Goal: Task Accomplishment & Management: Manage account settings

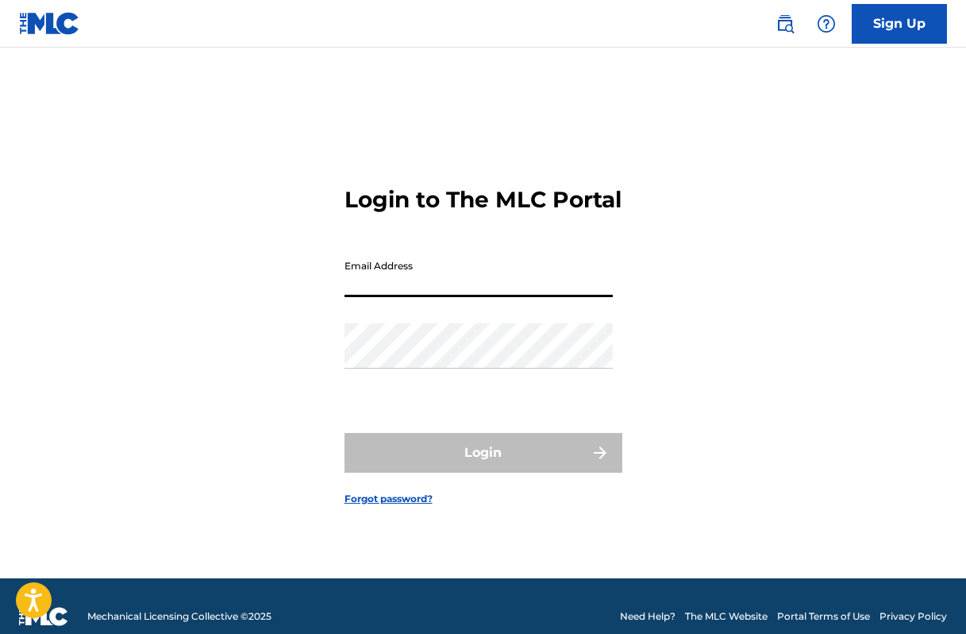
click at [419, 293] on input "Email Address" at bounding box center [479, 274] width 268 height 45
type input "[EMAIL_ADDRESS][DOMAIN_NAME]"
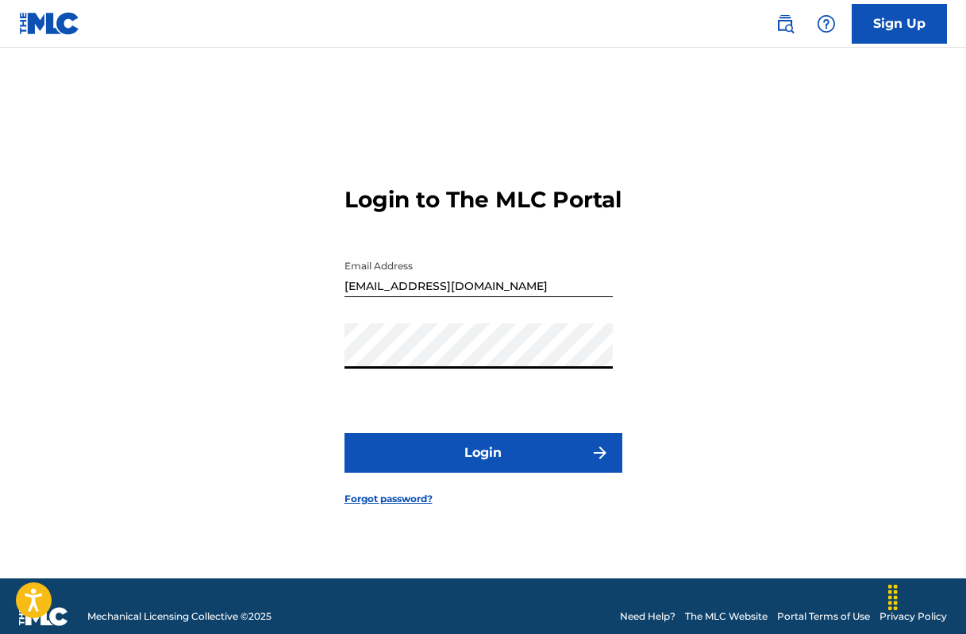
click at [476, 463] on button "Login" at bounding box center [484, 453] width 278 height 40
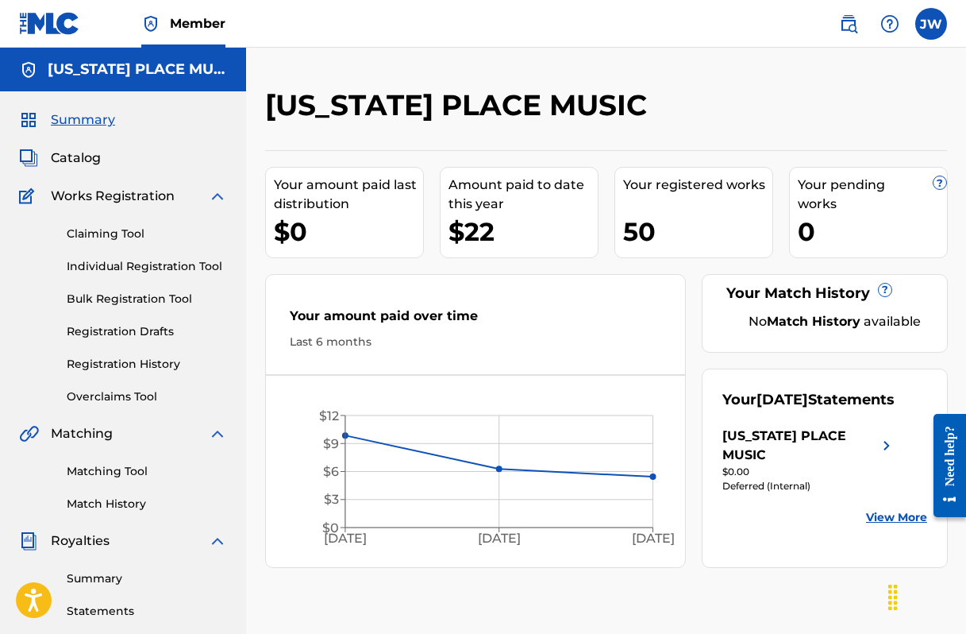
click at [928, 28] on label at bounding box center [932, 24] width 32 height 32
click at [931, 24] on input "[PERSON_NAME] [PERSON_NAME] [EMAIL_ADDRESS][DOMAIN_NAME] Profile Log out" at bounding box center [931, 24] width 0 height 0
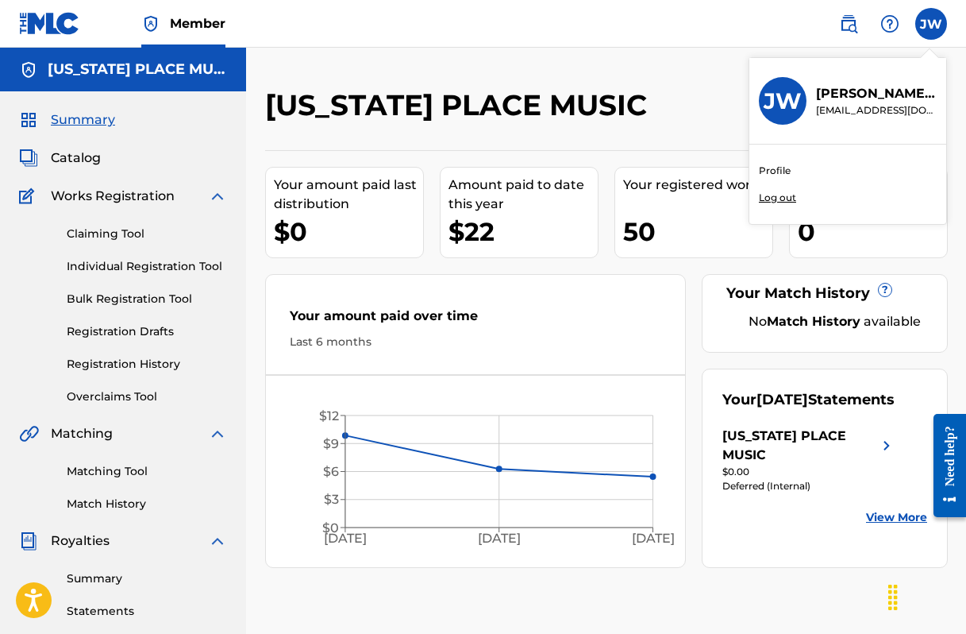
click at [782, 168] on link "Profile" at bounding box center [775, 171] width 32 height 14
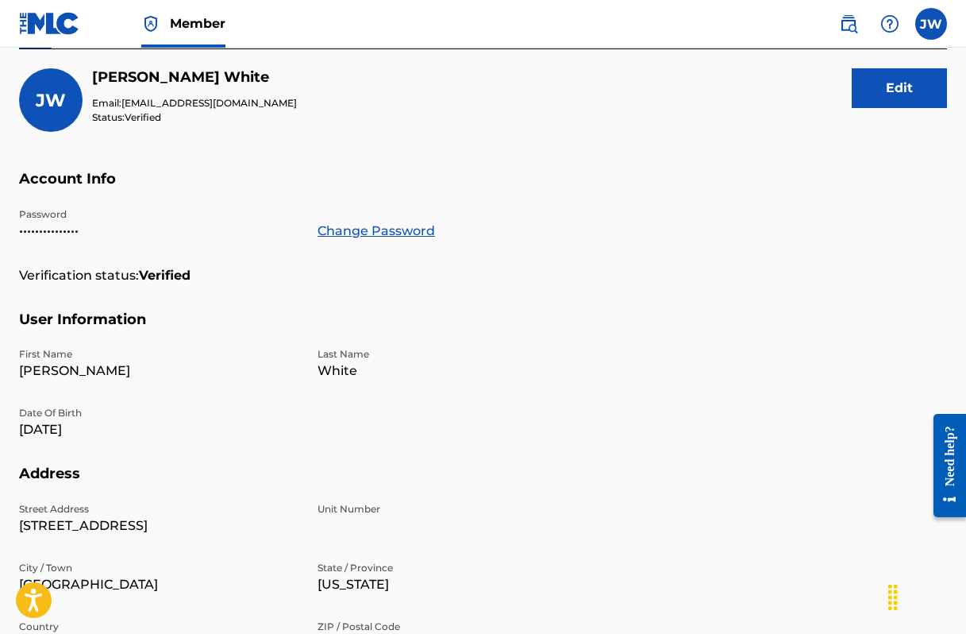
scroll to position [190, 0]
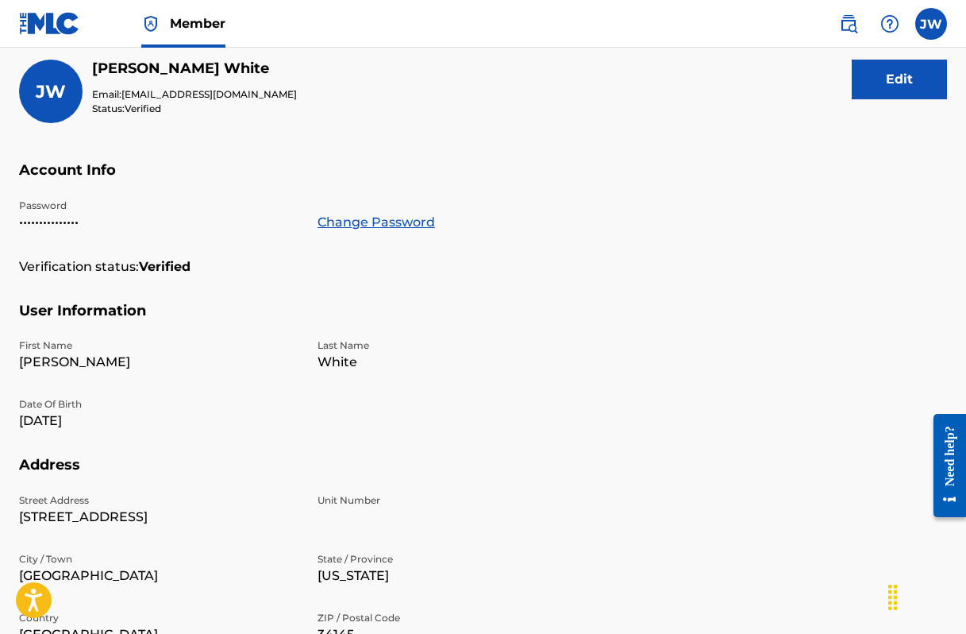
click at [886, 76] on button "Edit" at bounding box center [899, 80] width 95 height 40
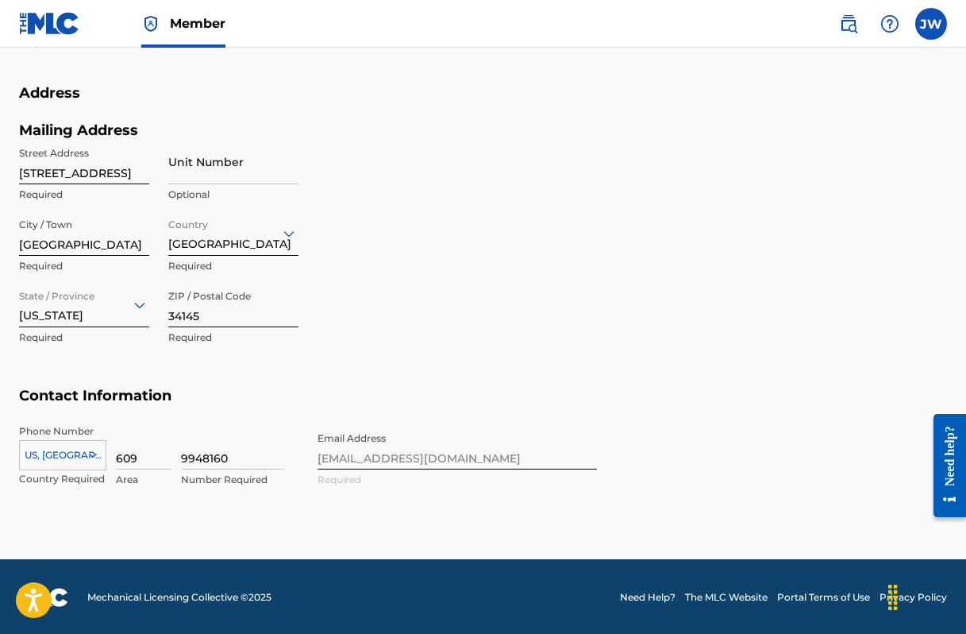
scroll to position [637, 0]
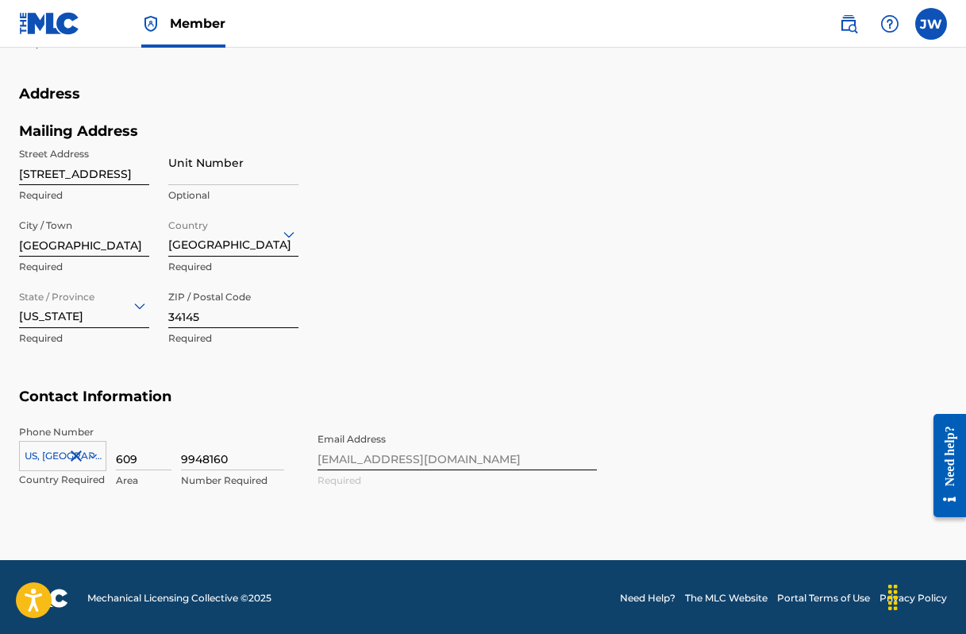
click at [482, 453] on div "Phone Number [GEOGRAPHIC_DATA], [GEOGRAPHIC_DATA] +1 Country Required 609 Area …" at bounding box center [308, 473] width 578 height 97
click at [476, 455] on div "Phone Number [GEOGRAPHIC_DATA], [GEOGRAPHIC_DATA] +1 Country Required 609 Area …" at bounding box center [308, 473] width 578 height 97
click at [472, 461] on div "Phone Number [GEOGRAPHIC_DATA], [GEOGRAPHIC_DATA] +1 Country Required 609 Area …" at bounding box center [308, 473] width 578 height 97
click at [357, 455] on div "Phone Number [GEOGRAPHIC_DATA], [GEOGRAPHIC_DATA] +1 Country Required 609 Area …" at bounding box center [308, 473] width 578 height 97
click at [335, 453] on div "Phone Number [GEOGRAPHIC_DATA], [GEOGRAPHIC_DATA] +1 Country Required 609 Area …" at bounding box center [308, 473] width 578 height 97
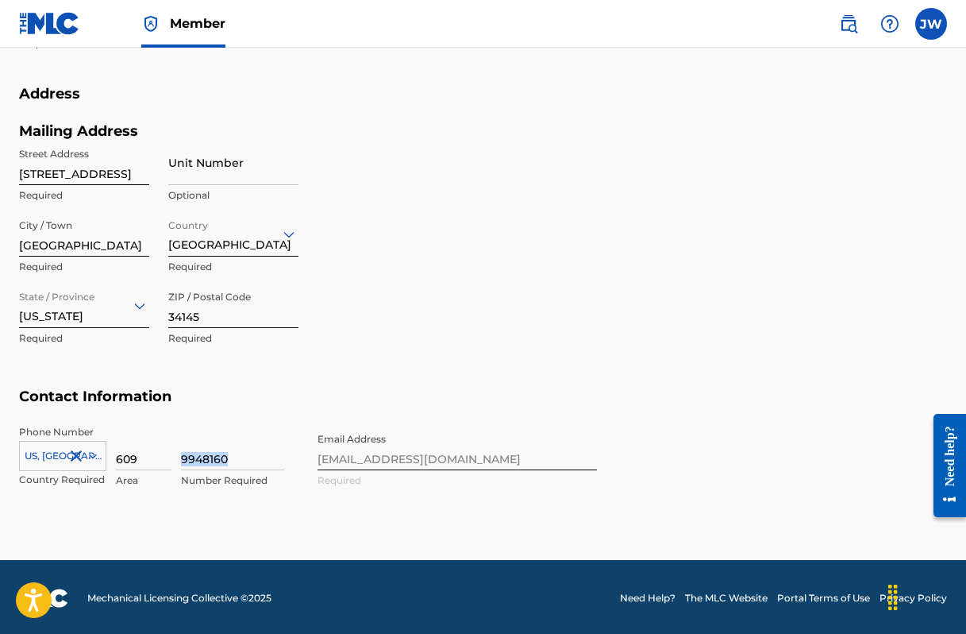
click at [335, 453] on div "Phone Number [GEOGRAPHIC_DATA], [GEOGRAPHIC_DATA] +1 Country Required 609 Area …" at bounding box center [308, 473] width 578 height 97
click at [486, 506] on div "Phone Number [GEOGRAPHIC_DATA], [GEOGRAPHIC_DATA] +1 Country Required 609 Area …" at bounding box center [308, 473] width 578 height 97
click at [494, 458] on div "Phone Number [GEOGRAPHIC_DATA], [GEOGRAPHIC_DATA] +1 Country Required 609 Area …" at bounding box center [308, 473] width 578 height 97
click at [438, 454] on div "Phone Number [GEOGRAPHIC_DATA], [GEOGRAPHIC_DATA] +1 Country Required 609 Area …" at bounding box center [308, 473] width 578 height 97
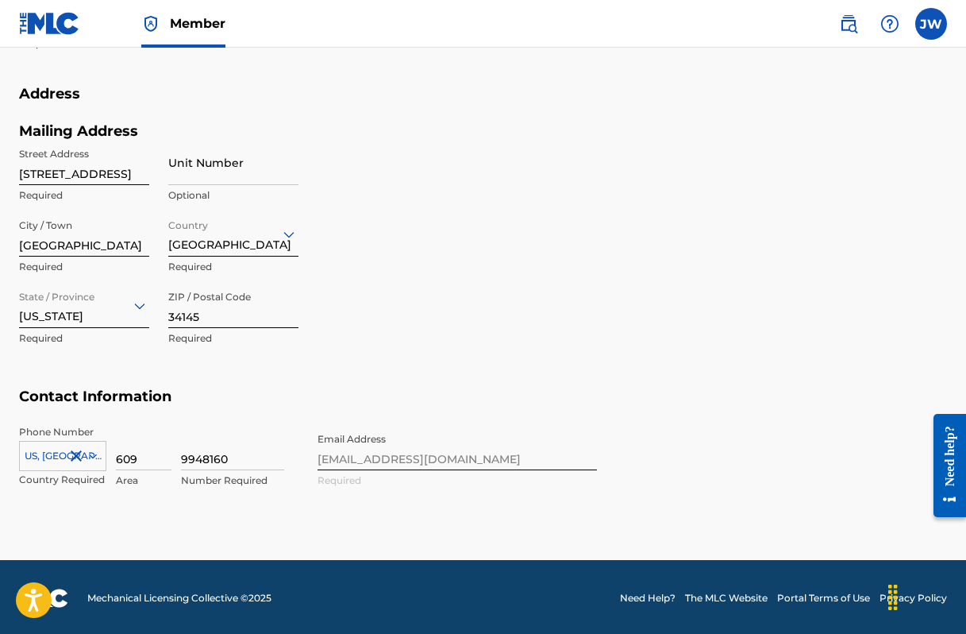
click at [438, 454] on div "Phone Number [GEOGRAPHIC_DATA], [GEOGRAPHIC_DATA] +1 Country Required 609 Area …" at bounding box center [308, 473] width 578 height 97
click at [927, 23] on label at bounding box center [932, 24] width 32 height 32
click at [931, 24] on input "[PERSON_NAME] [PERSON_NAME] [EMAIL_ADDRESS][DOMAIN_NAME] Profile Log out" at bounding box center [931, 24] width 0 height 0
click at [773, 169] on link "Profile" at bounding box center [775, 171] width 32 height 14
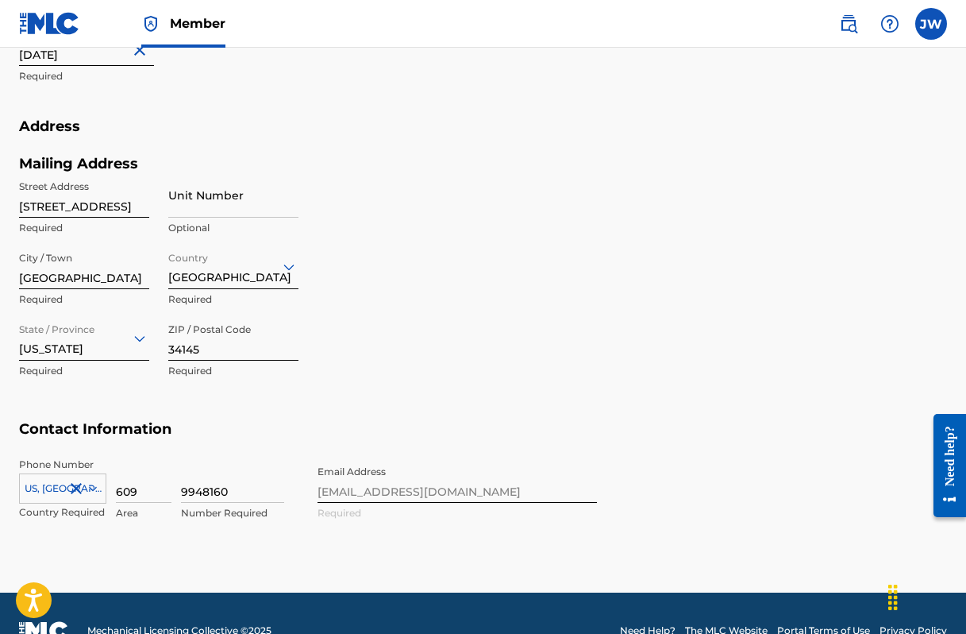
scroll to position [586, 0]
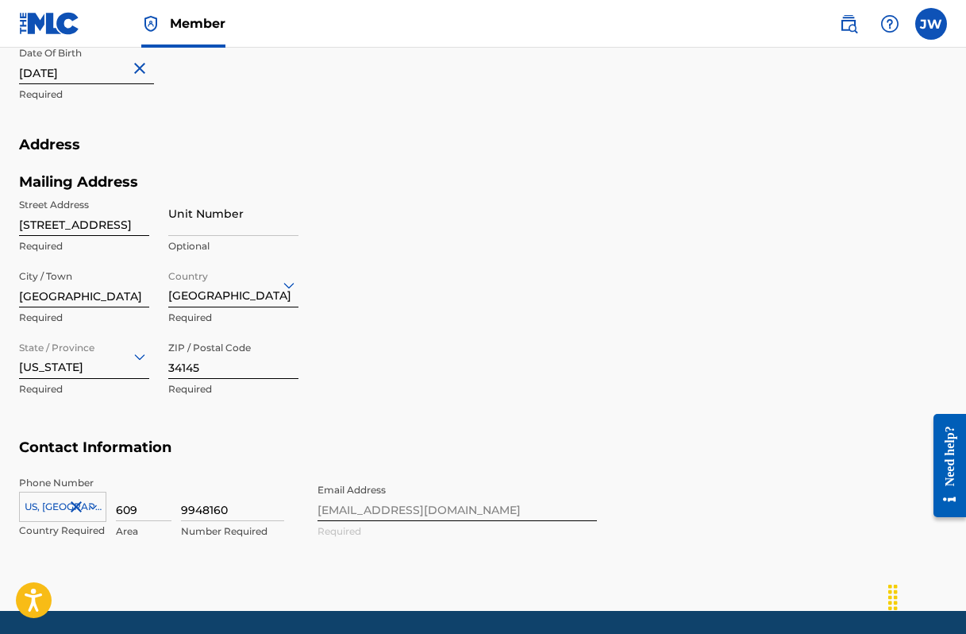
click at [850, 25] on img at bounding box center [848, 23] width 19 height 19
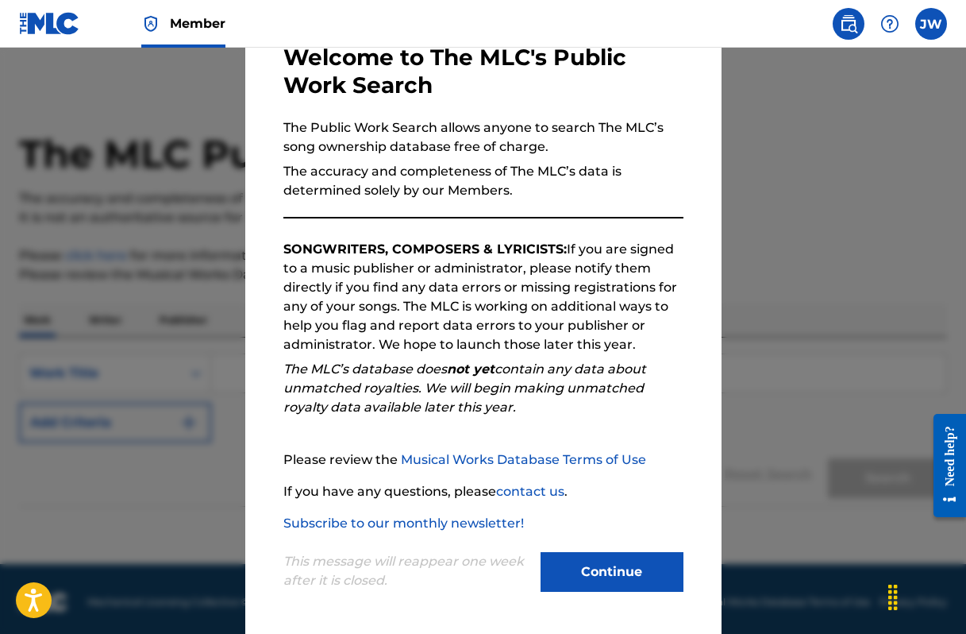
scroll to position [93, 0]
click at [797, 291] on div at bounding box center [483, 365] width 966 height 634
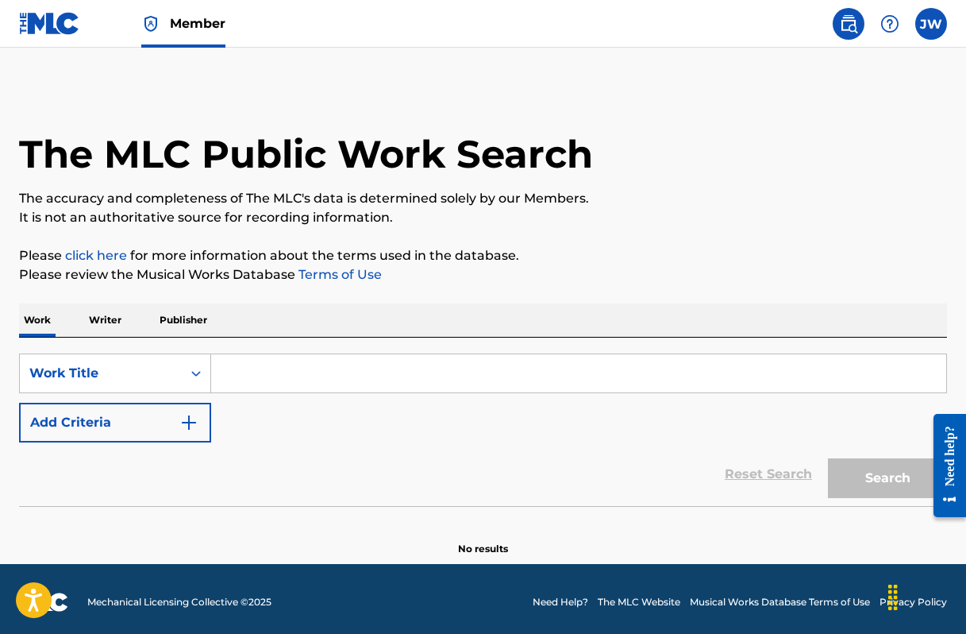
scroll to position [0, 0]
click at [206, 25] on span "Member" at bounding box center [198, 23] width 56 height 18
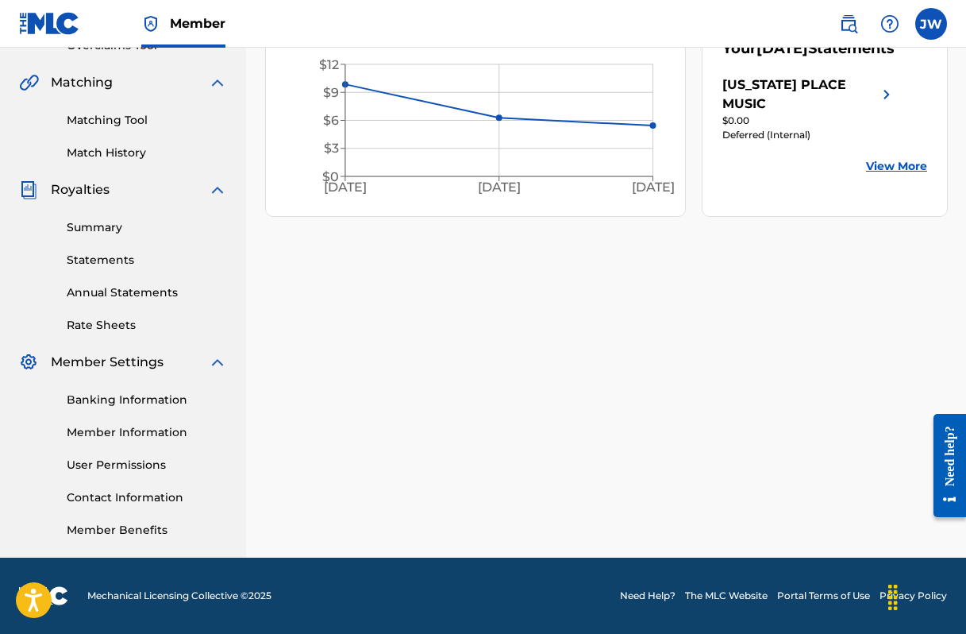
scroll to position [351, 0]
click at [157, 496] on link "Contact Information" at bounding box center [147, 497] width 160 height 17
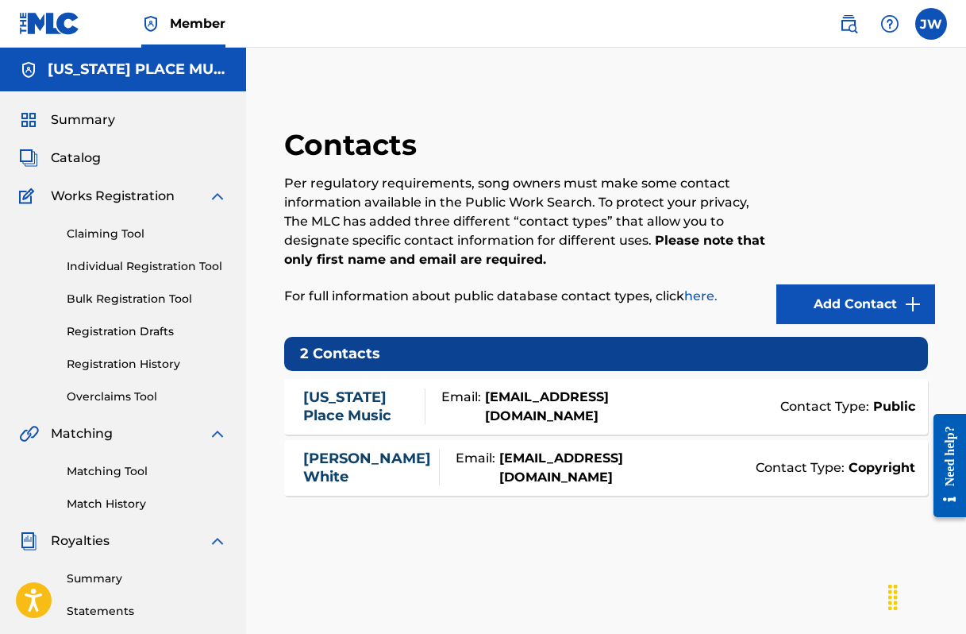
click at [686, 466] on div "Contact Type: Copyright" at bounding box center [768, 467] width 291 height 19
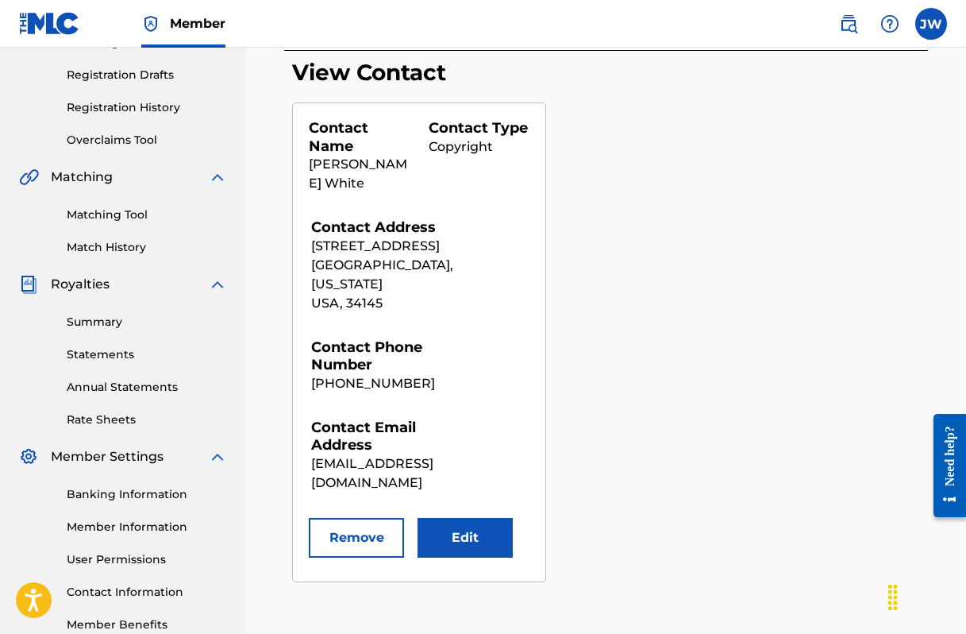
scroll to position [272, 0]
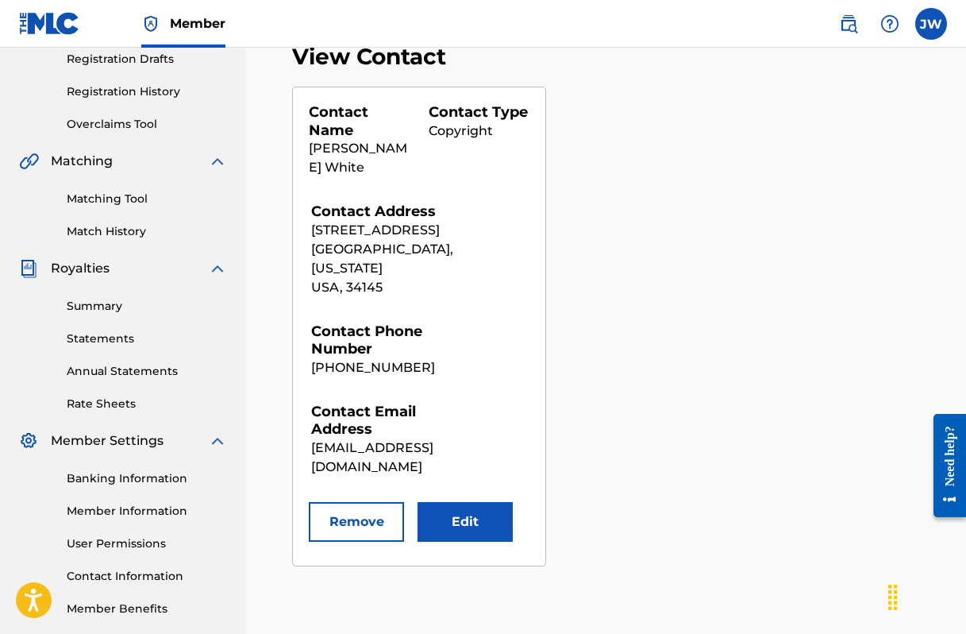
click at [487, 502] on button "Edit" at bounding box center [465, 522] width 95 height 40
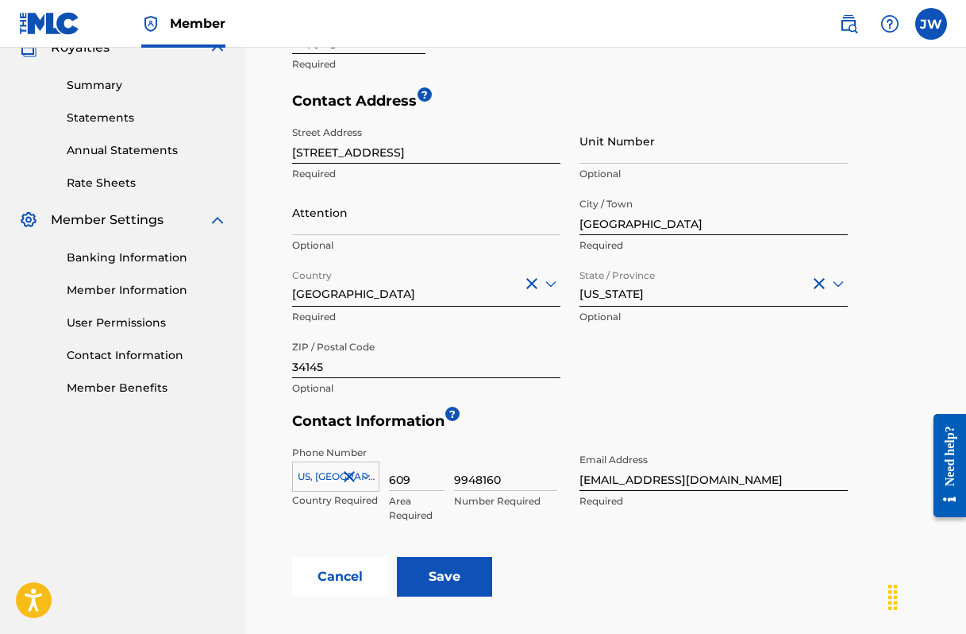
scroll to position [495, 0]
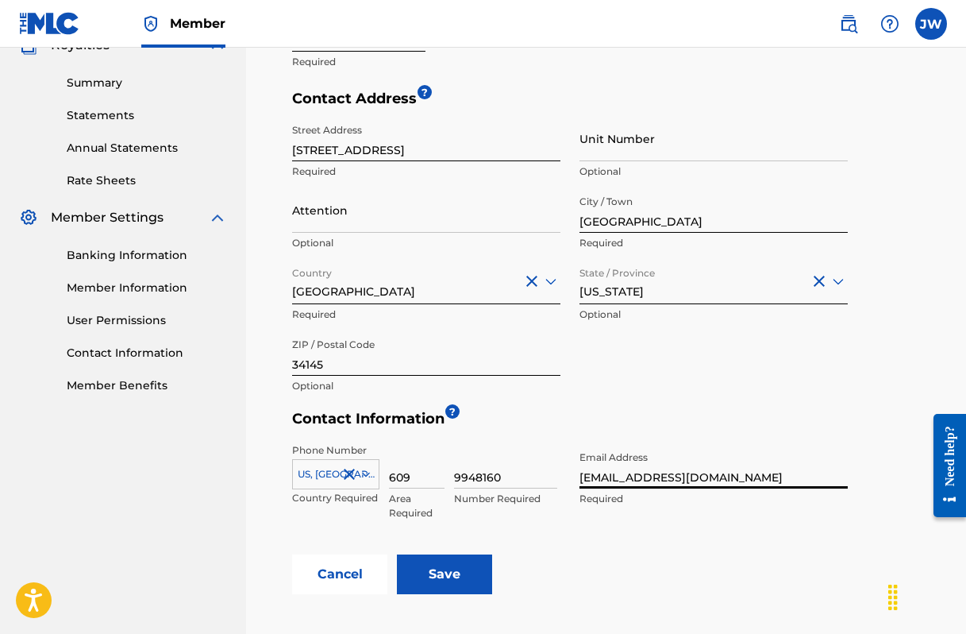
click at [777, 475] on input "[EMAIL_ADDRESS][DOMAIN_NAME]" at bounding box center [714, 465] width 268 height 45
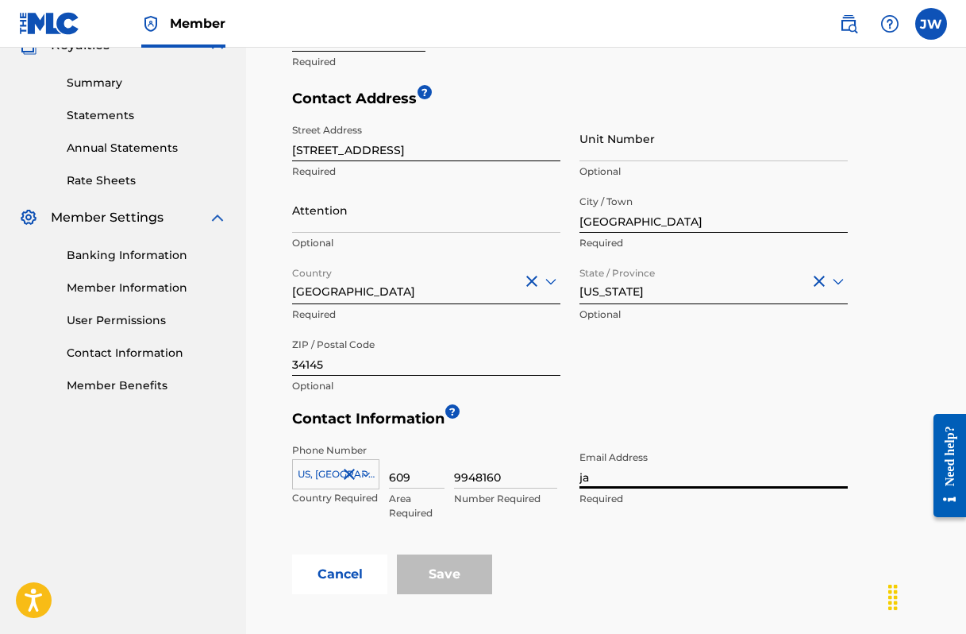
type input "j"
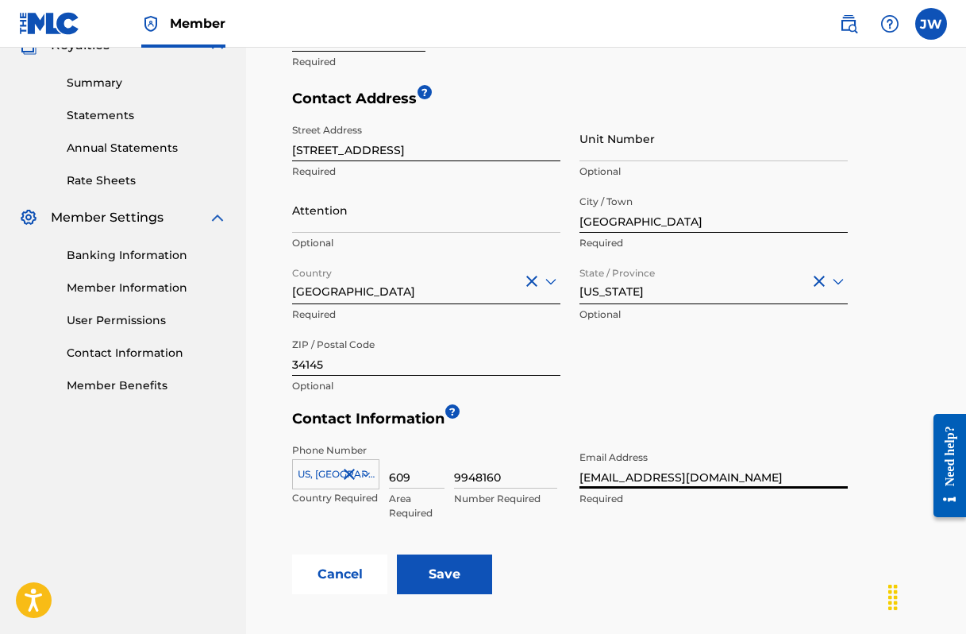
type input "[EMAIL_ADDRESS][DOMAIN_NAME]"
click at [452, 571] on input "Save" at bounding box center [444, 574] width 95 height 40
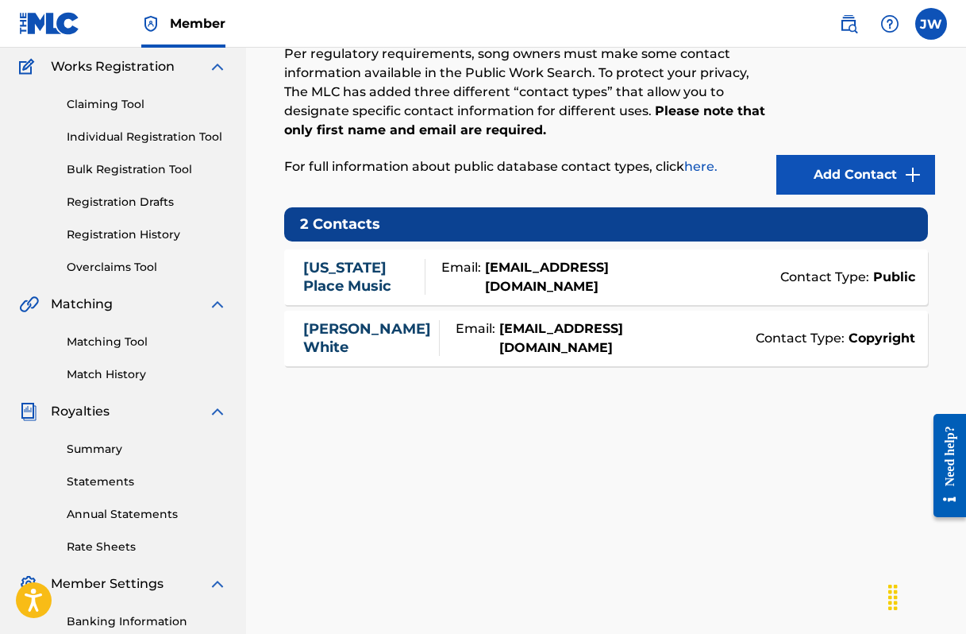
scroll to position [126, 0]
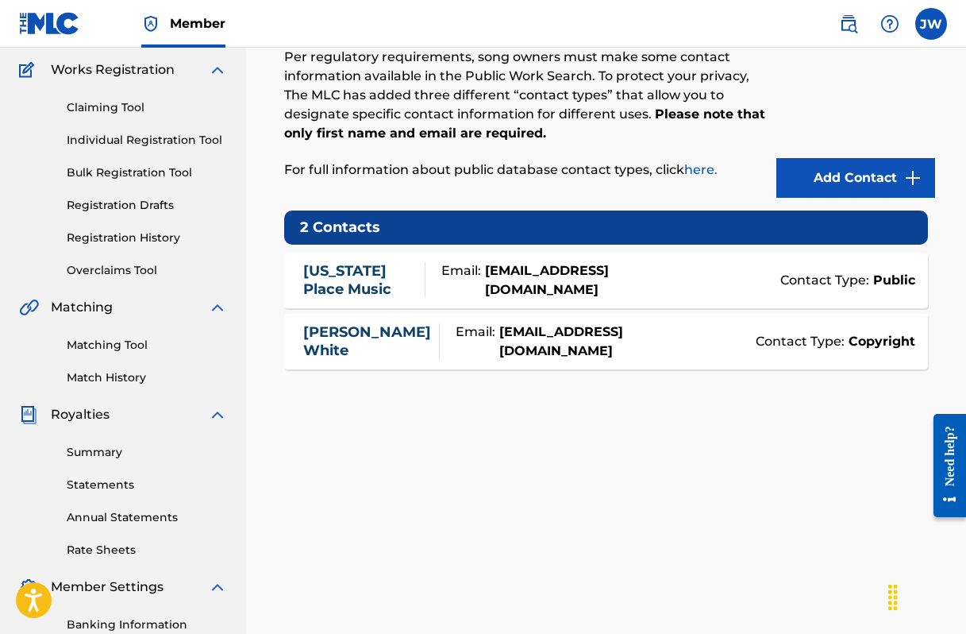
click at [908, 175] on img at bounding box center [913, 177] width 19 height 19
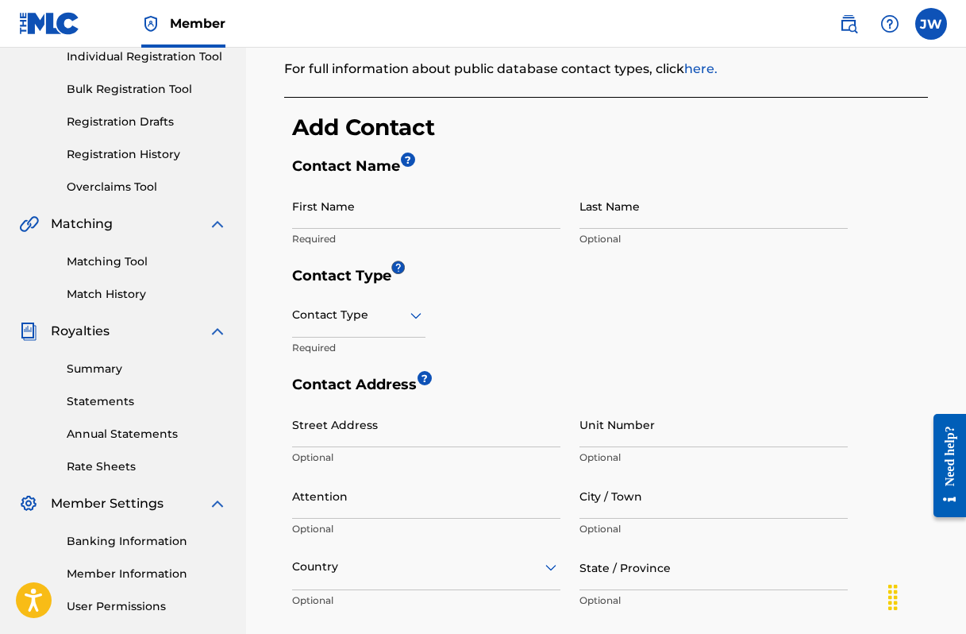
scroll to position [195, 0]
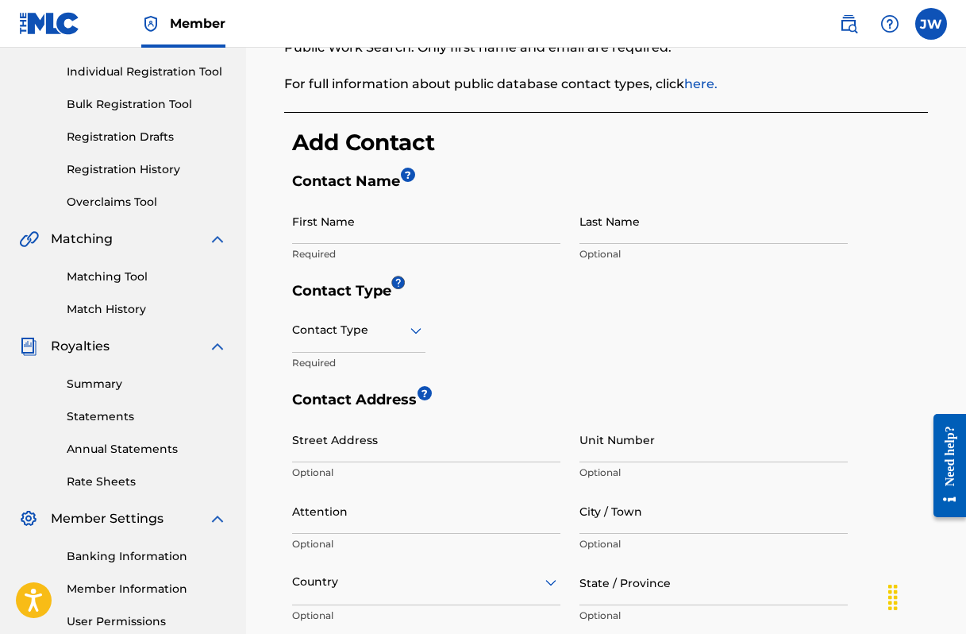
click at [370, 226] on input "First Name" at bounding box center [426, 221] width 268 height 45
type input "[PERSON_NAME]"
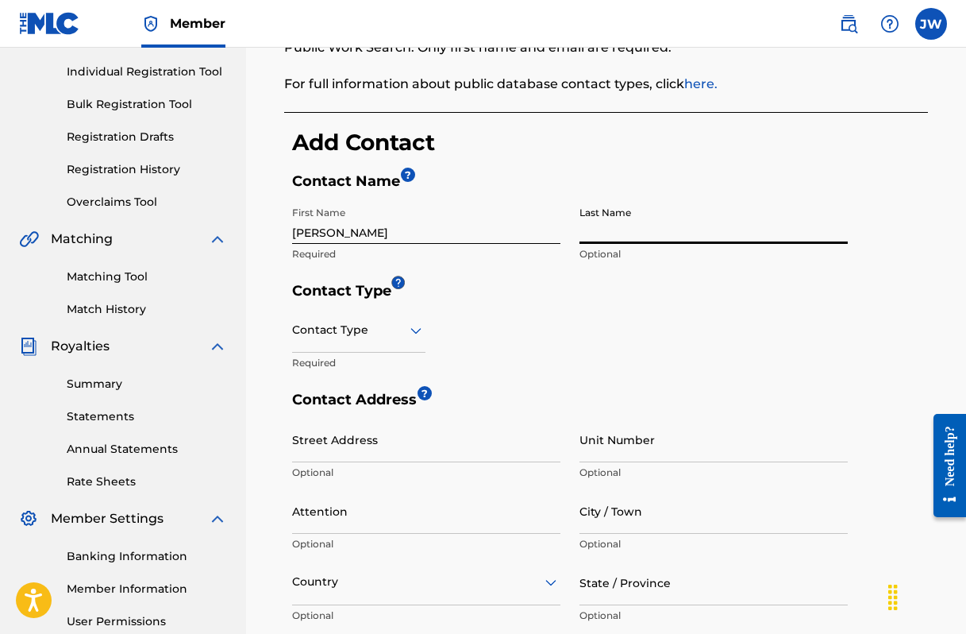
click at [581, 237] on input "Last Name" at bounding box center [714, 221] width 268 height 45
type input "White"
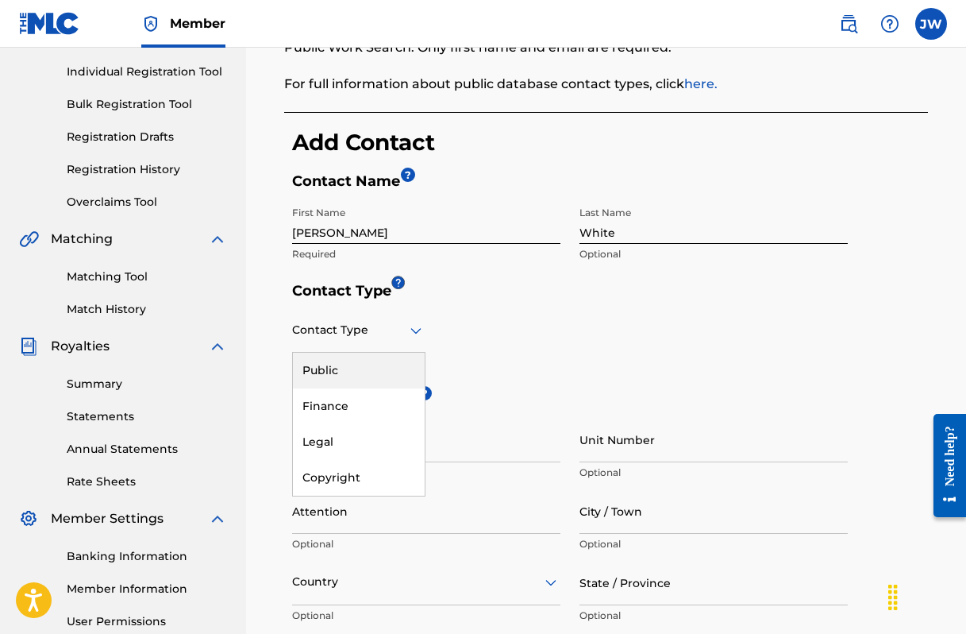
click at [411, 327] on icon at bounding box center [416, 330] width 11 height 6
click at [339, 401] on div "Finance" at bounding box center [359, 406] width 132 height 36
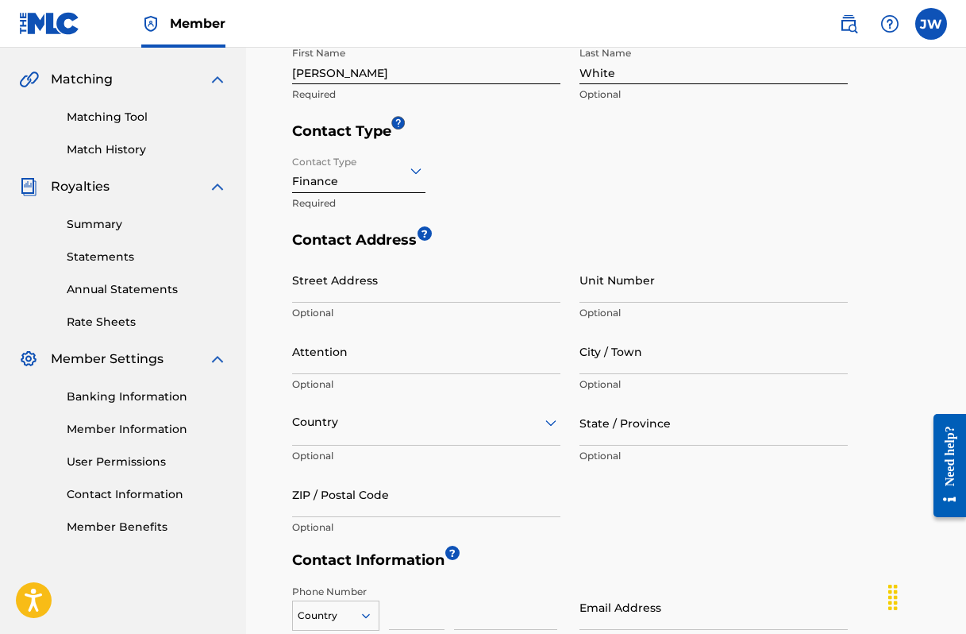
scroll to position [360, 0]
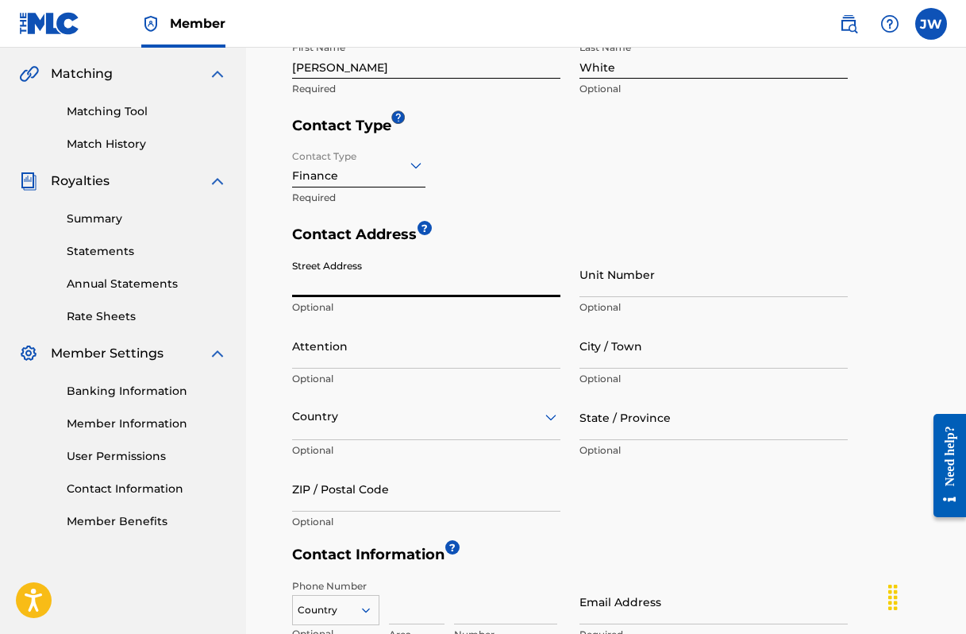
click at [333, 271] on input "Street Address" at bounding box center [426, 274] width 268 height 45
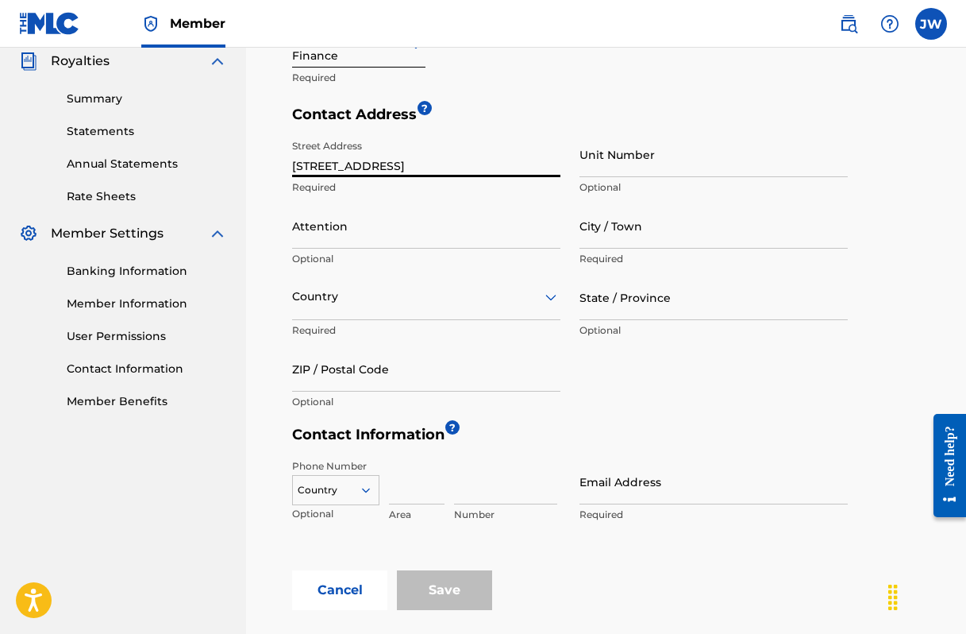
scroll to position [492, 0]
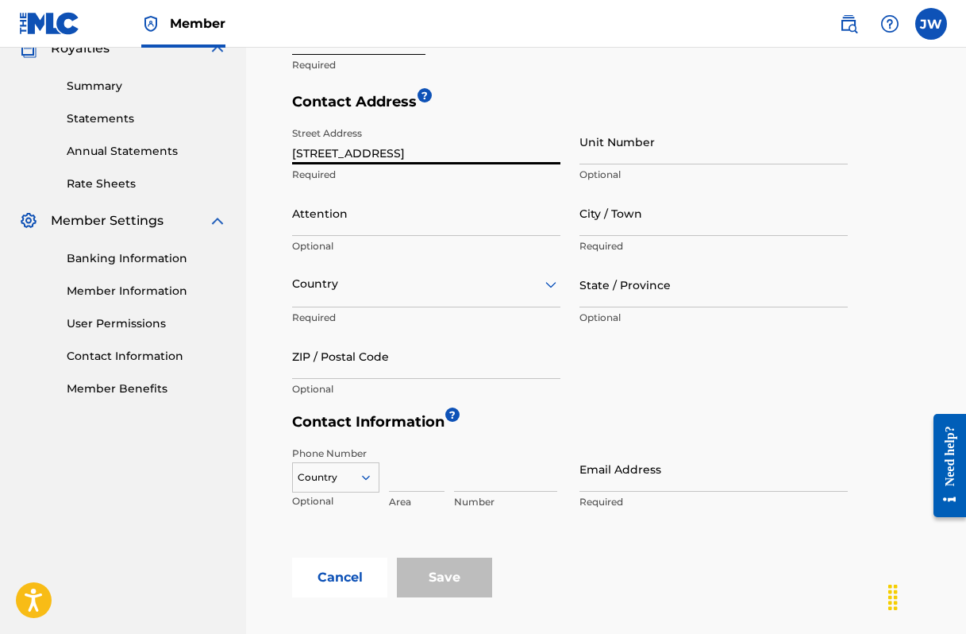
type input "[STREET_ADDRESS]"
click at [583, 219] on input "City / Town" at bounding box center [714, 213] width 268 height 45
type input "[GEOGRAPHIC_DATA]"
click at [631, 282] on input "State / Province" at bounding box center [714, 284] width 268 height 45
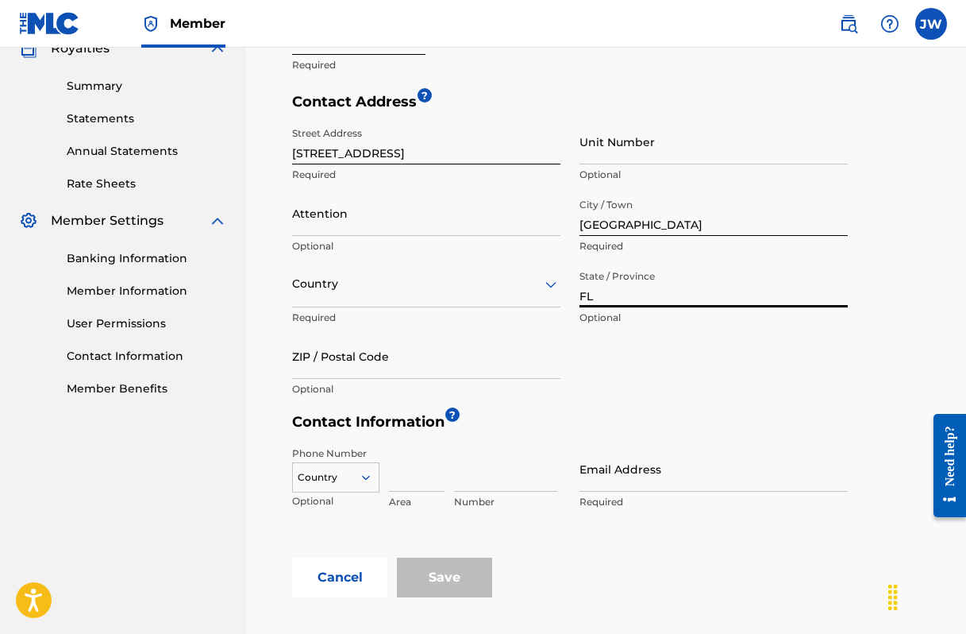
type input "FL"
click at [381, 361] on input "ZIP / Postal Code" at bounding box center [426, 356] width 268 height 45
type input "34145"
click at [396, 473] on input at bounding box center [417, 468] width 56 height 45
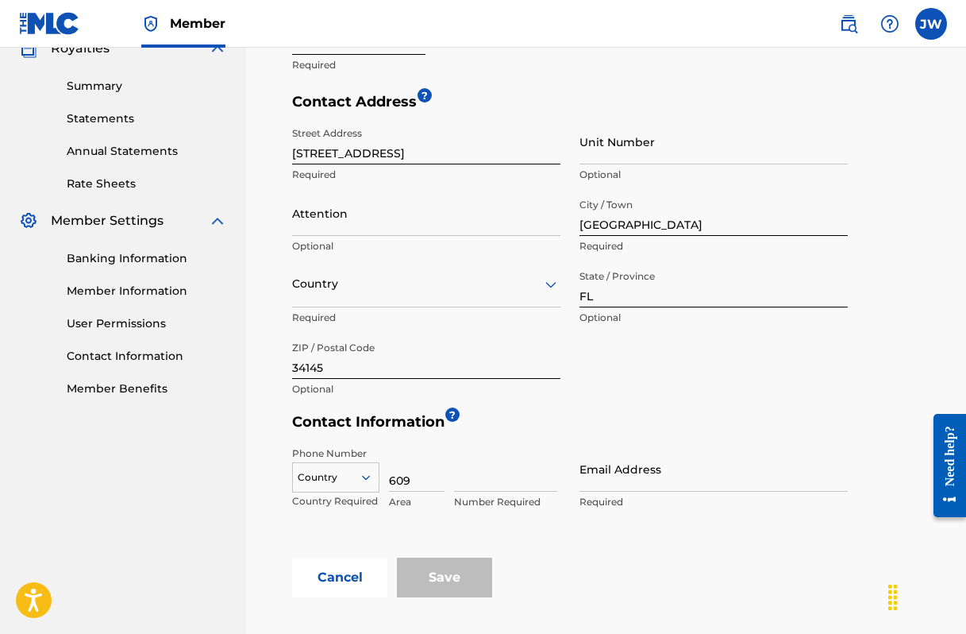
type input "609"
click at [365, 474] on div "Country" at bounding box center [335, 474] width 87 height 24
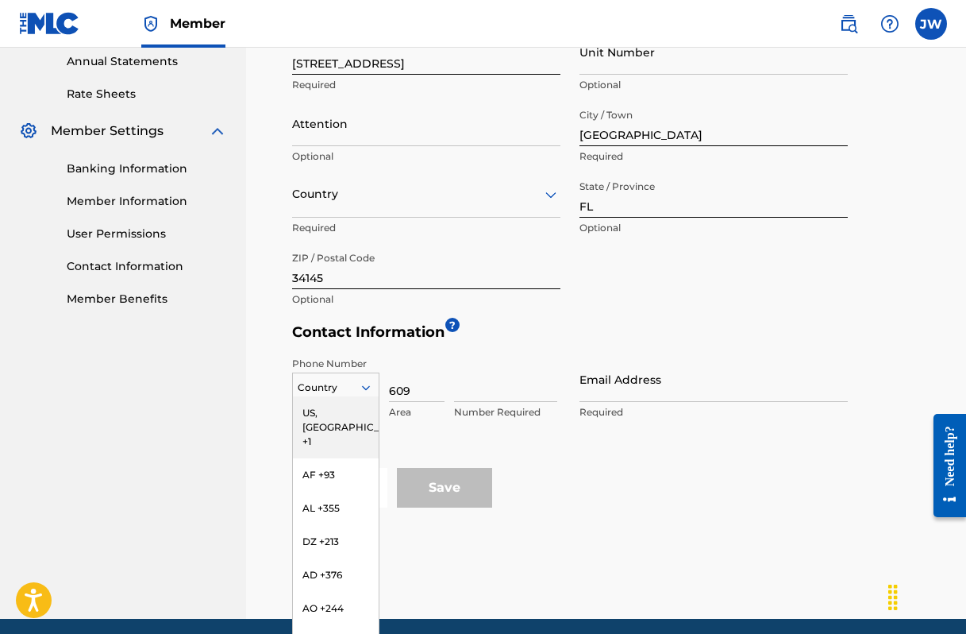
click at [343, 414] on div "US, [GEOGRAPHIC_DATA] +1" at bounding box center [336, 427] width 86 height 62
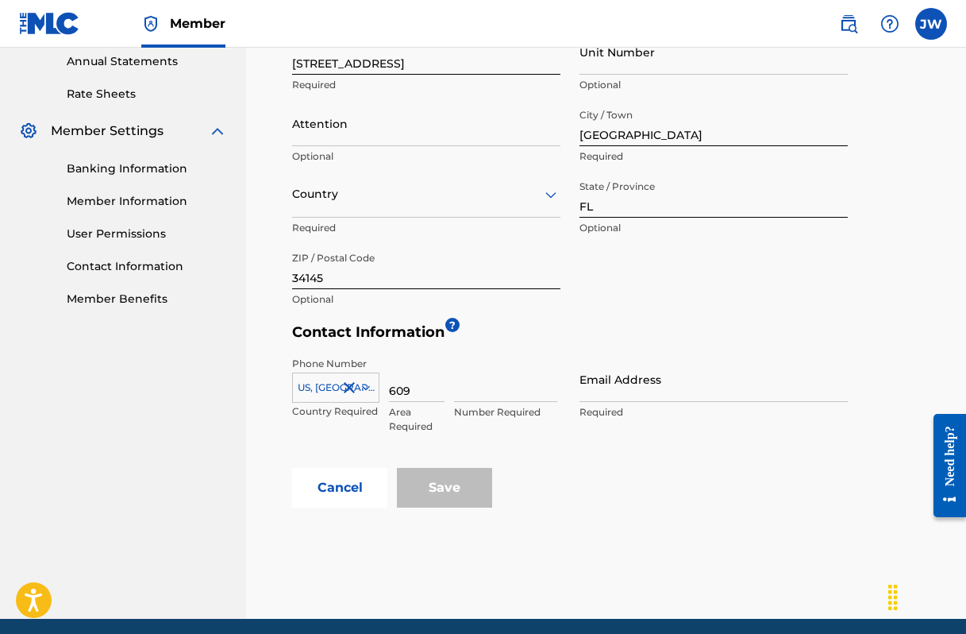
click at [476, 387] on input at bounding box center [505, 379] width 103 height 45
click at [476, 387] on input "9" at bounding box center [505, 379] width 103 height 45
type input "9948160"
click at [603, 390] on input "Email Address" at bounding box center [714, 379] width 268 height 45
click at [603, 393] on input "Email Address" at bounding box center [714, 379] width 268 height 45
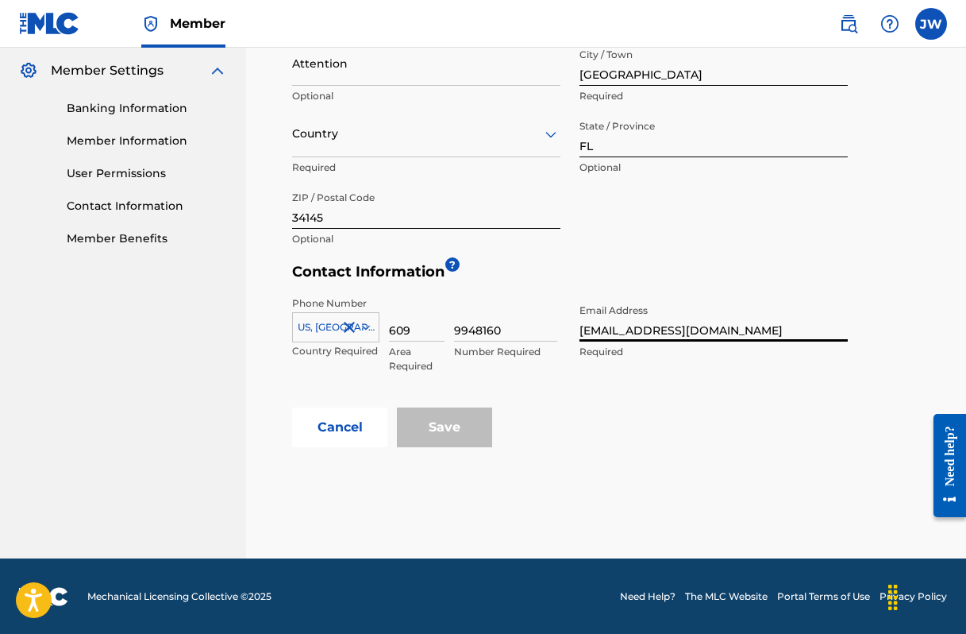
scroll to position [642, 0]
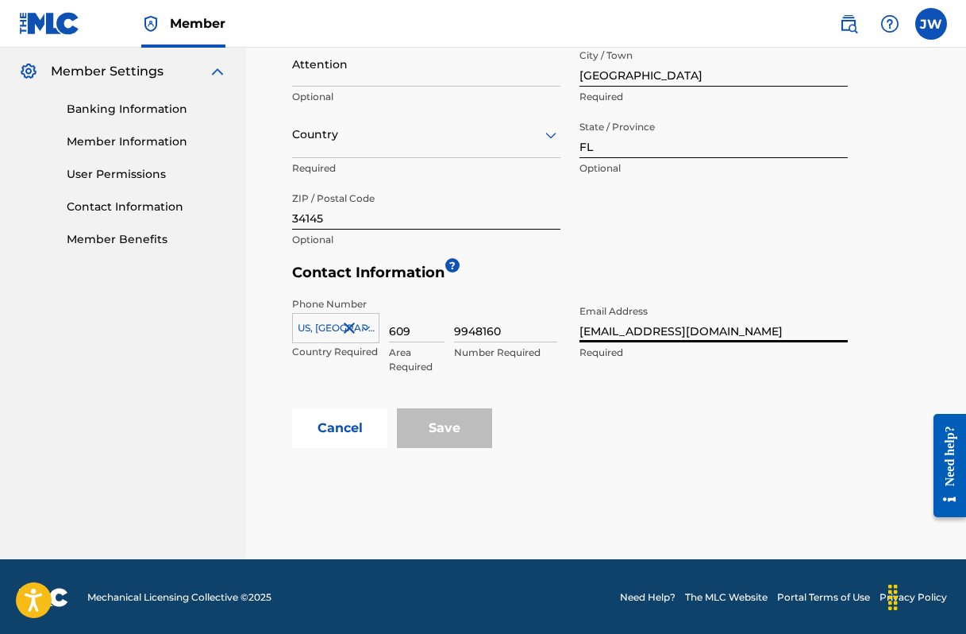
click at [448, 423] on div "Save" at bounding box center [444, 428] width 95 height 40
click at [445, 422] on div "Save" at bounding box center [444, 428] width 95 height 40
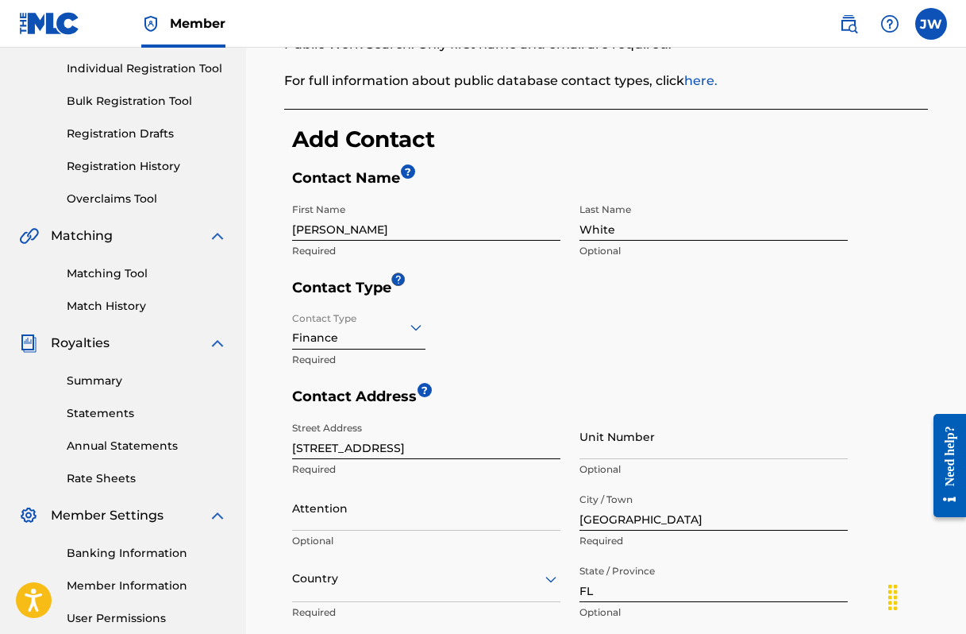
scroll to position [208, 0]
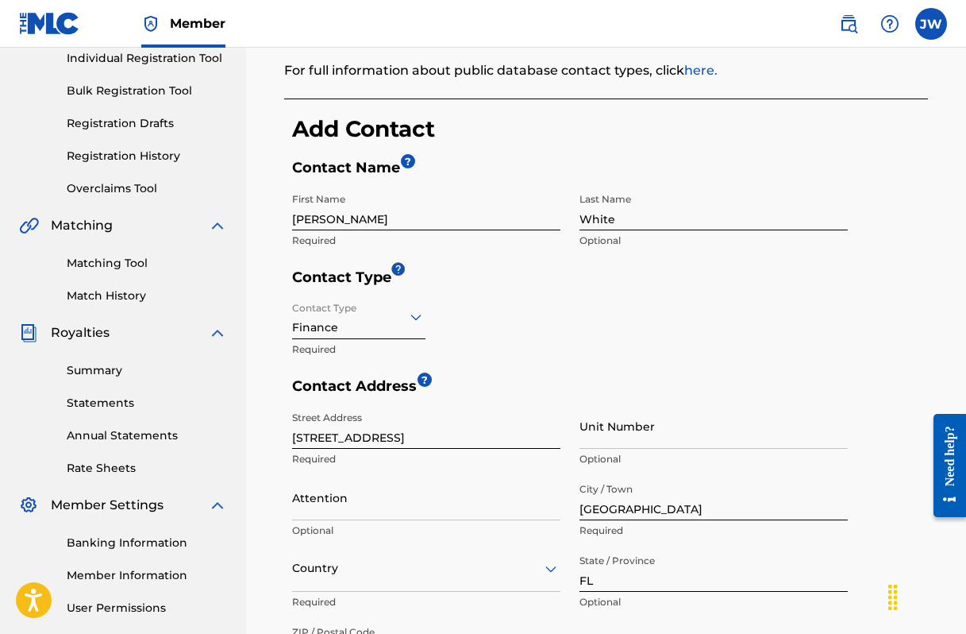
click at [414, 311] on icon at bounding box center [416, 316] width 19 height 19
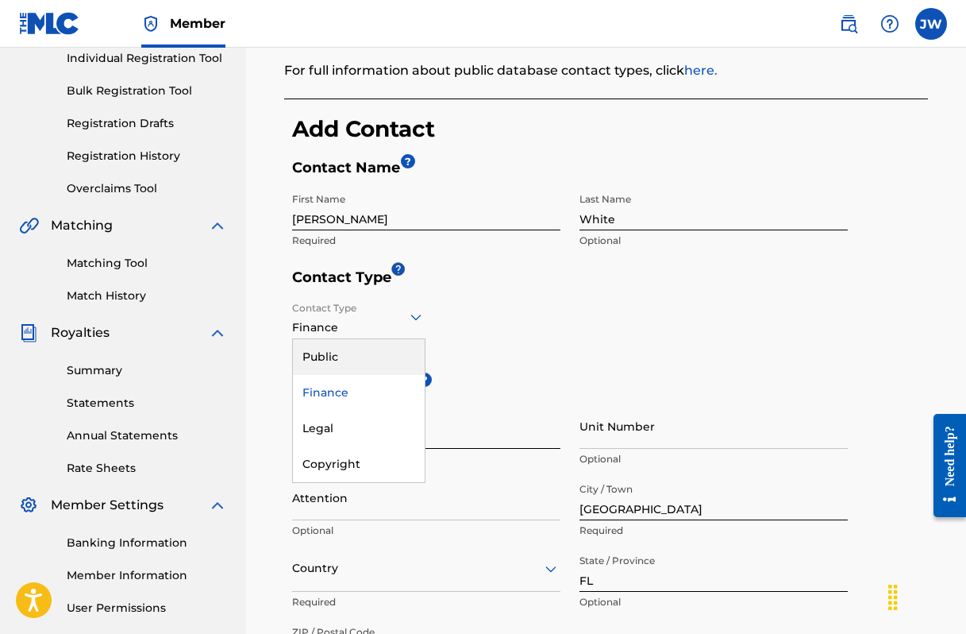
click at [364, 356] on div "Public" at bounding box center [359, 357] width 132 height 36
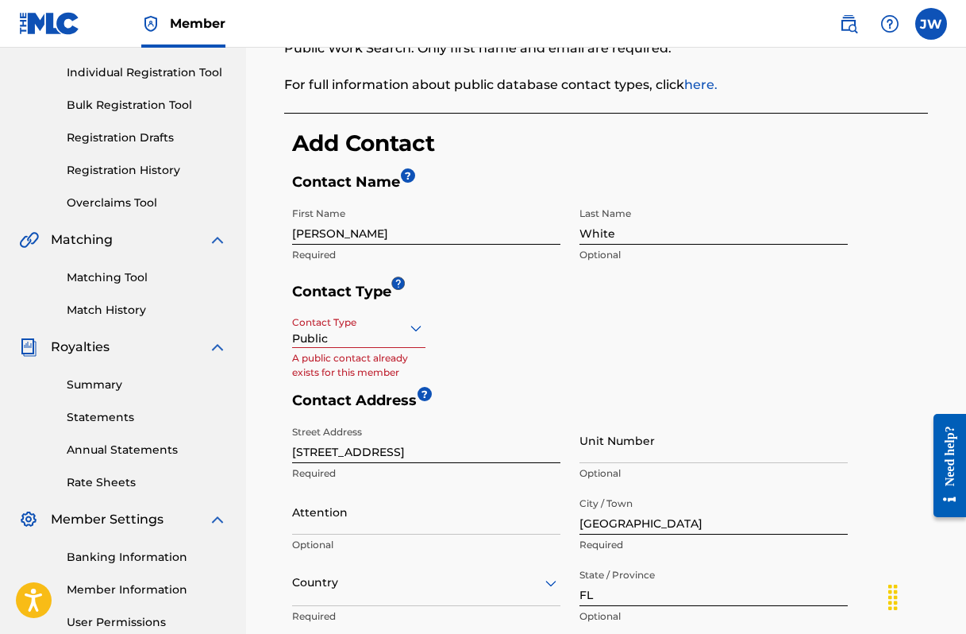
scroll to position [188, 0]
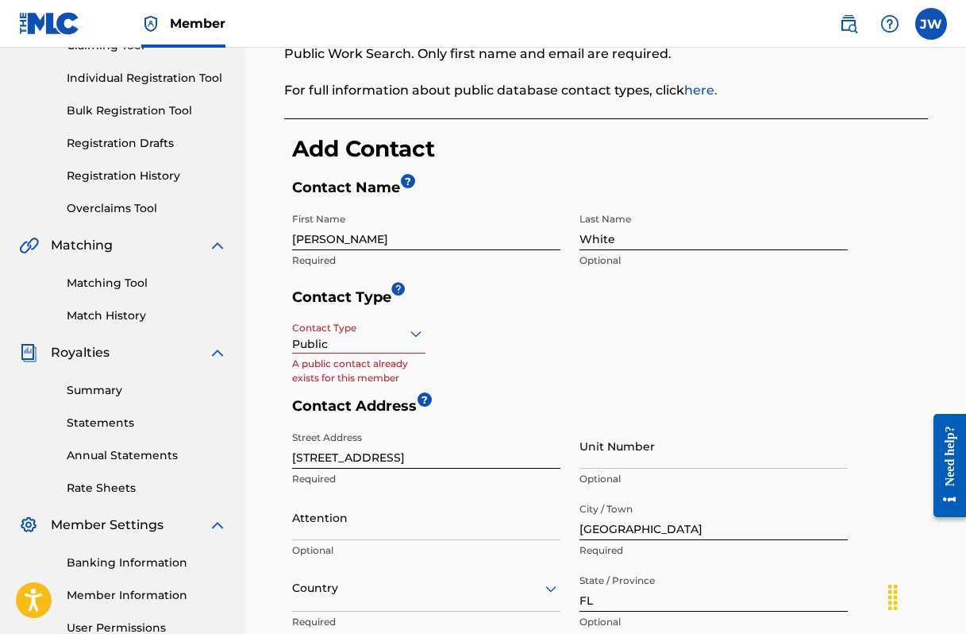
click at [417, 336] on icon at bounding box center [416, 334] width 11 height 6
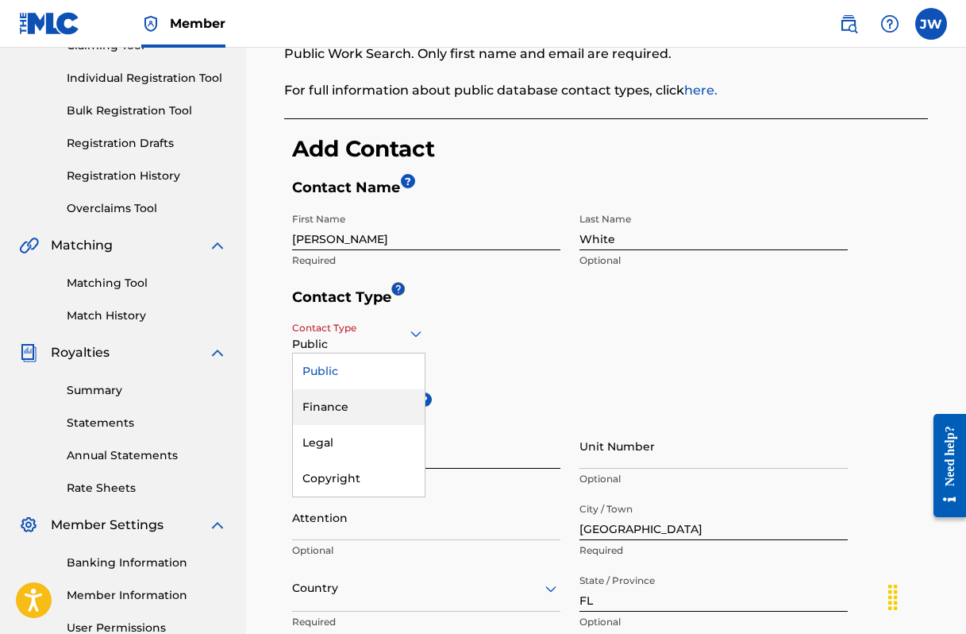
click at [334, 411] on div "Finance" at bounding box center [359, 407] width 132 height 36
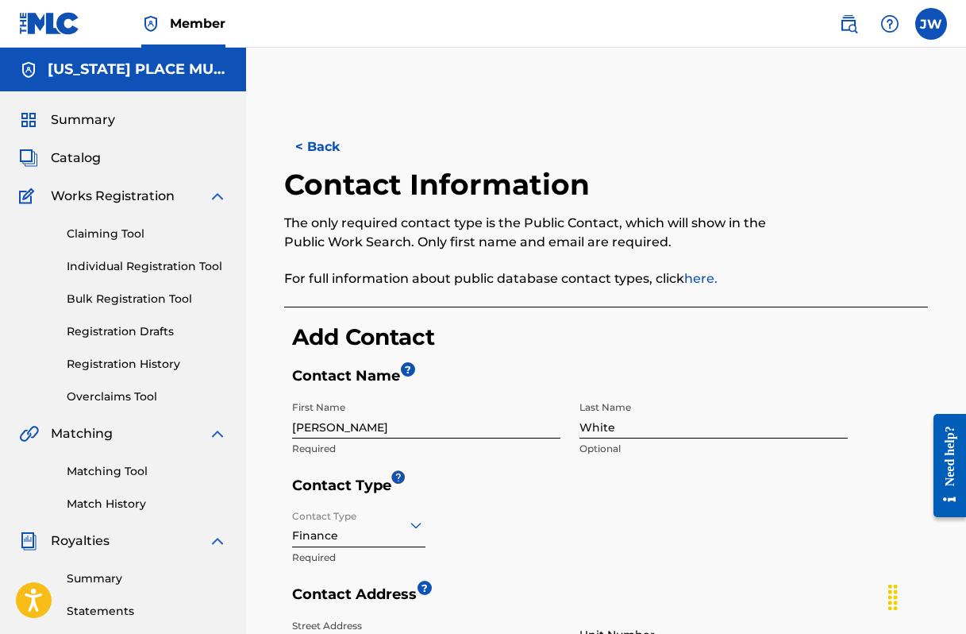
scroll to position [0, 0]
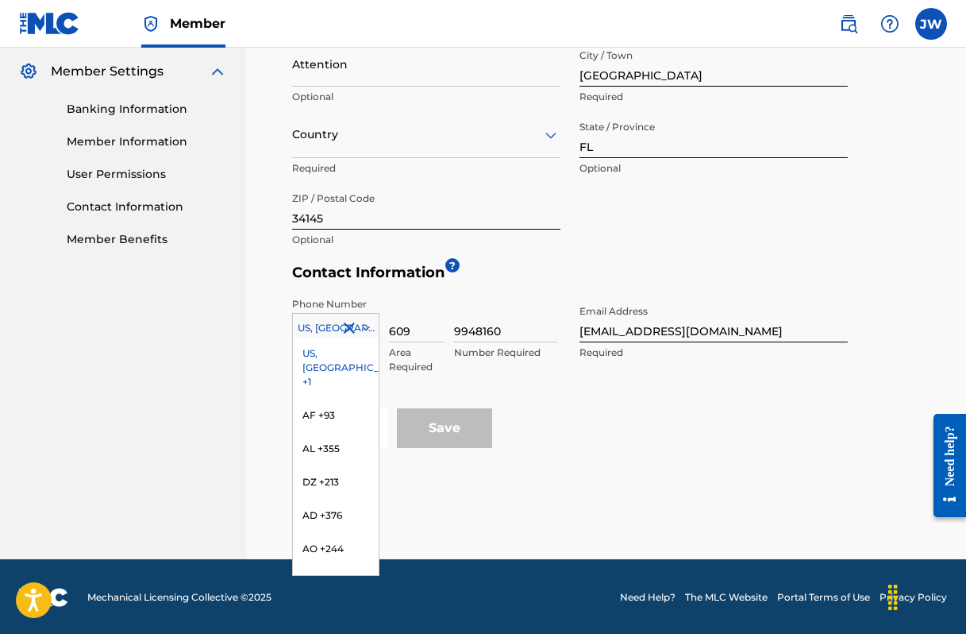
click at [368, 326] on icon at bounding box center [366, 328] width 8 height 5
click at [321, 350] on div "US, [GEOGRAPHIC_DATA] +1" at bounding box center [336, 368] width 86 height 62
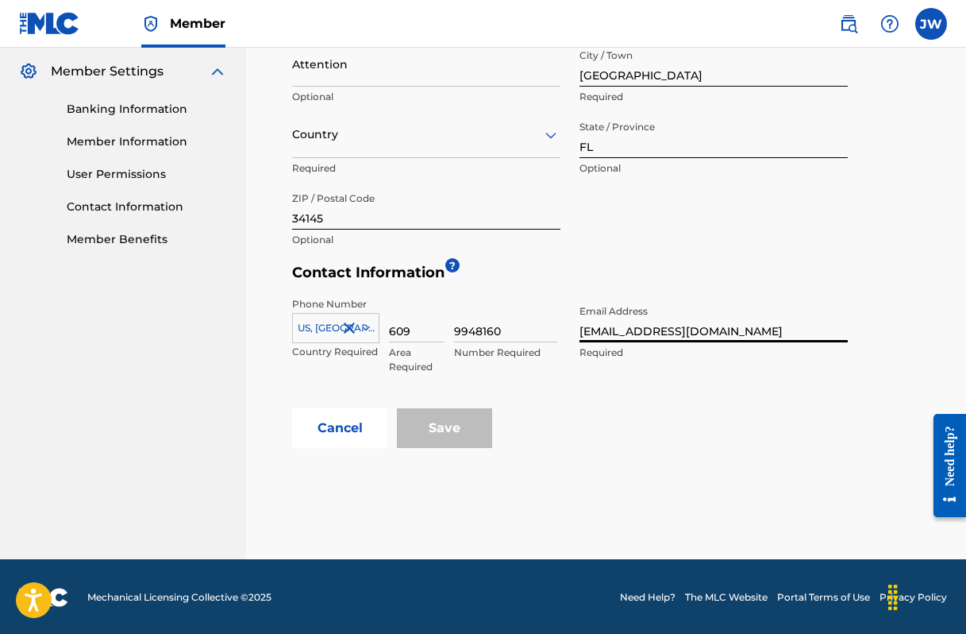
click at [764, 331] on input "[EMAIL_ADDRESS][DOMAIN_NAME]" at bounding box center [714, 319] width 268 height 45
type input "t"
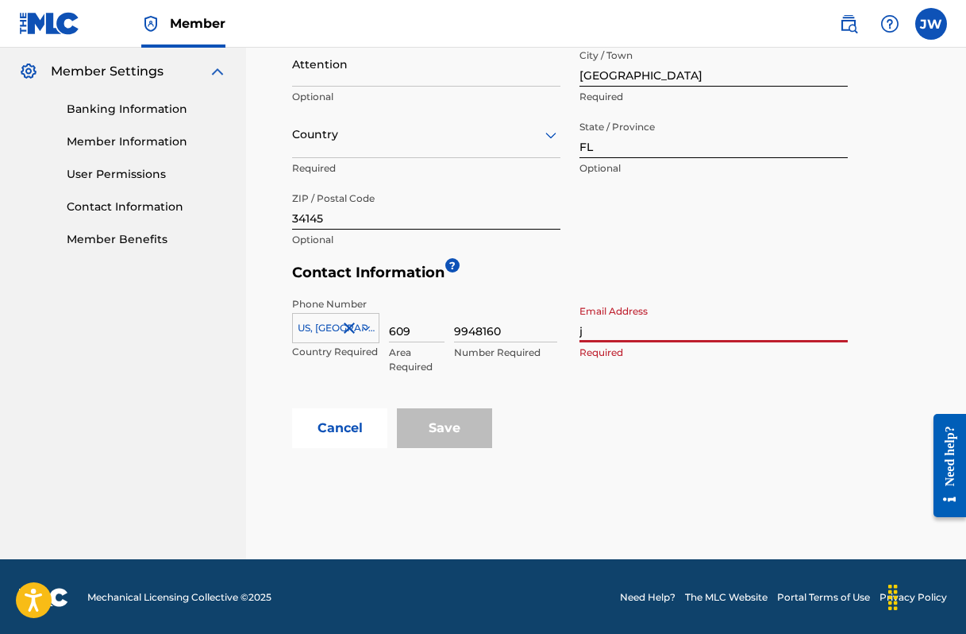
click at [764, 331] on input "j" at bounding box center [714, 319] width 268 height 45
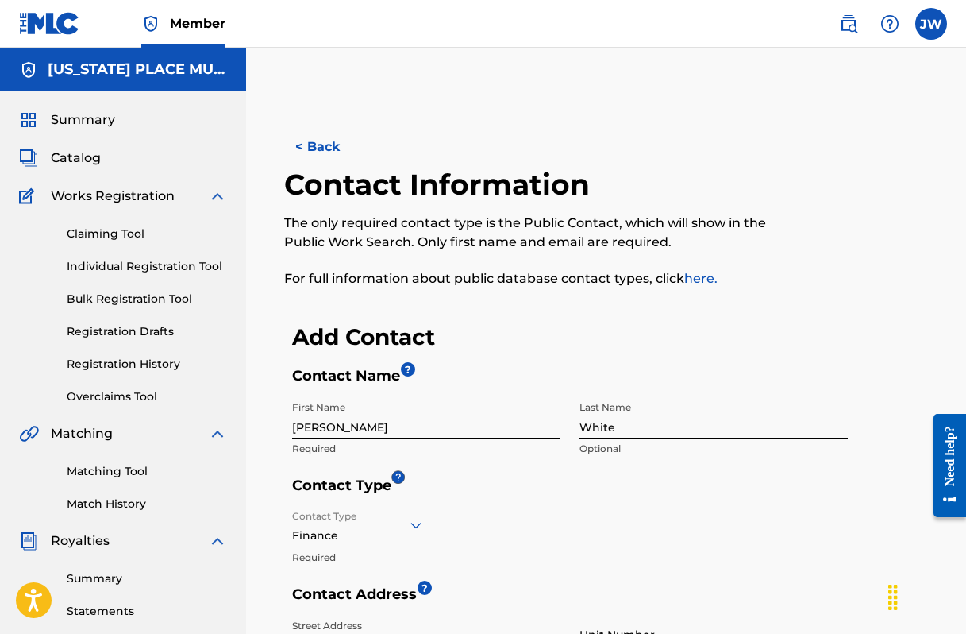
type input "[EMAIL_ADDRESS][DOMAIN_NAME]"
click at [892, 22] on img at bounding box center [890, 23] width 19 height 19
click at [776, 73] on div "< Back Contact Information The only required contact type is the Public Contact…" at bounding box center [606, 624] width 720 height 1153
click at [850, 20] on img at bounding box center [848, 23] width 19 height 19
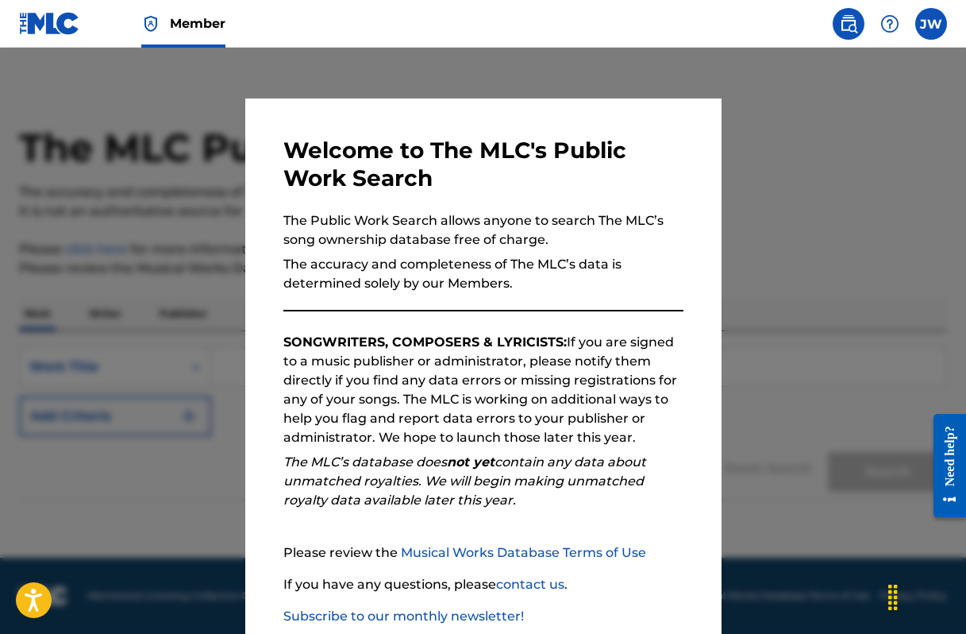
click at [931, 27] on label at bounding box center [932, 24] width 32 height 32
click at [931, 24] on input "[PERSON_NAME] [PERSON_NAME] [EMAIL_ADDRESS][DOMAIN_NAME] Profile Log out" at bounding box center [931, 24] width 0 height 0
click at [867, 164] on div at bounding box center [483, 365] width 966 height 634
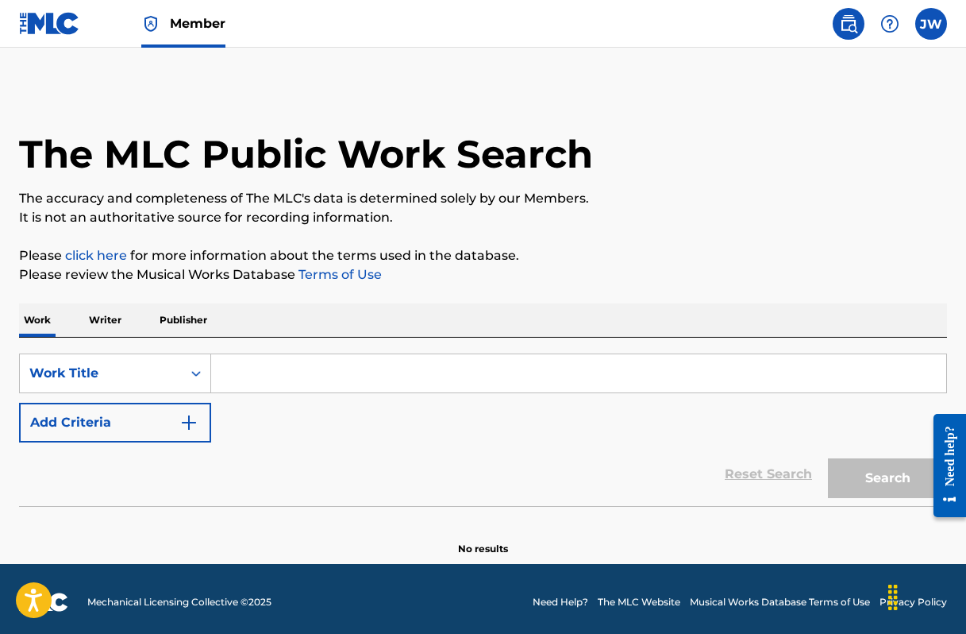
click at [927, 29] on label at bounding box center [932, 24] width 32 height 32
click at [931, 24] on input "[PERSON_NAME] [PERSON_NAME] [EMAIL_ADDRESS][DOMAIN_NAME] Profile Log out" at bounding box center [931, 24] width 0 height 0
click at [772, 168] on link "Profile" at bounding box center [775, 171] width 32 height 14
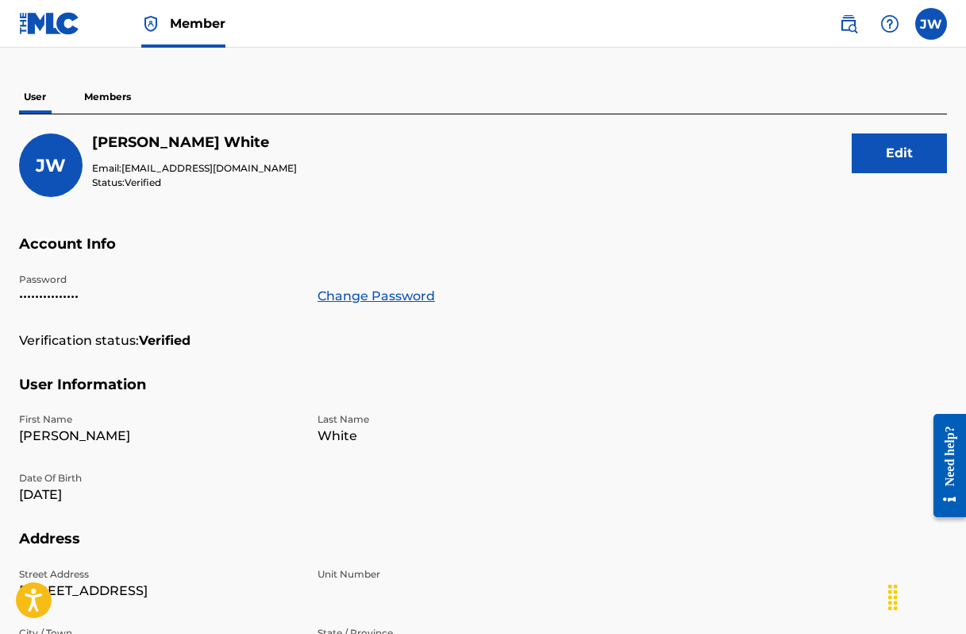
scroll to position [129, 0]
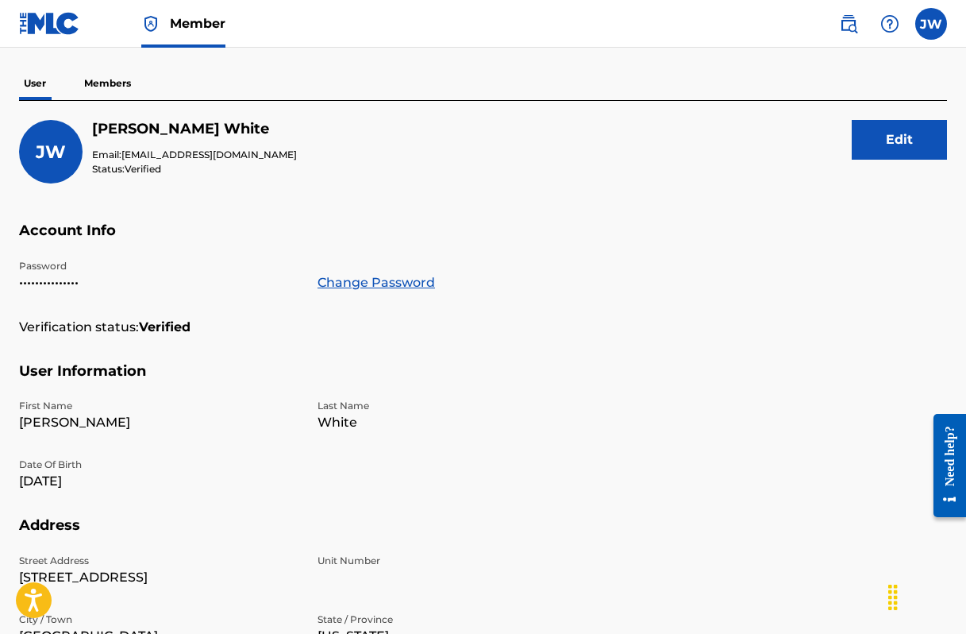
click at [908, 145] on button "Edit" at bounding box center [899, 140] width 95 height 40
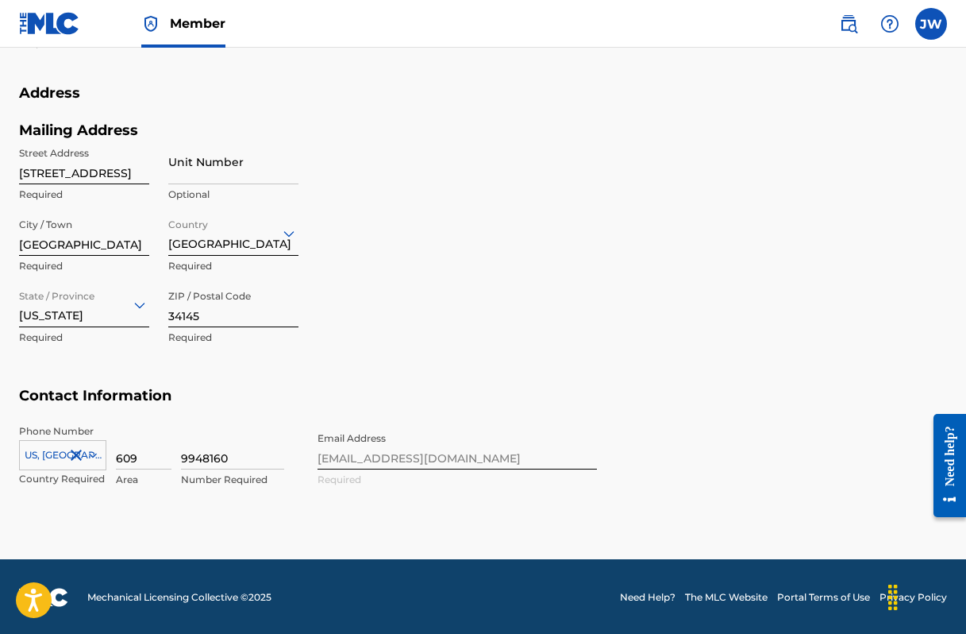
scroll to position [637, 0]
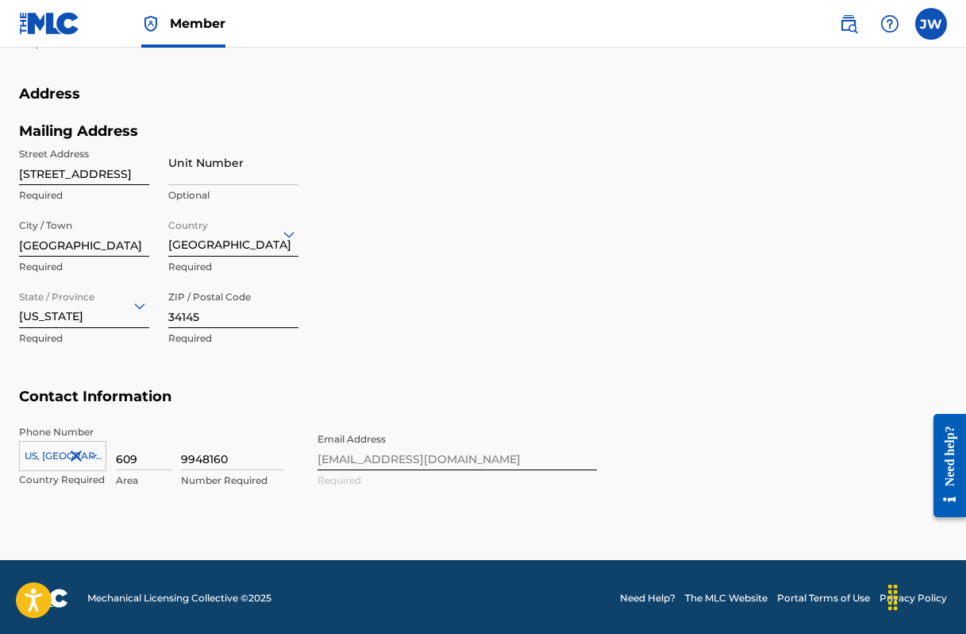
click at [480, 456] on div "Phone Number [GEOGRAPHIC_DATA], [GEOGRAPHIC_DATA] +1 Country Required 609 Area …" at bounding box center [308, 473] width 578 height 97
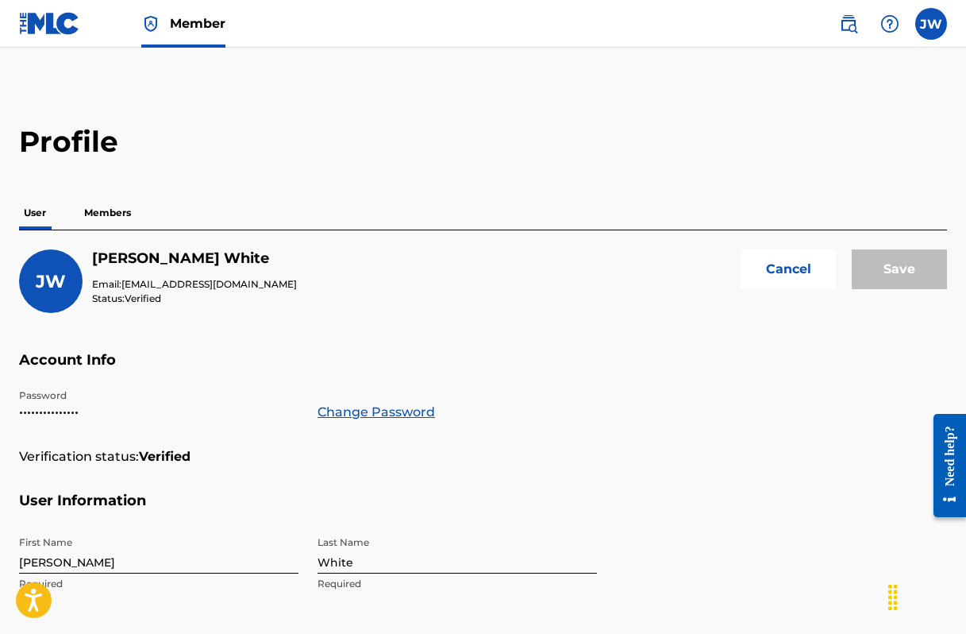
scroll to position [0, 0]
click at [112, 213] on p "Members" at bounding box center [107, 212] width 56 height 33
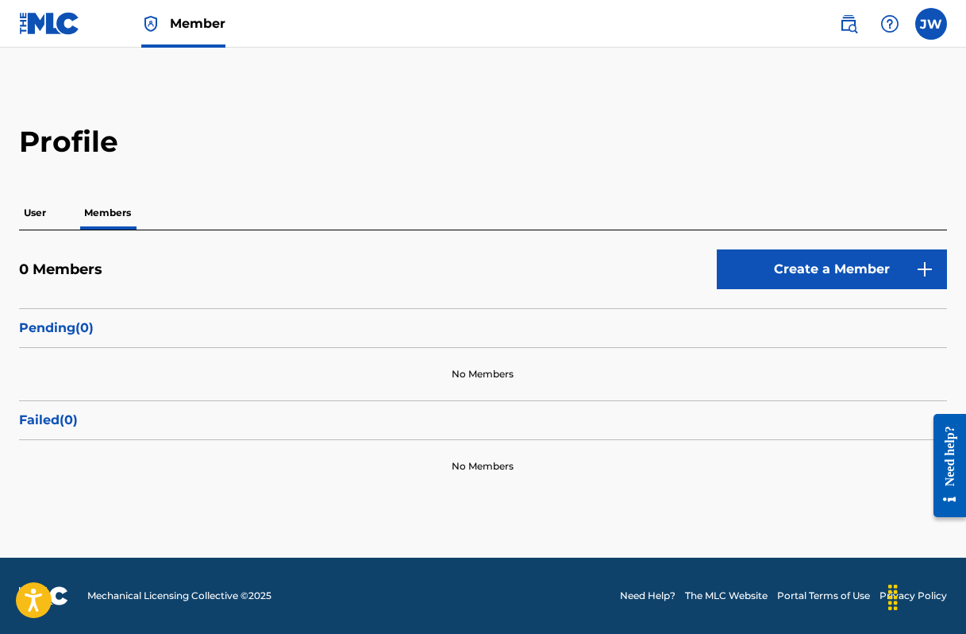
click at [934, 25] on label at bounding box center [932, 24] width 32 height 32
click at [931, 24] on input "[PERSON_NAME] [PERSON_NAME] [EMAIL_ADDRESS][DOMAIN_NAME] Profile Log out" at bounding box center [931, 24] width 0 height 0
click at [775, 168] on link "Profile" at bounding box center [775, 171] width 32 height 14
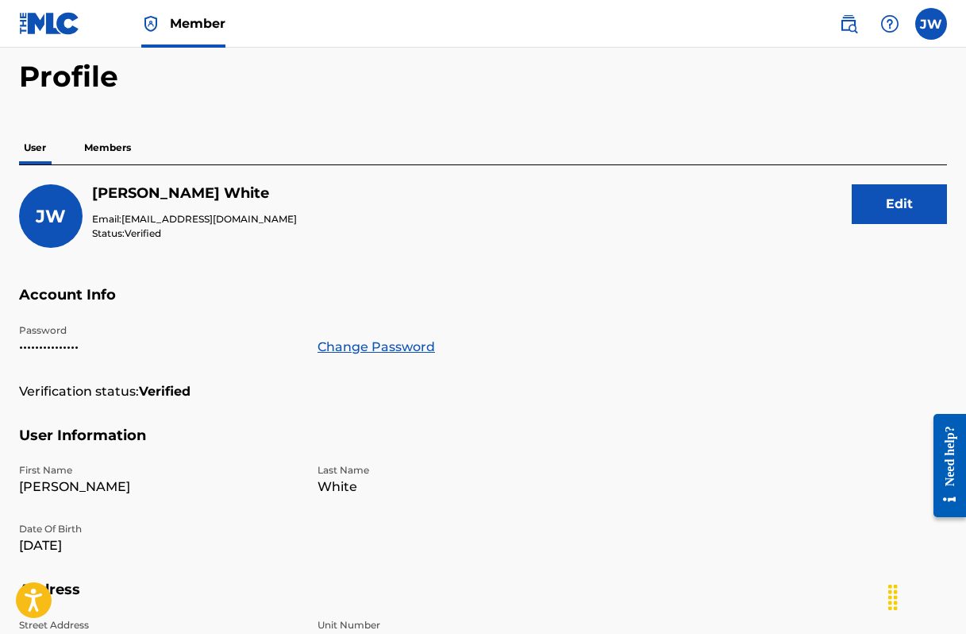
scroll to position [69, 0]
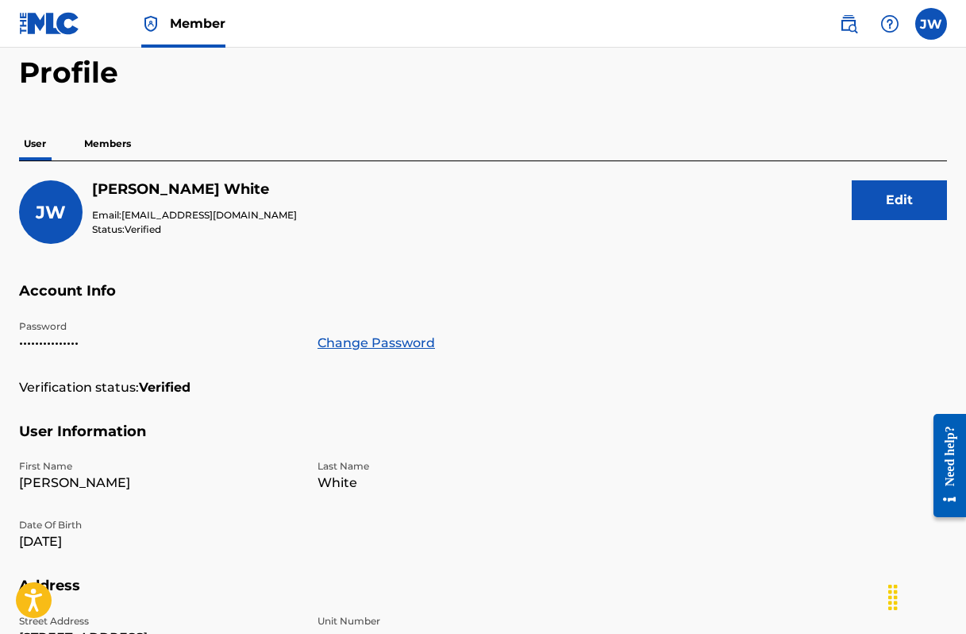
click at [260, 214] on span "[EMAIL_ADDRESS][DOMAIN_NAME]" at bounding box center [208, 215] width 175 height 12
click at [48, 212] on span "JW" at bounding box center [51, 212] width 30 height 21
click at [885, 202] on button "Edit" at bounding box center [899, 200] width 95 height 40
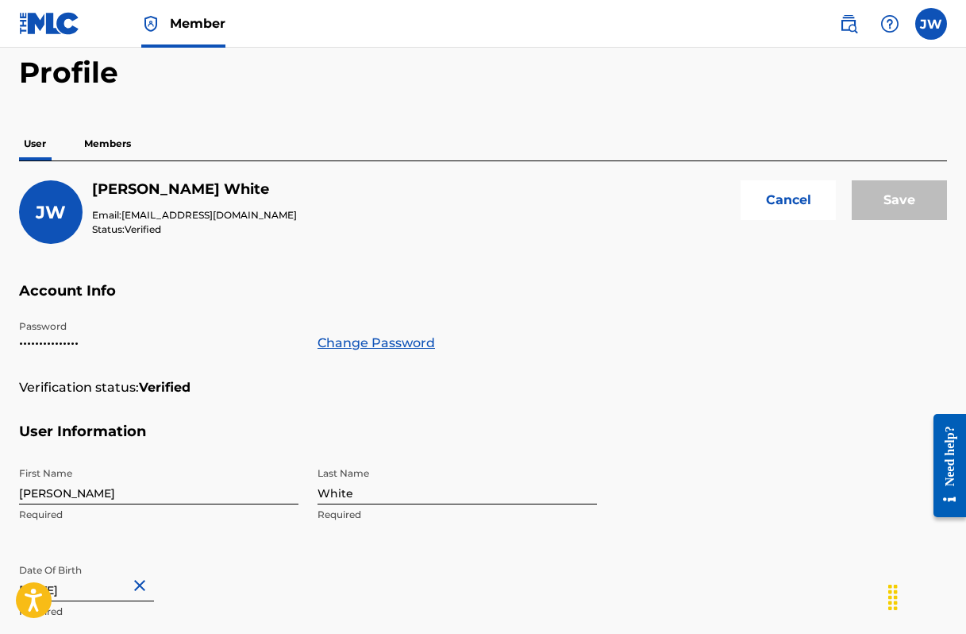
click at [267, 211] on div "[PERSON_NAME] [PERSON_NAME] Email: [EMAIL_ADDRESS][DOMAIN_NAME] Status: Verifie…" at bounding box center [483, 231] width 928 height 102
click at [262, 211] on span "[EMAIL_ADDRESS][DOMAIN_NAME]" at bounding box center [208, 215] width 175 height 12
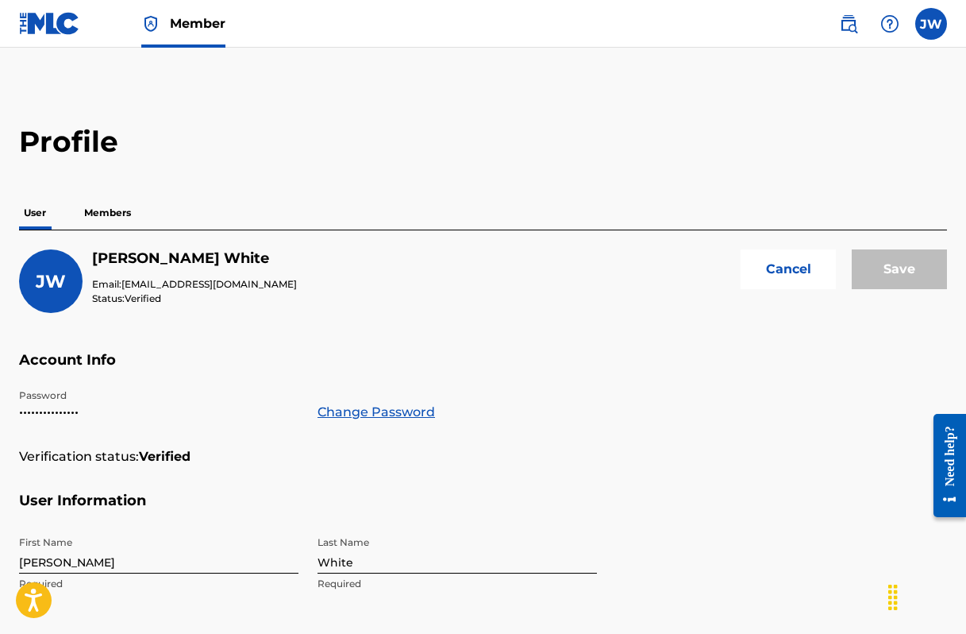
scroll to position [0, 0]
click at [931, 23] on label at bounding box center [932, 24] width 32 height 32
click at [931, 24] on input "[PERSON_NAME] [PERSON_NAME] [EMAIL_ADDRESS][DOMAIN_NAME] Profile Log out" at bounding box center [931, 24] width 0 height 0
click at [773, 171] on link "Profile" at bounding box center [775, 171] width 32 height 14
click at [54, 25] on img at bounding box center [49, 23] width 61 height 23
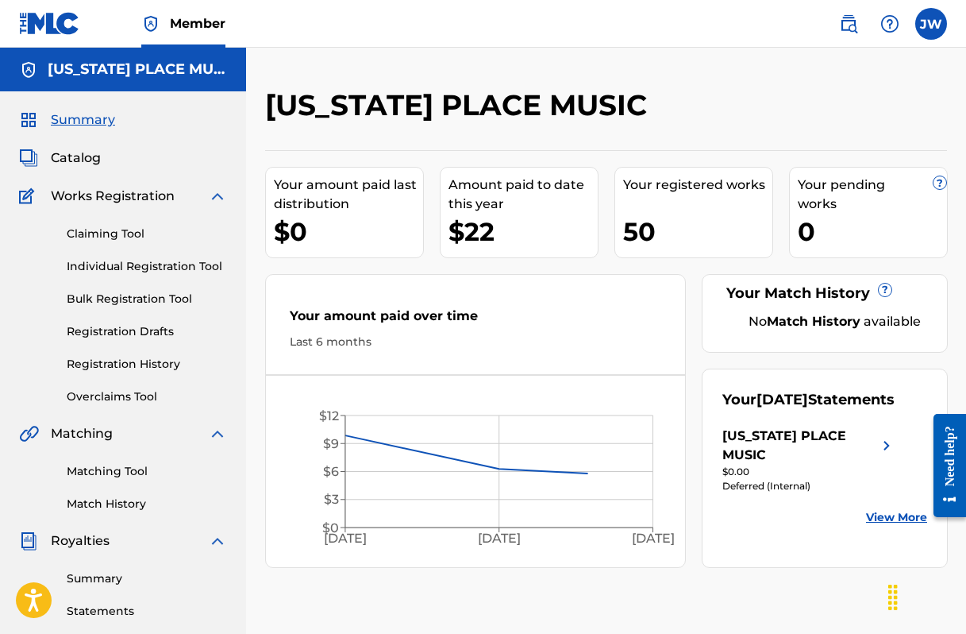
click at [927, 28] on label at bounding box center [932, 24] width 32 height 32
click at [931, 24] on input "[PERSON_NAME] [PERSON_NAME] [EMAIL_ADDRESS][DOMAIN_NAME] Profile Log out" at bounding box center [931, 24] width 0 height 0
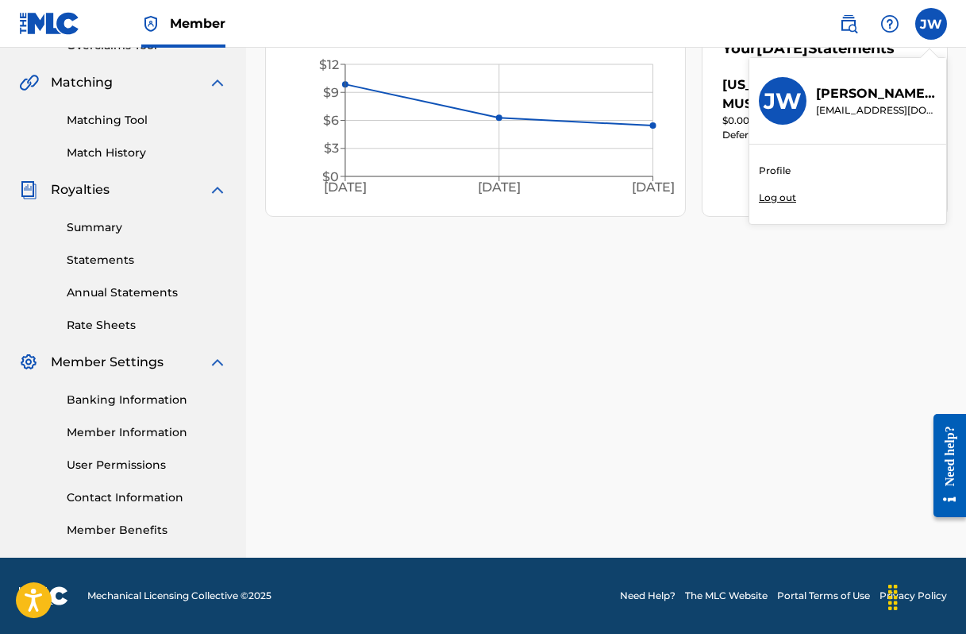
scroll to position [351, 0]
click at [137, 498] on link "Contact Information" at bounding box center [147, 497] width 160 height 17
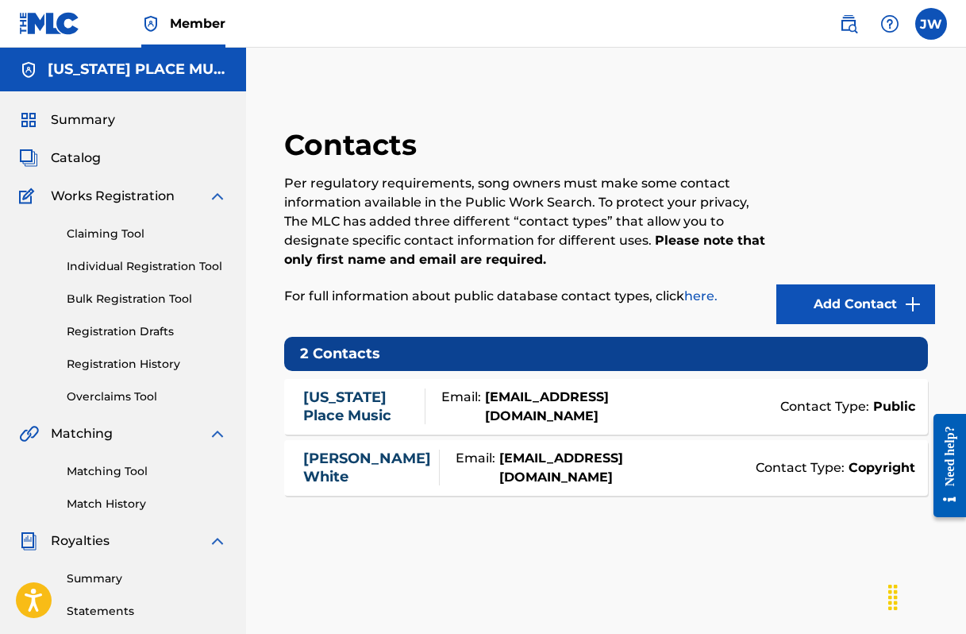
click at [916, 301] on img at bounding box center [913, 304] width 19 height 19
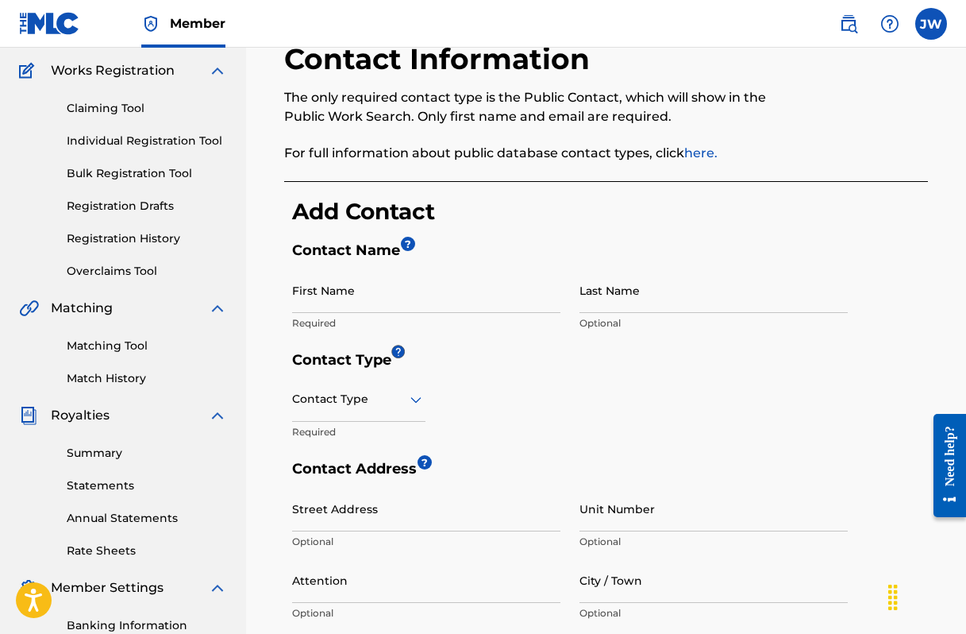
scroll to position [141, 0]
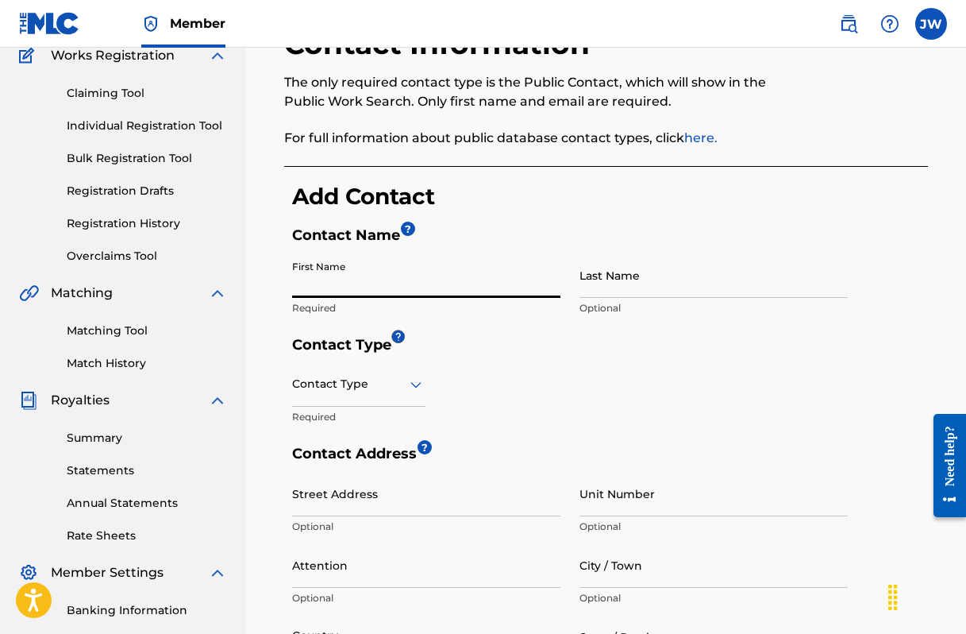
click at [363, 280] on input "First Name" at bounding box center [426, 275] width 268 height 45
type input "[PERSON_NAME]"
click at [582, 282] on input "Last Name" at bounding box center [714, 275] width 268 height 45
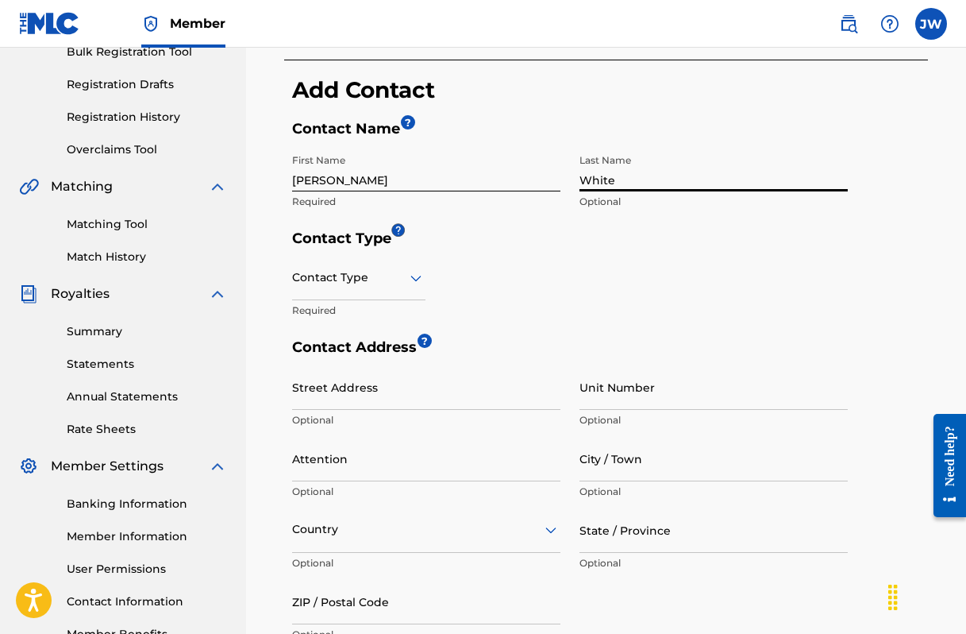
scroll to position [253, 0]
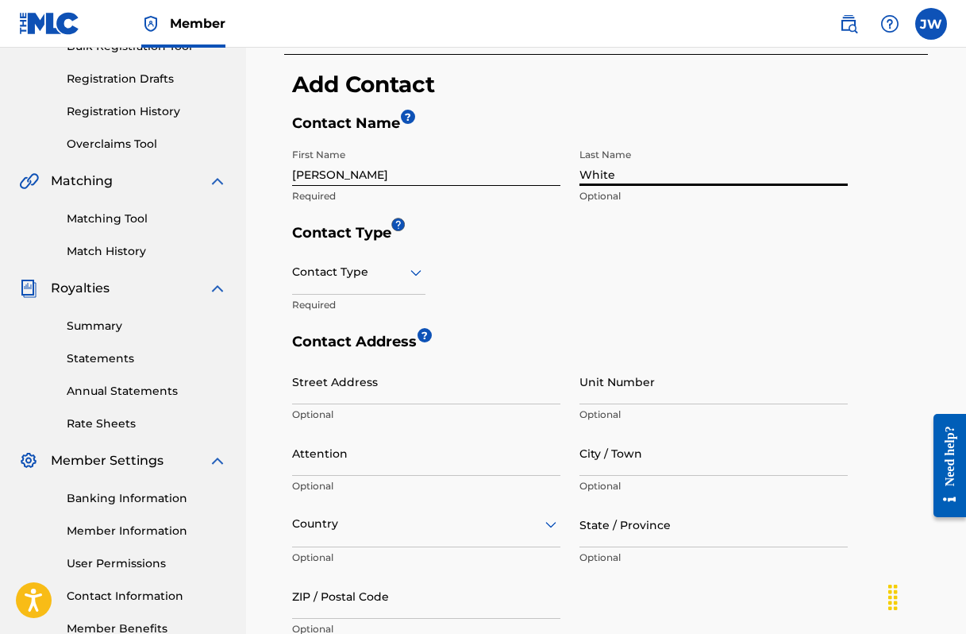
type input "White"
click at [418, 274] on icon at bounding box center [416, 272] width 11 height 6
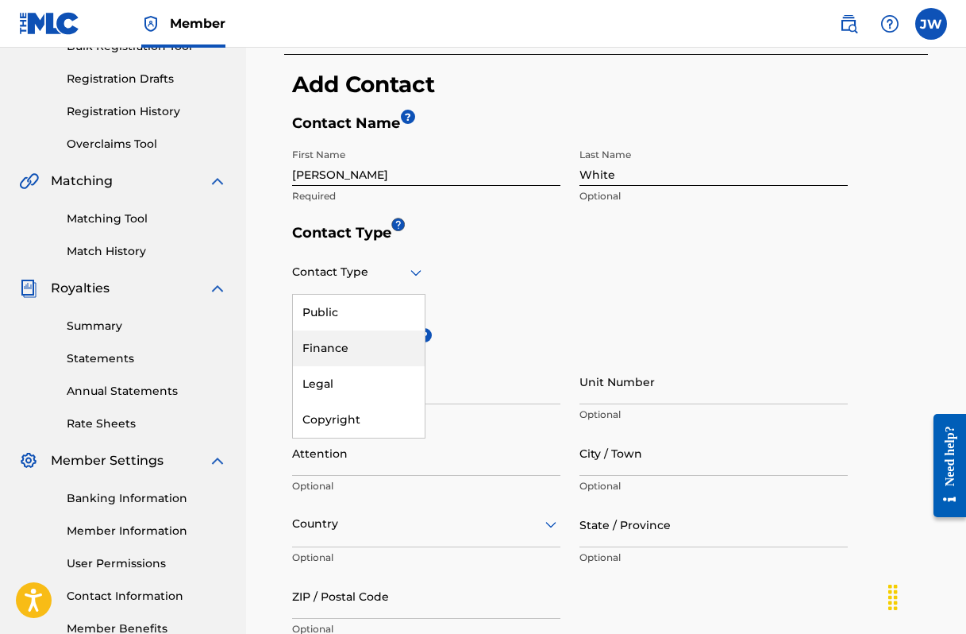
click at [369, 345] on div "Finance" at bounding box center [359, 348] width 132 height 36
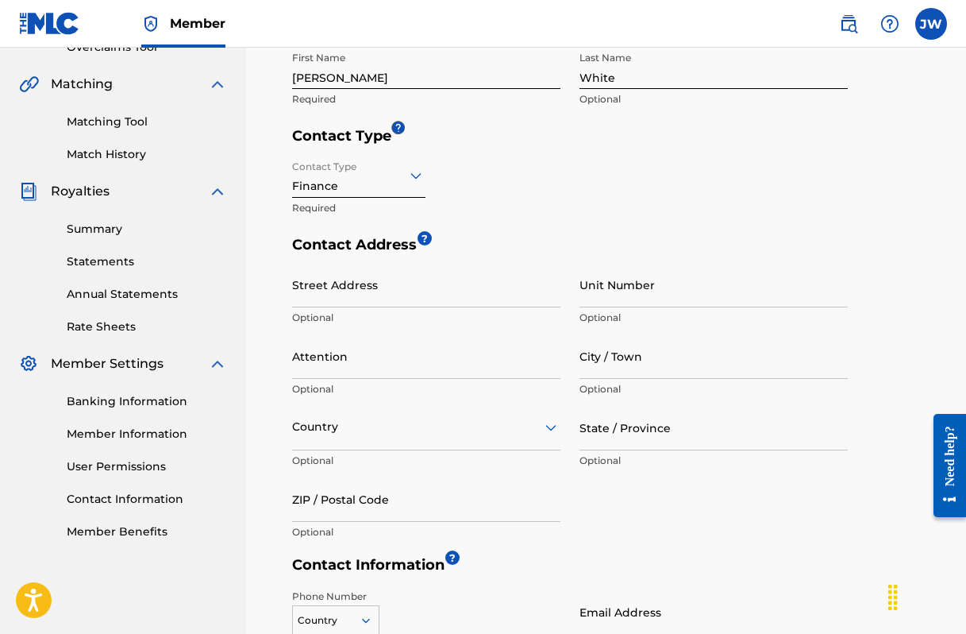
scroll to position [356, 0]
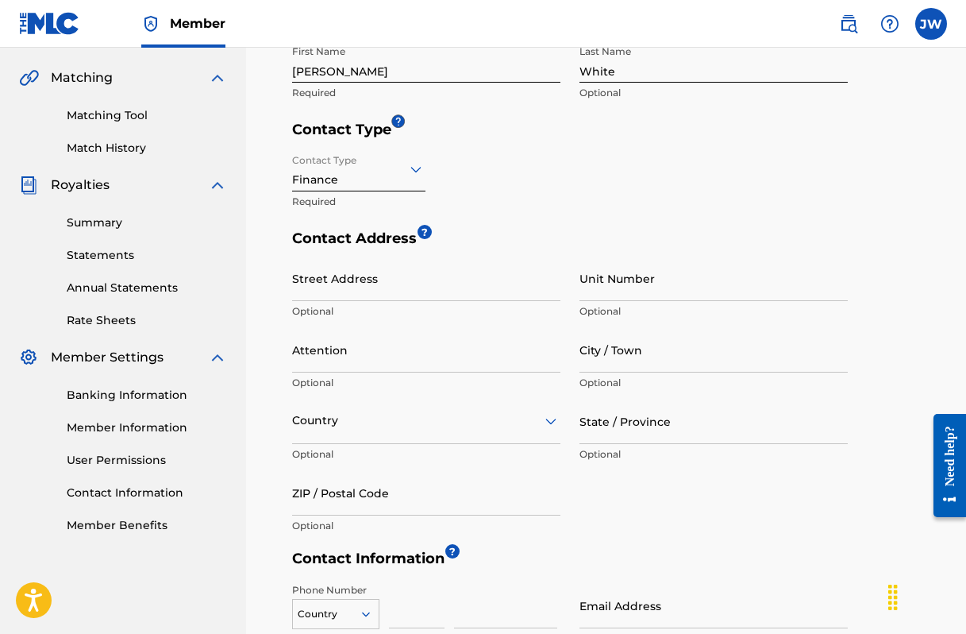
click at [372, 280] on input "Street Address" at bounding box center [426, 278] width 268 height 45
type input "[STREET_ADDRESS]"
click at [593, 351] on input "City / Town" at bounding box center [714, 349] width 268 height 45
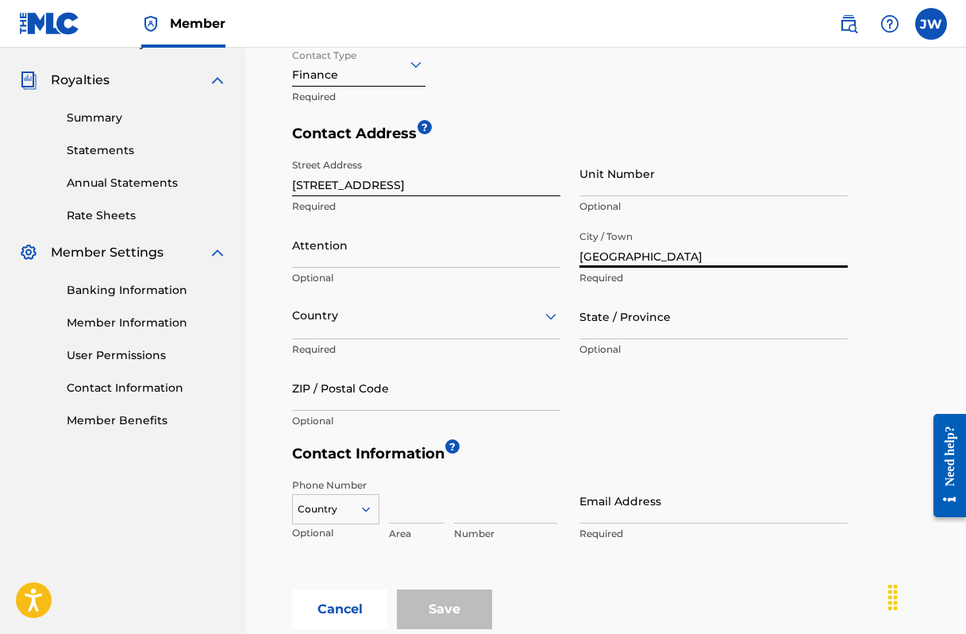
scroll to position [461, 0]
type input "[GEOGRAPHIC_DATA]"
click at [308, 246] on input "Attention" at bounding box center [426, 244] width 268 height 45
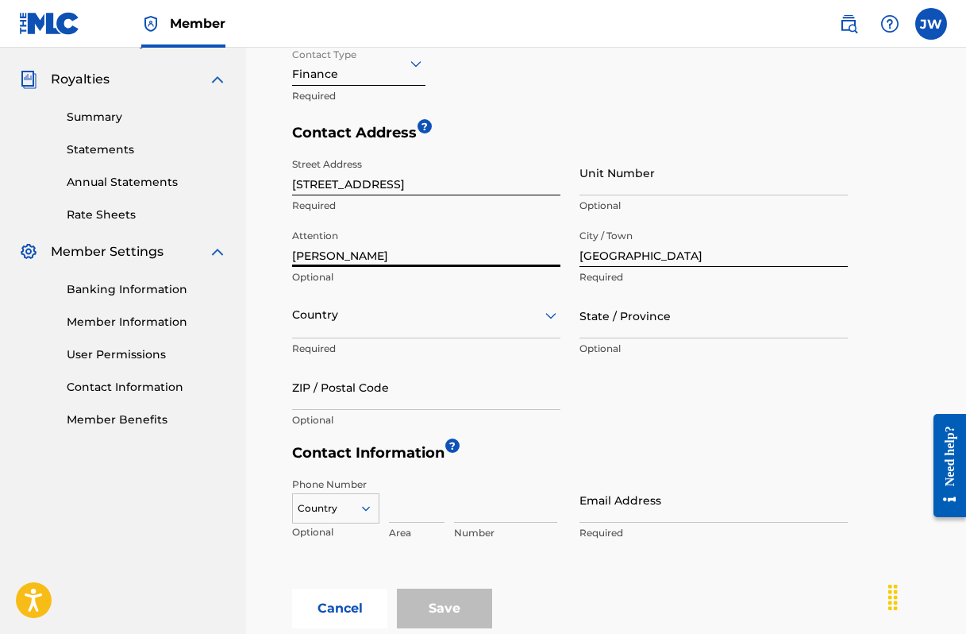
type input "[PERSON_NAME]"
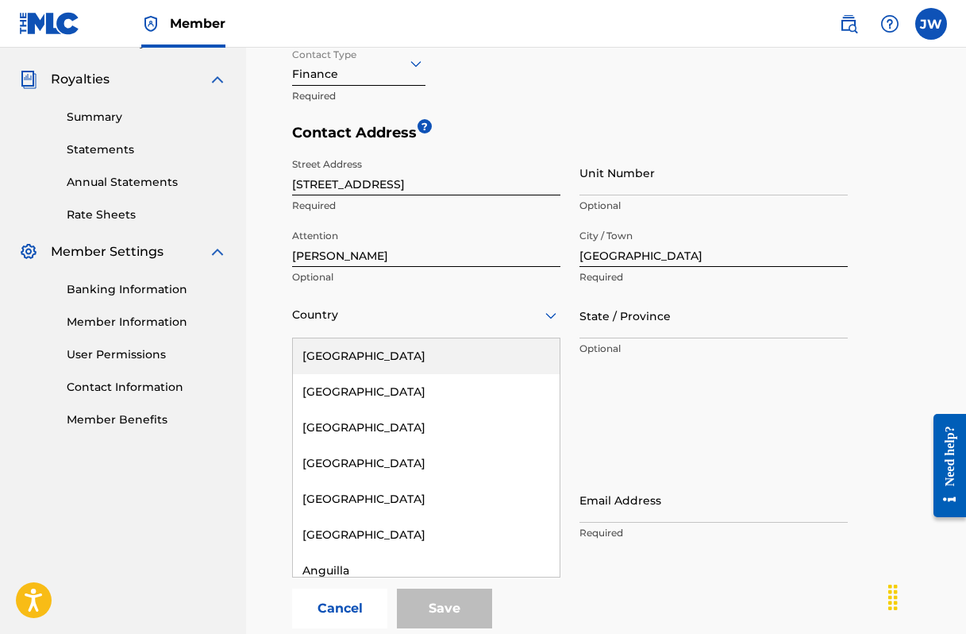
click at [546, 310] on icon at bounding box center [551, 315] width 19 height 19
click at [488, 349] on div "[GEOGRAPHIC_DATA]" at bounding box center [426, 356] width 267 height 36
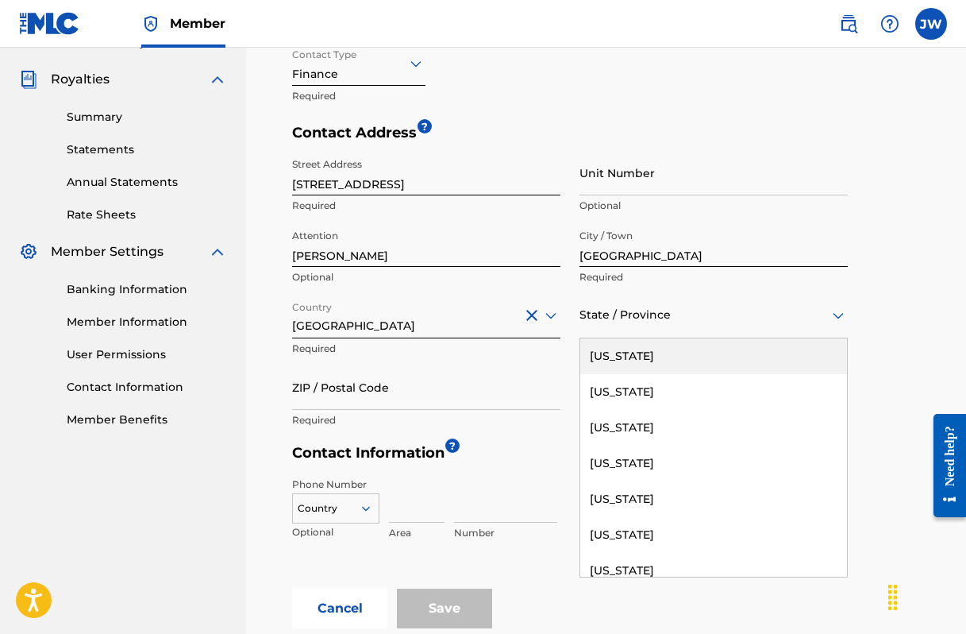
click at [593, 321] on div at bounding box center [714, 315] width 268 height 20
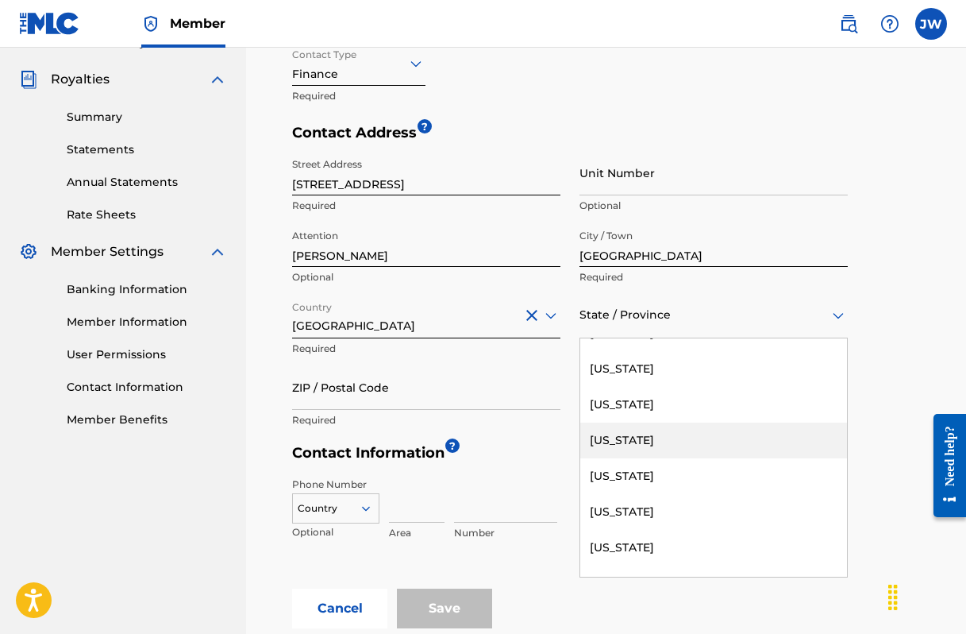
scroll to position [305, 0]
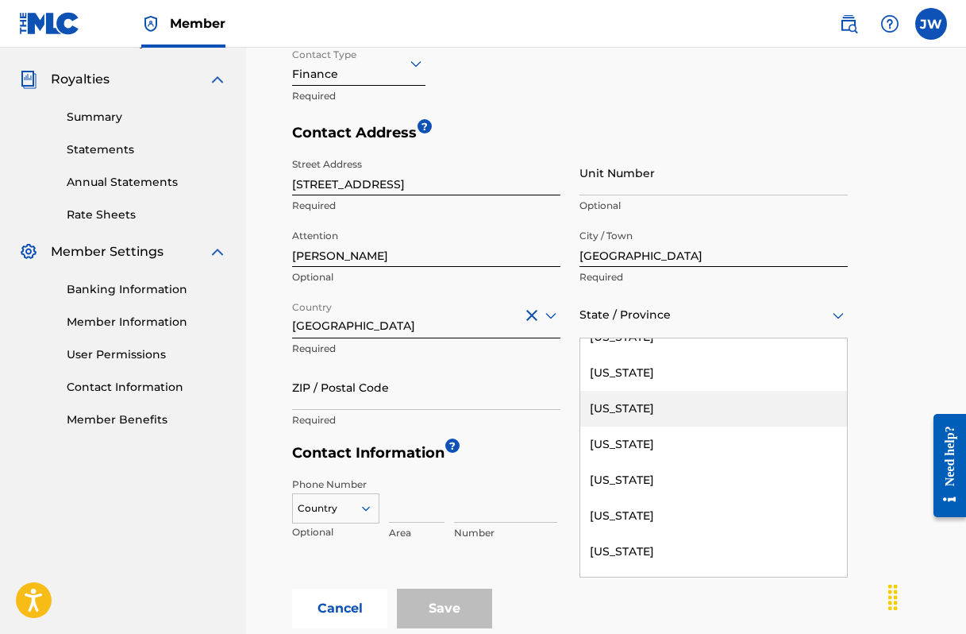
click at [619, 411] on div "[US_STATE]" at bounding box center [713, 409] width 267 height 36
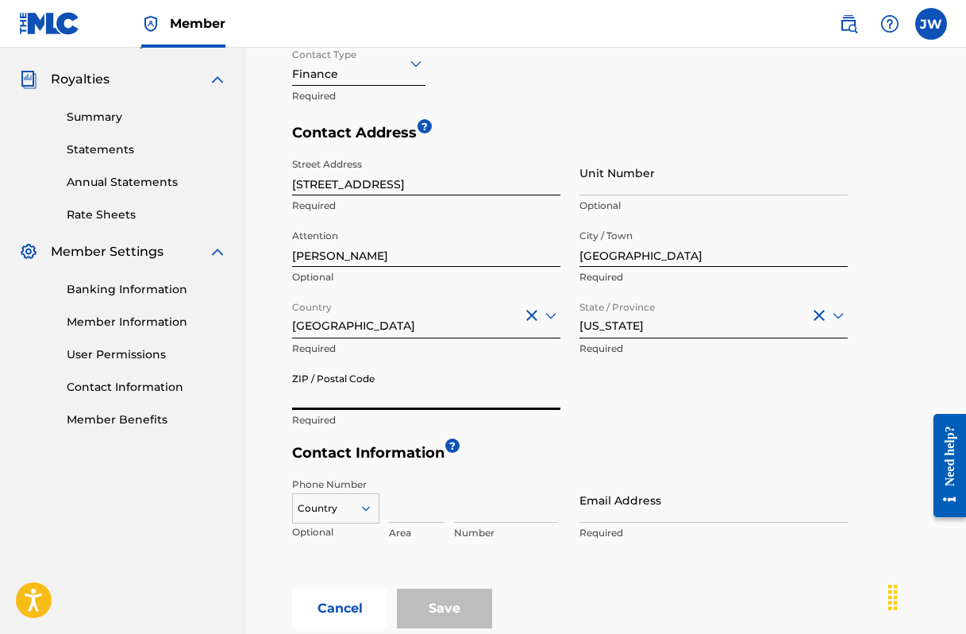
click at [406, 391] on input "ZIP / Postal Code" at bounding box center [426, 386] width 268 height 45
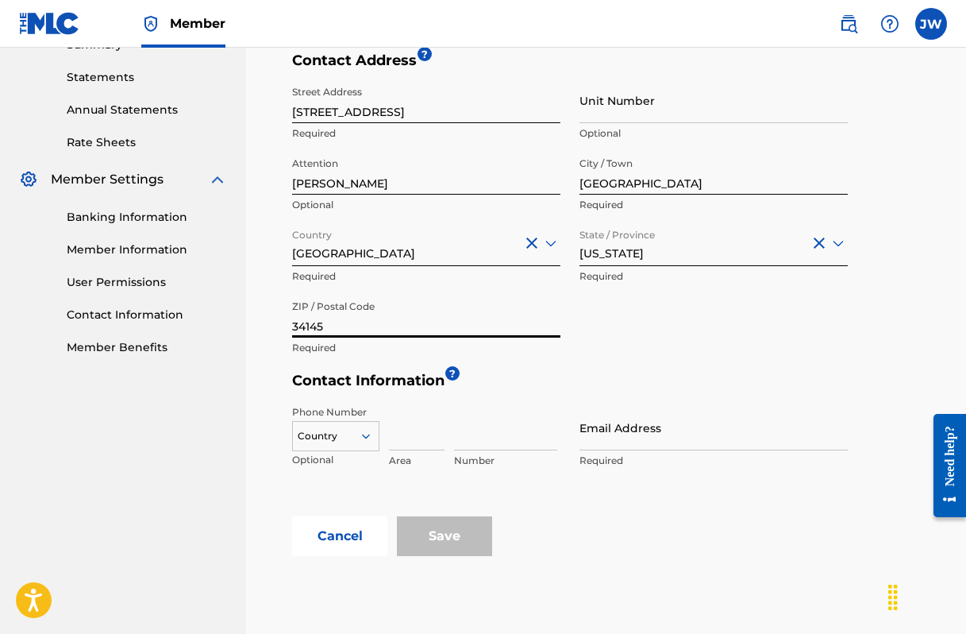
scroll to position [536, 0]
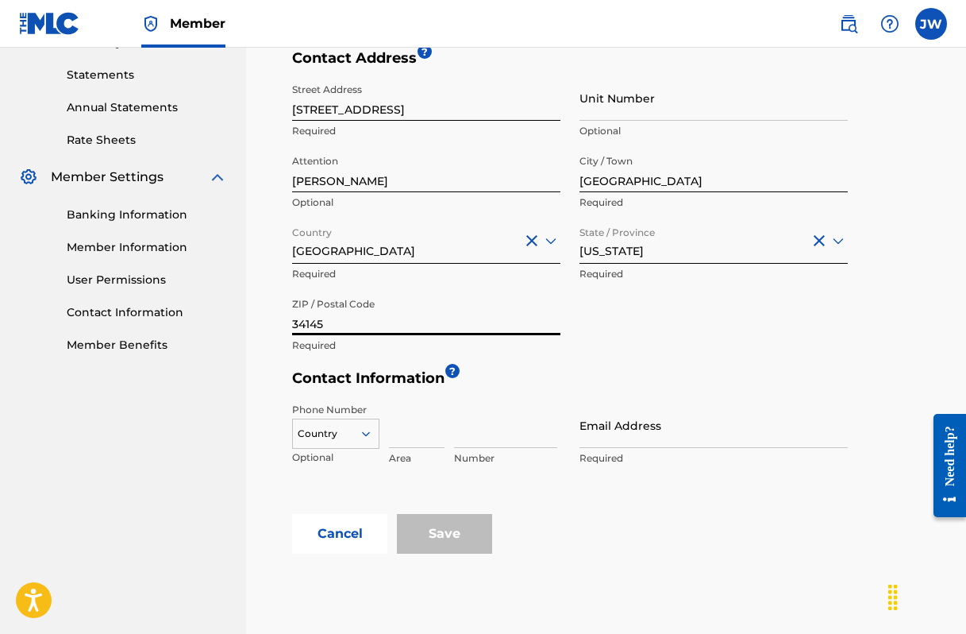
type input "34145"
click at [366, 434] on div "Country" at bounding box center [335, 430] width 87 height 24
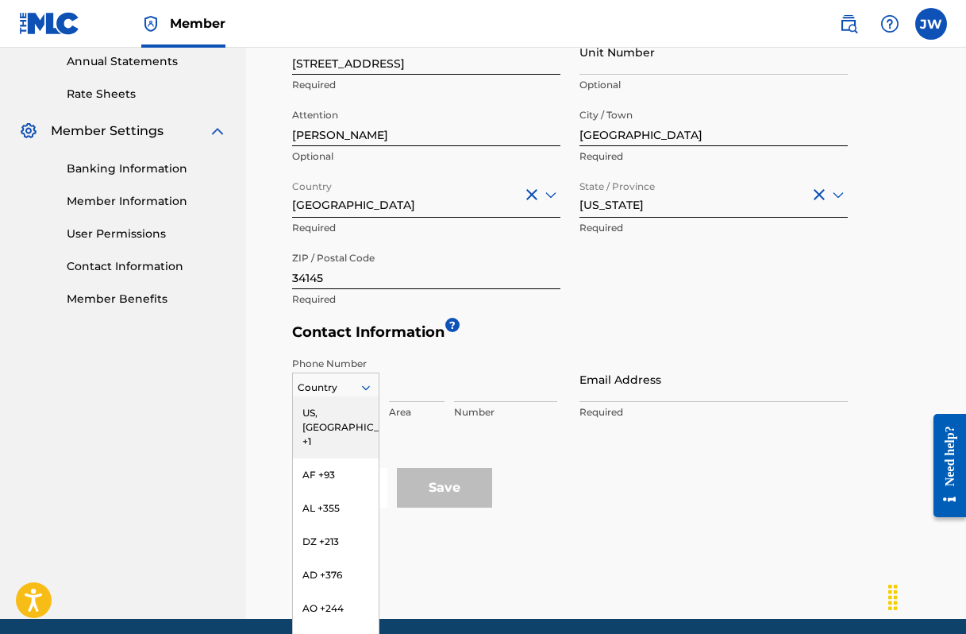
click at [343, 411] on div "US, [GEOGRAPHIC_DATA] +1" at bounding box center [336, 427] width 86 height 62
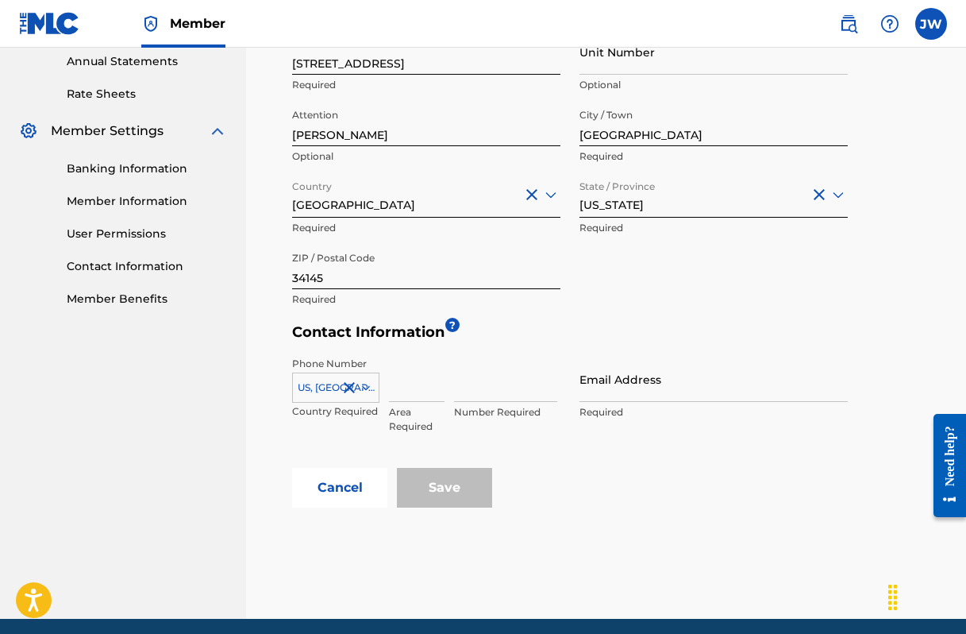
click at [391, 395] on input at bounding box center [417, 379] width 56 height 45
type input "609"
click at [457, 397] on input at bounding box center [505, 379] width 103 height 45
type input "9948160"
click at [591, 384] on input "Email Address" at bounding box center [714, 379] width 268 height 45
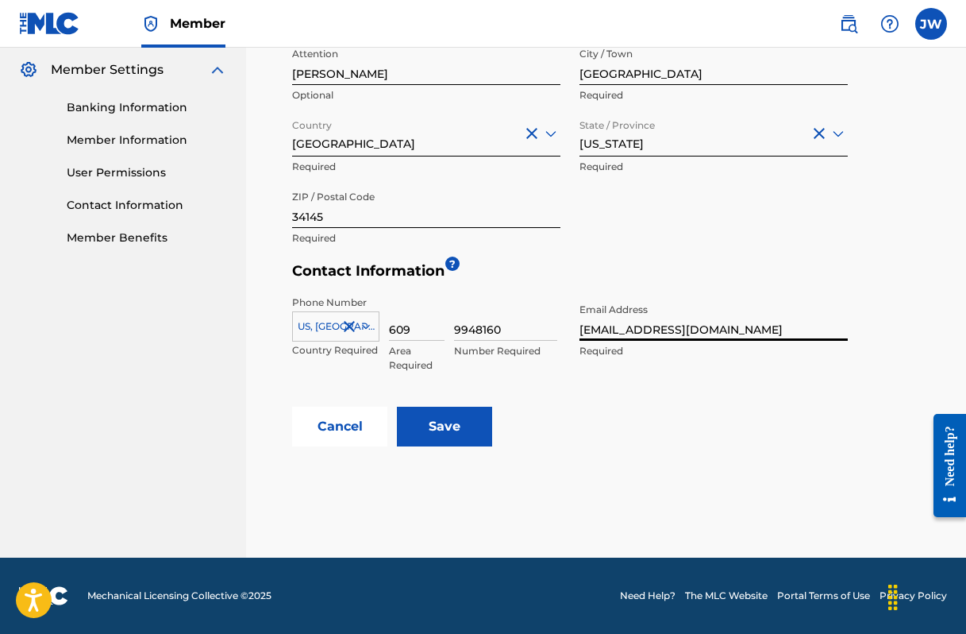
scroll to position [642, 0]
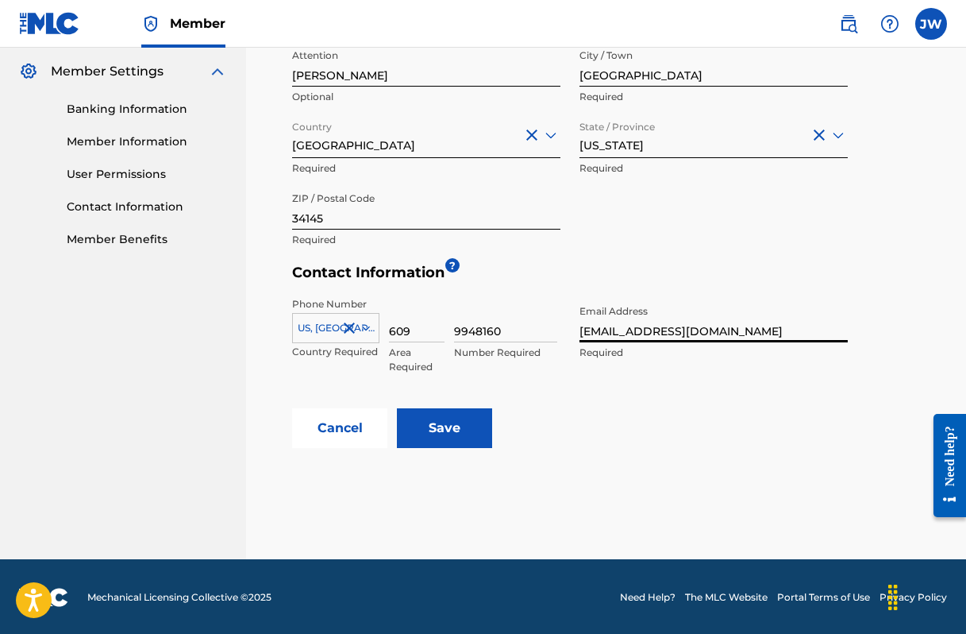
type input "[EMAIL_ADDRESS][DOMAIN_NAME]"
click at [442, 429] on input "Save" at bounding box center [444, 428] width 95 height 40
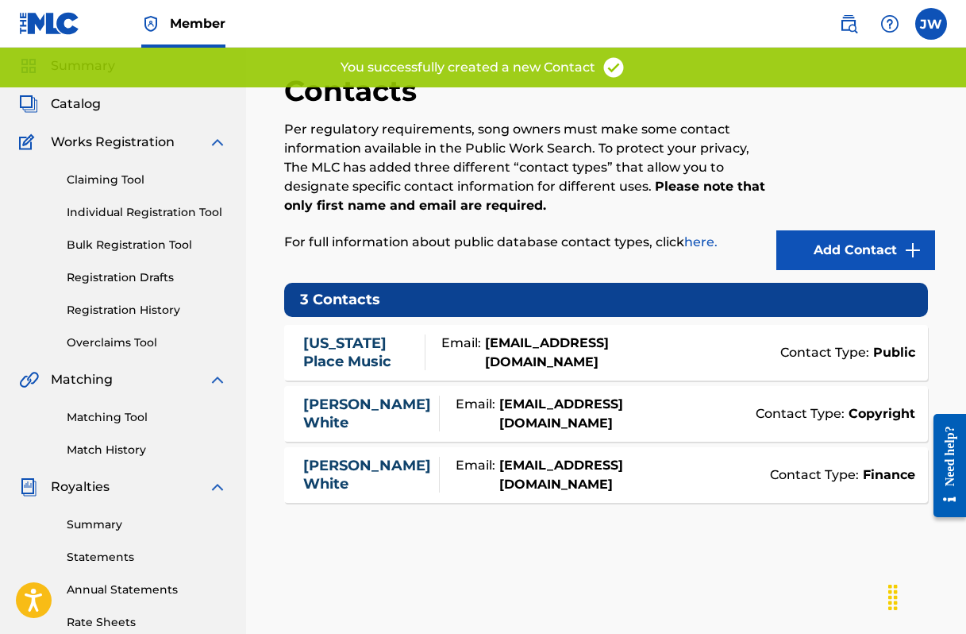
scroll to position [21, 0]
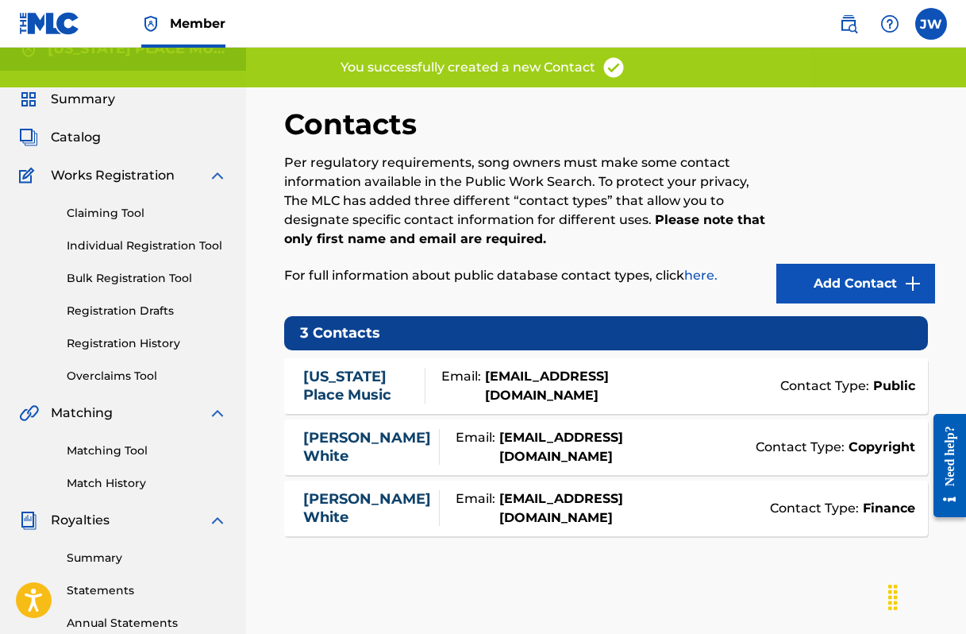
click at [582, 378] on strong "[EMAIL_ADDRESS][DOMAIN_NAME]" at bounding box center [545, 386] width 128 height 38
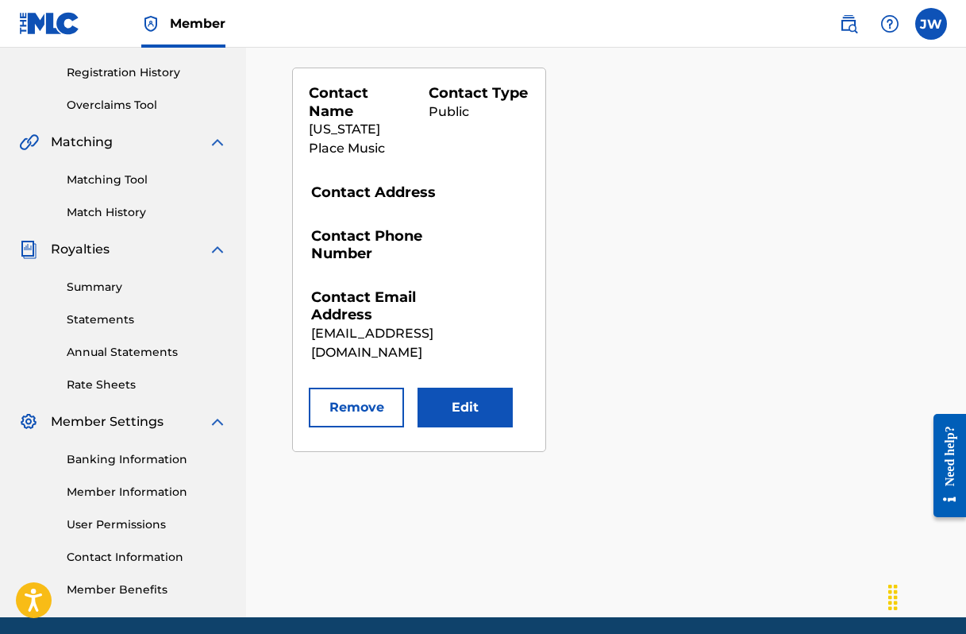
scroll to position [264, 0]
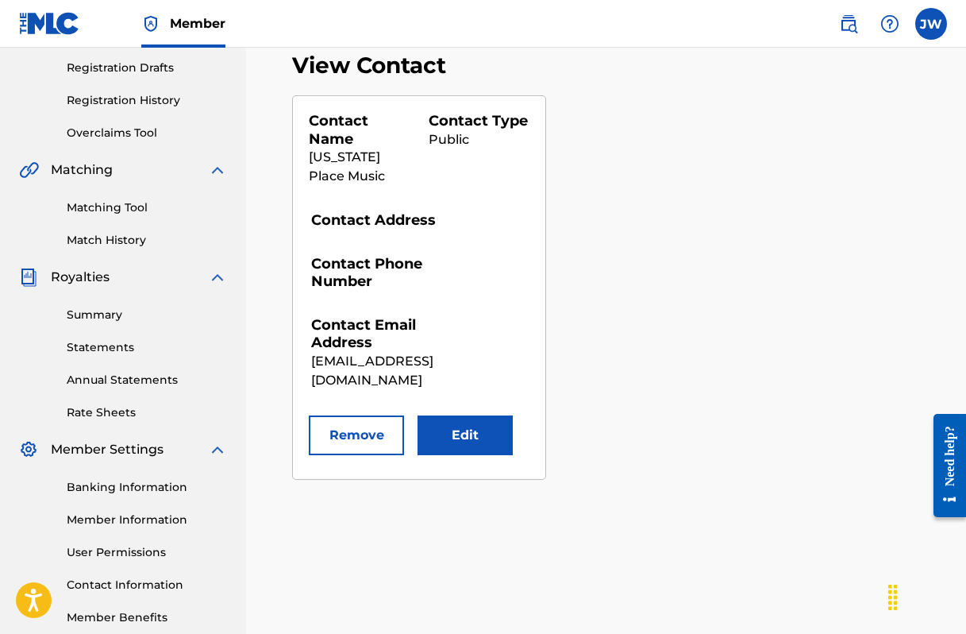
click at [474, 435] on button "Edit" at bounding box center [465, 435] width 95 height 40
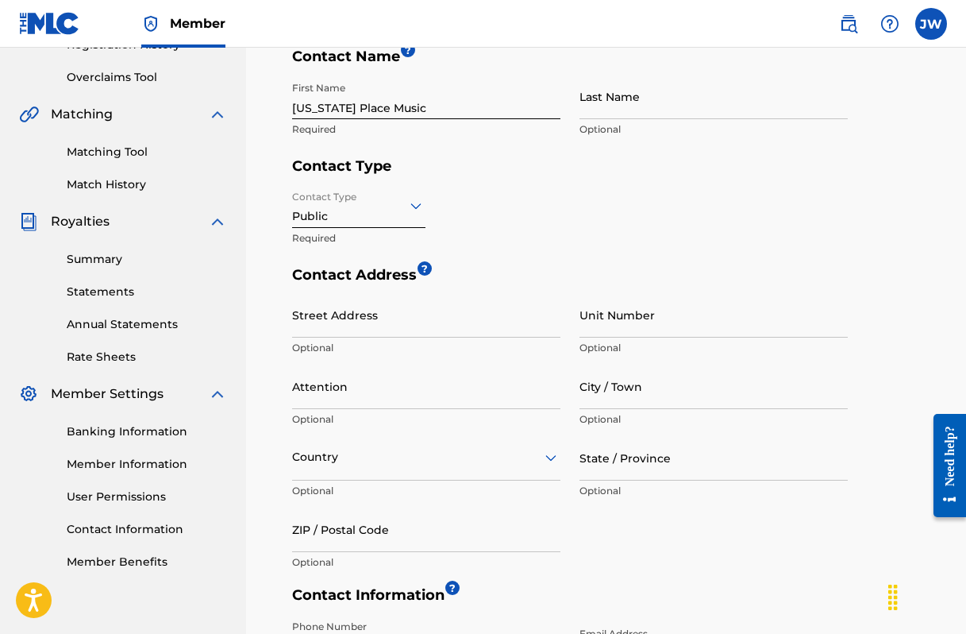
scroll to position [364, 0]
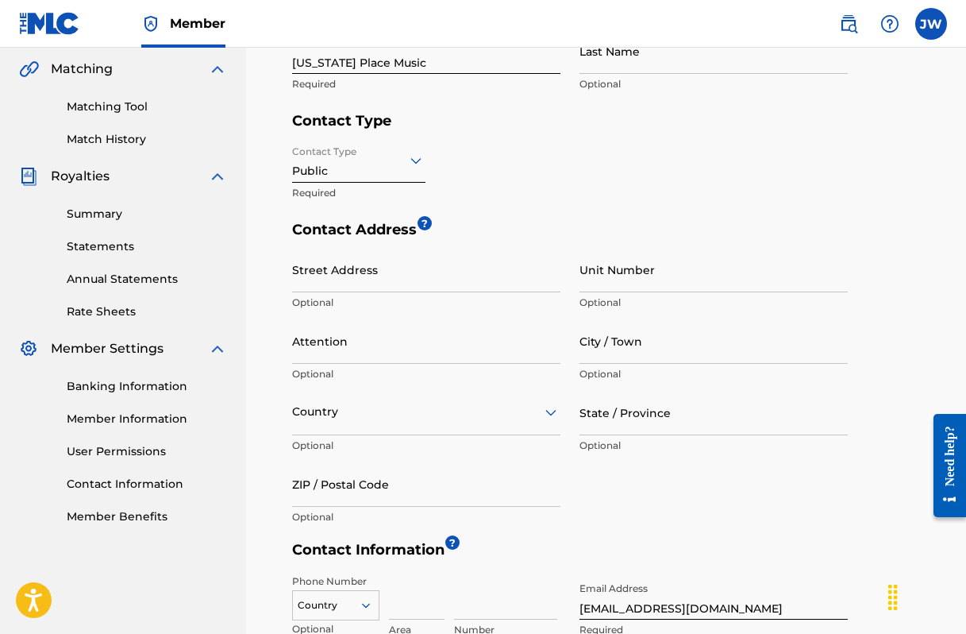
click at [360, 274] on input "Street Address" at bounding box center [426, 269] width 268 height 45
type input "[STREET_ADDRESS]"
click at [588, 342] on input "City / Town" at bounding box center [714, 340] width 268 height 45
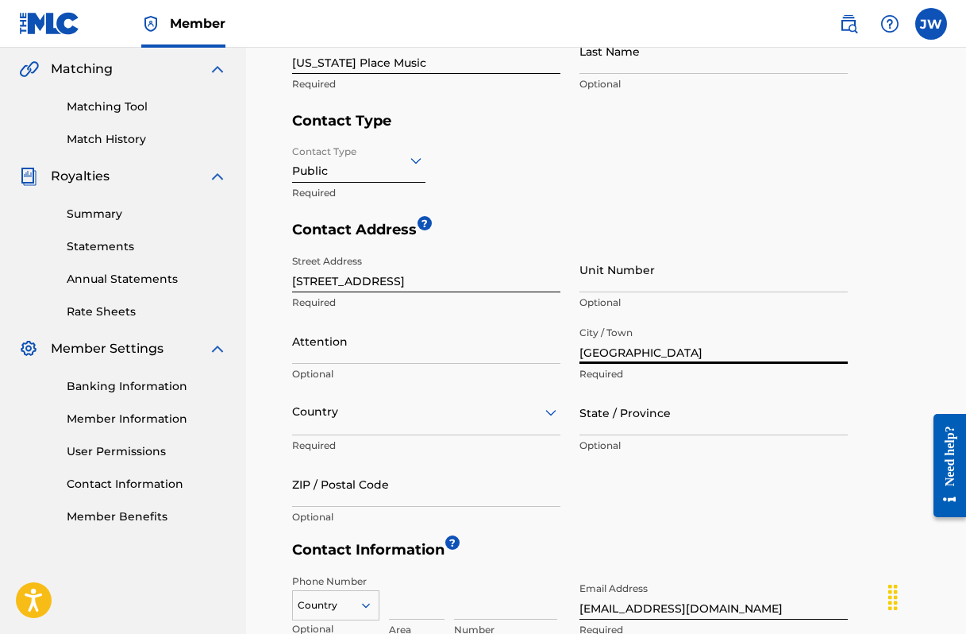
click at [623, 351] on input "[GEOGRAPHIC_DATA]" at bounding box center [714, 340] width 268 height 45
type input "[GEOGRAPHIC_DATA]"
click at [552, 408] on div "Country" at bounding box center [426, 412] width 268 height 45
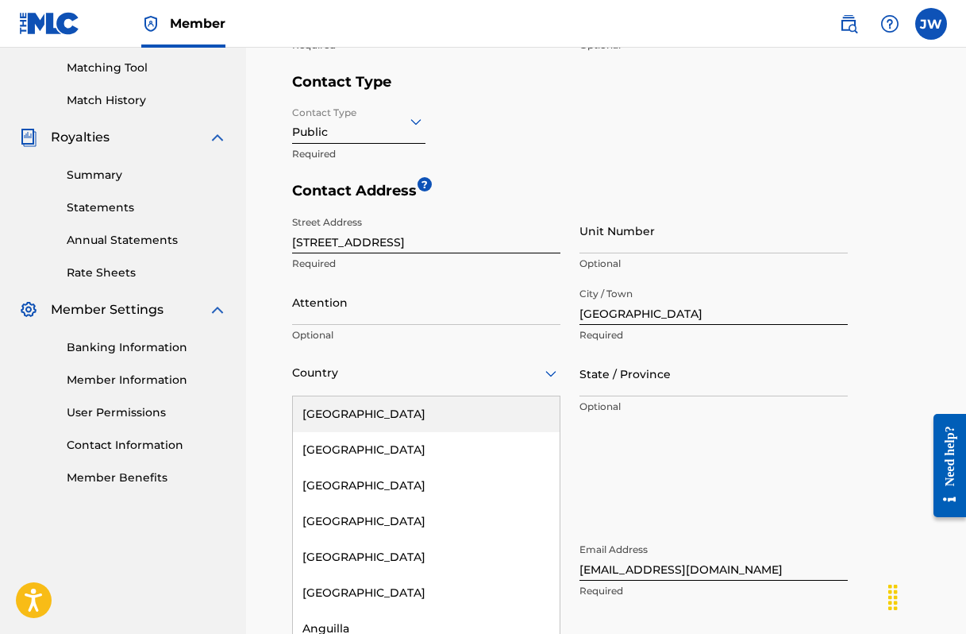
click at [501, 414] on div "[GEOGRAPHIC_DATA]" at bounding box center [426, 414] width 267 height 36
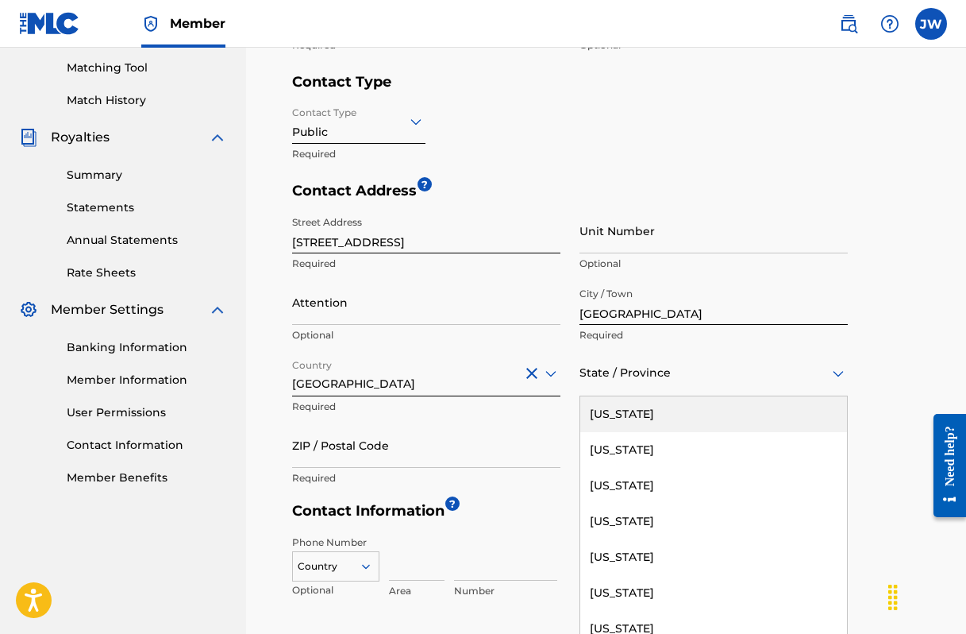
click at [827, 374] on div at bounding box center [714, 373] width 268 height 20
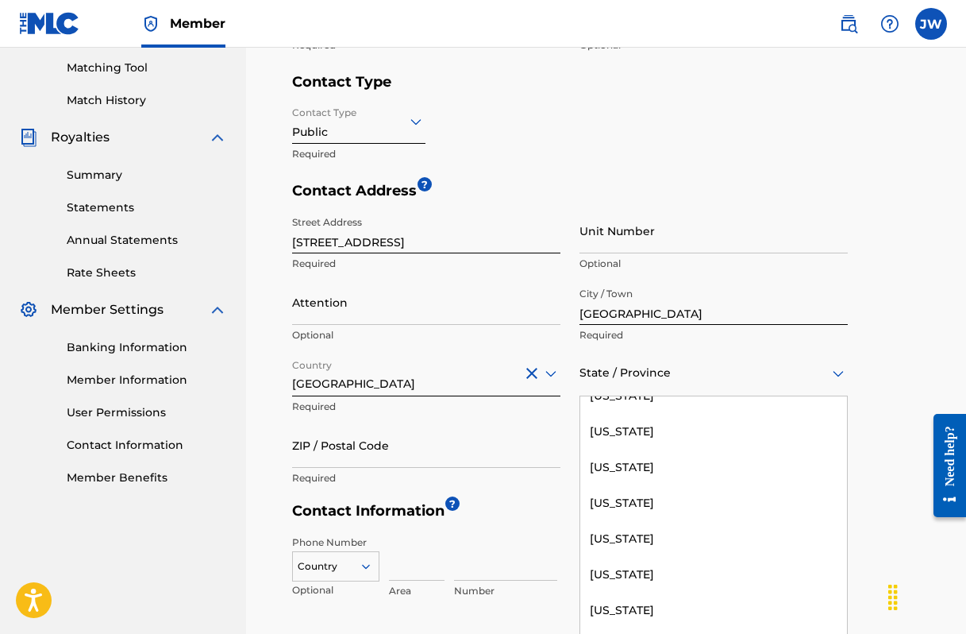
scroll to position [309, 0]
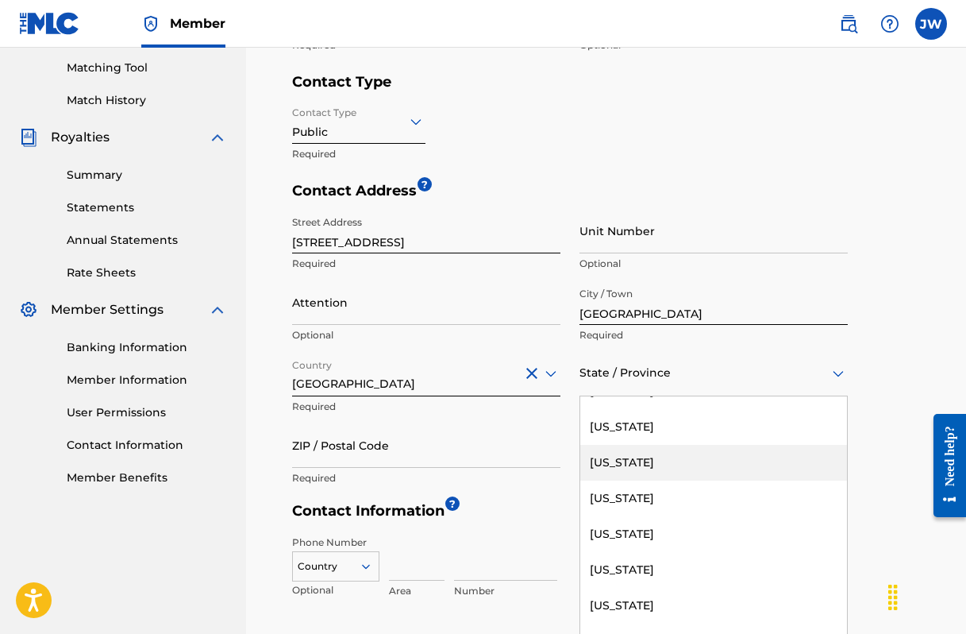
click at [639, 461] on div "[US_STATE]" at bounding box center [713, 463] width 267 height 36
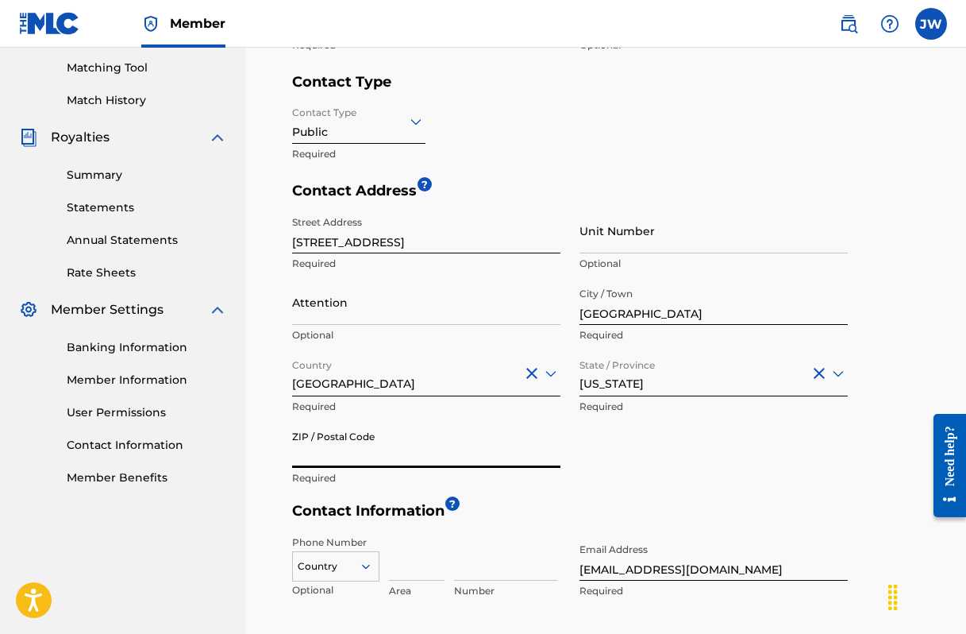
click at [412, 446] on input "ZIP / Postal Code" at bounding box center [426, 444] width 268 height 45
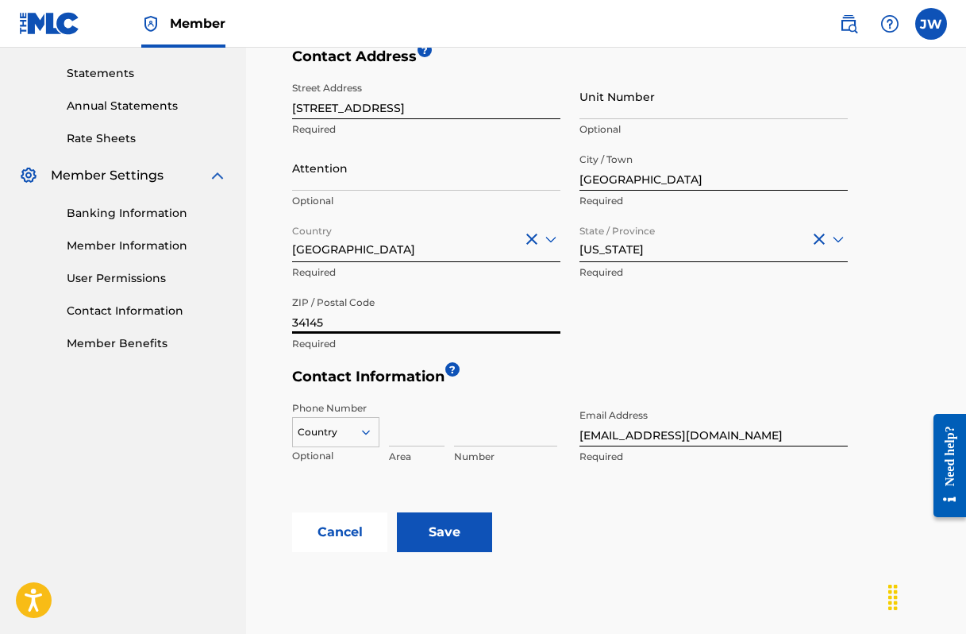
scroll to position [583, 0]
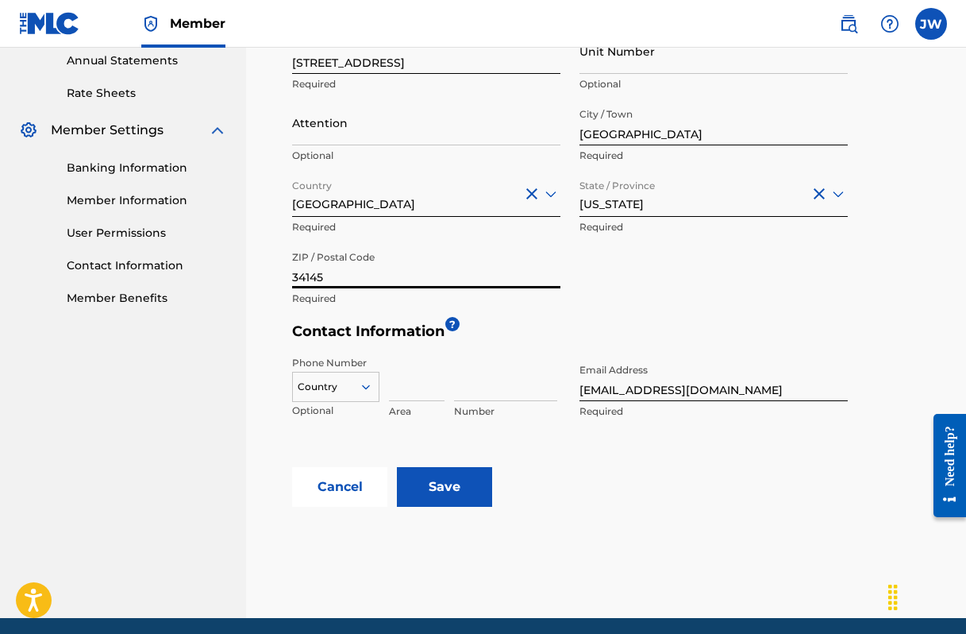
type input "34145"
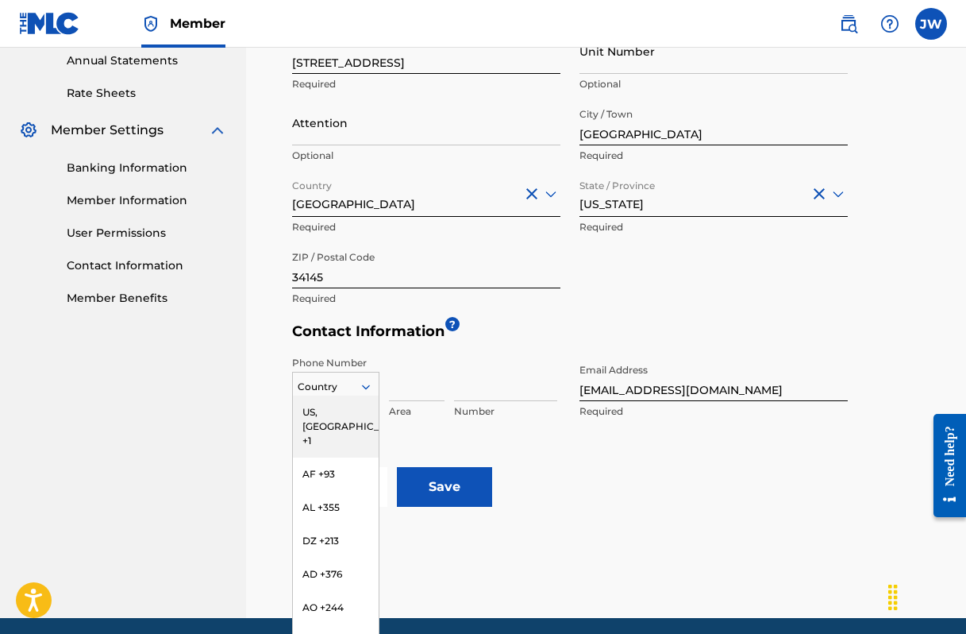
click at [363, 386] on icon at bounding box center [366, 387] width 14 height 14
click at [335, 410] on div "US, [GEOGRAPHIC_DATA] +1" at bounding box center [336, 426] width 86 height 62
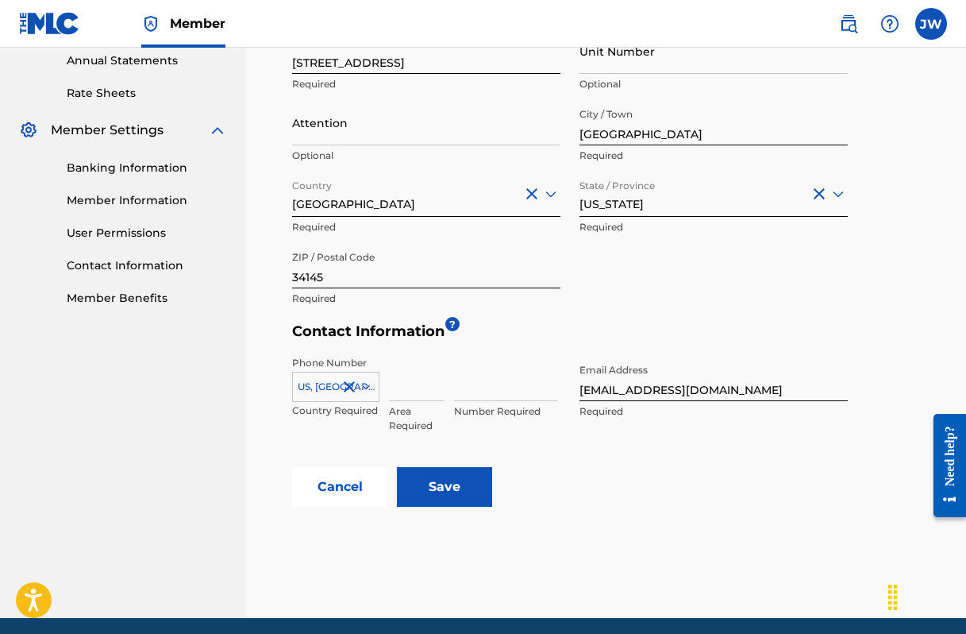
click at [392, 395] on input at bounding box center [417, 378] width 56 height 45
type input "609"
click at [457, 391] on input at bounding box center [505, 378] width 103 height 45
type input "9948160"
click at [742, 391] on input "[EMAIL_ADDRESS][DOMAIN_NAME]" at bounding box center [714, 378] width 268 height 45
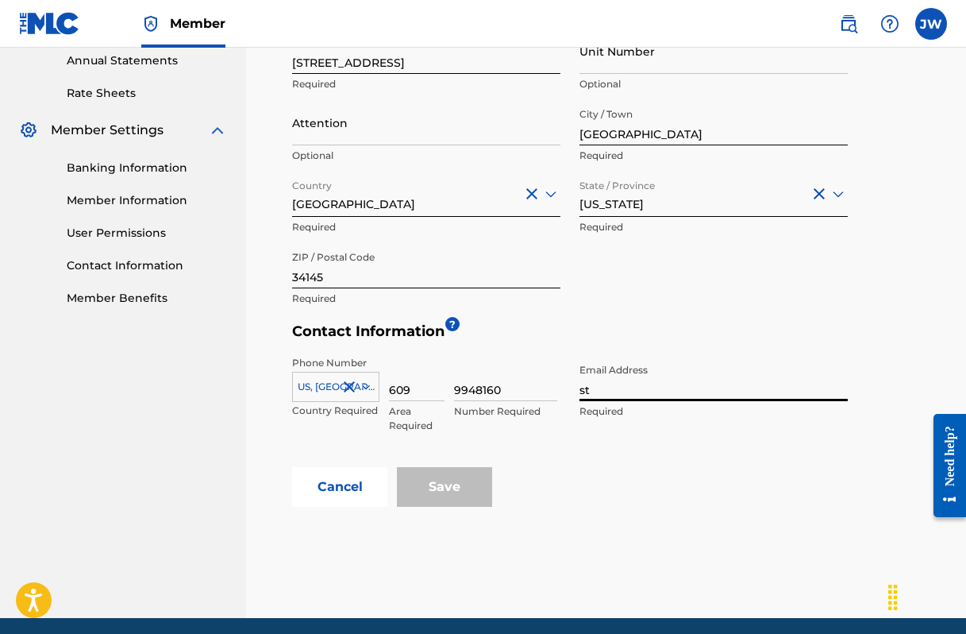
type input "s"
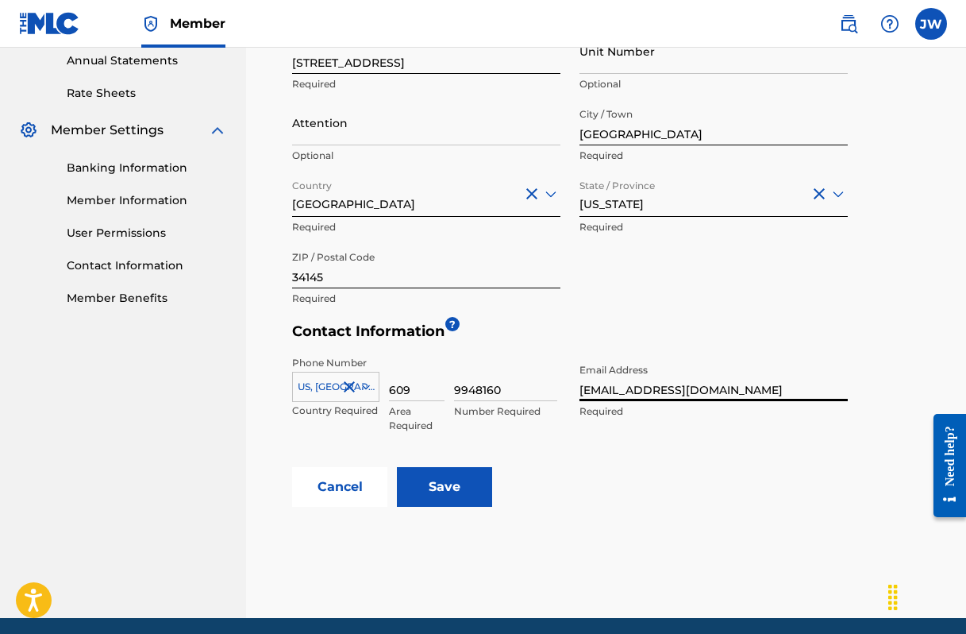
type input "[EMAIL_ADDRESS][DOMAIN_NAME]"
click at [448, 480] on input "Save" at bounding box center [444, 487] width 95 height 40
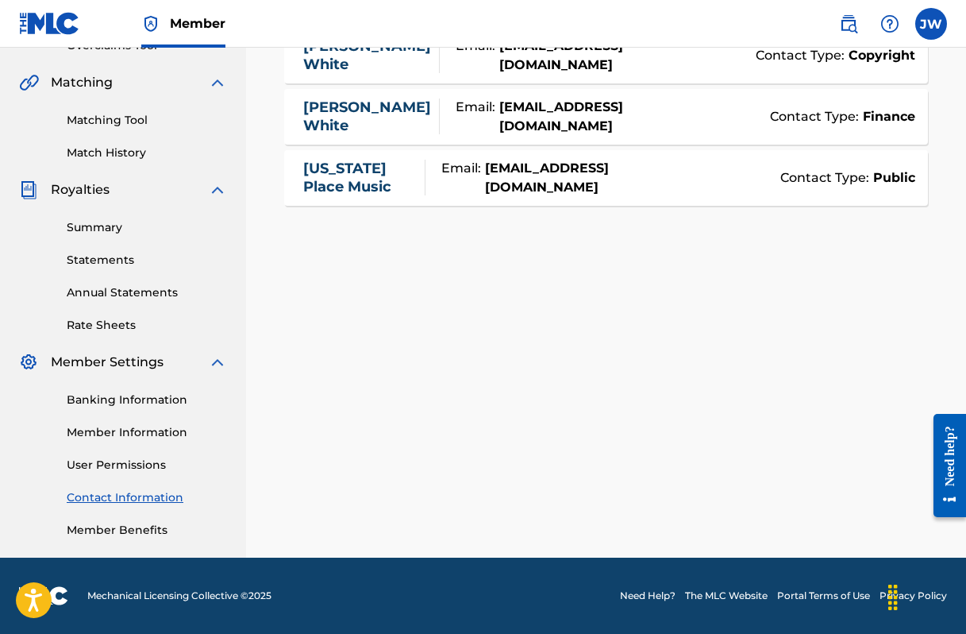
scroll to position [351, 0]
click at [145, 430] on link "Member Information" at bounding box center [147, 432] width 160 height 17
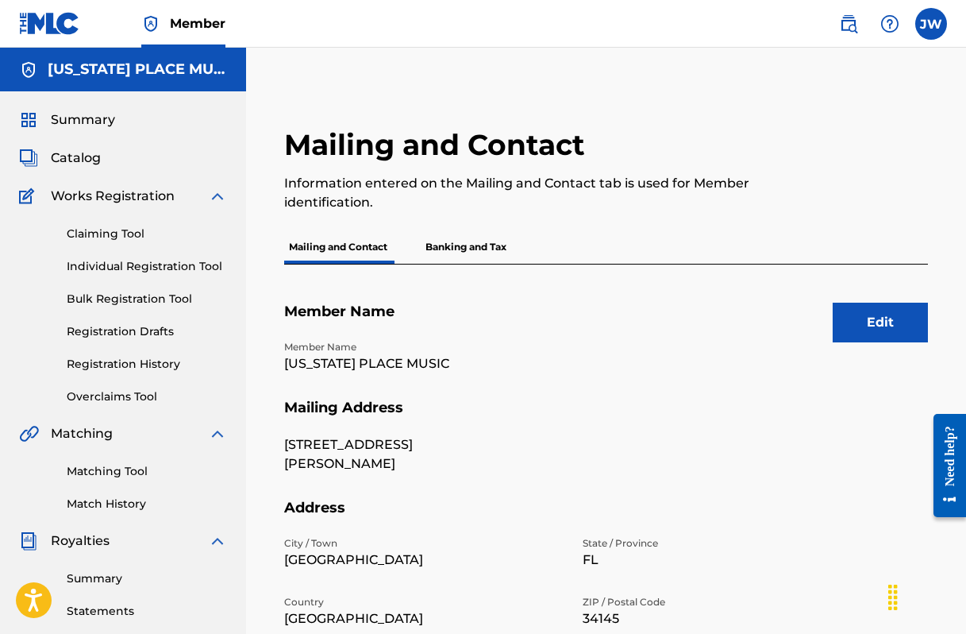
click at [864, 326] on button "Edit" at bounding box center [880, 323] width 95 height 40
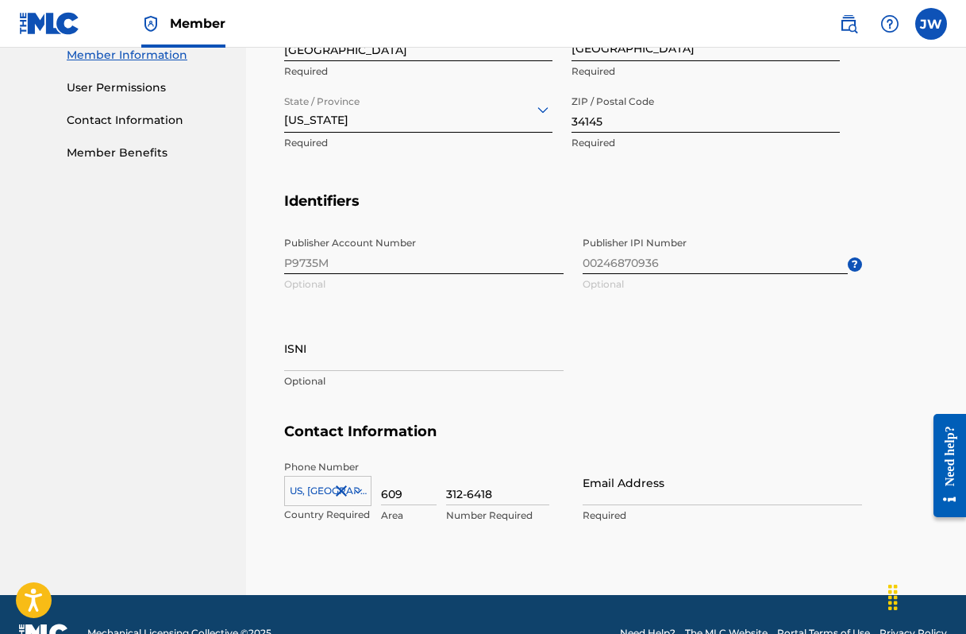
scroll to position [730, 0]
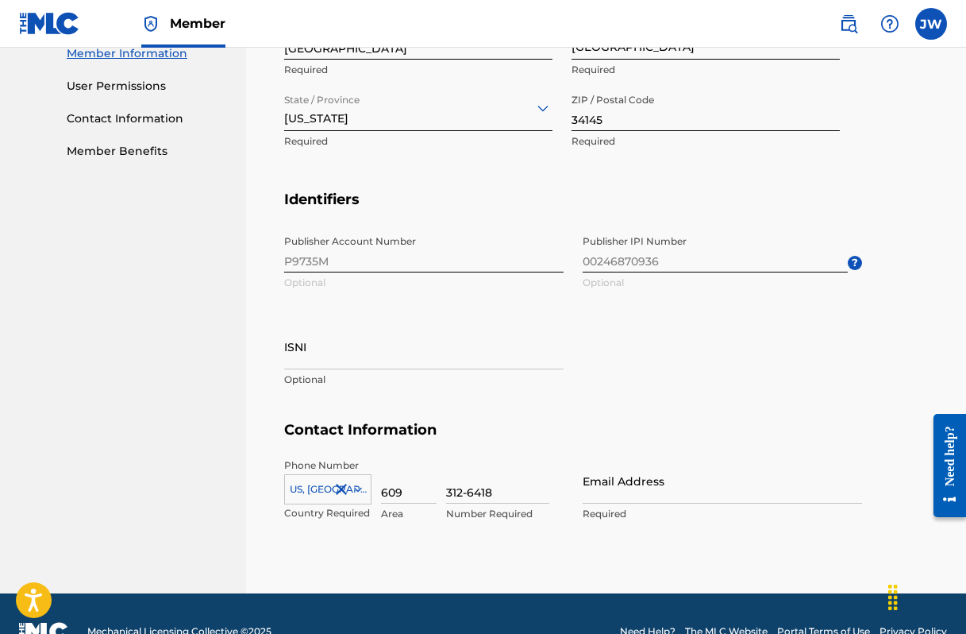
click at [492, 488] on input "312-6418" at bounding box center [497, 480] width 103 height 45
type input "3"
type input "9948160"
click at [601, 489] on input "Email Address" at bounding box center [723, 480] width 280 height 45
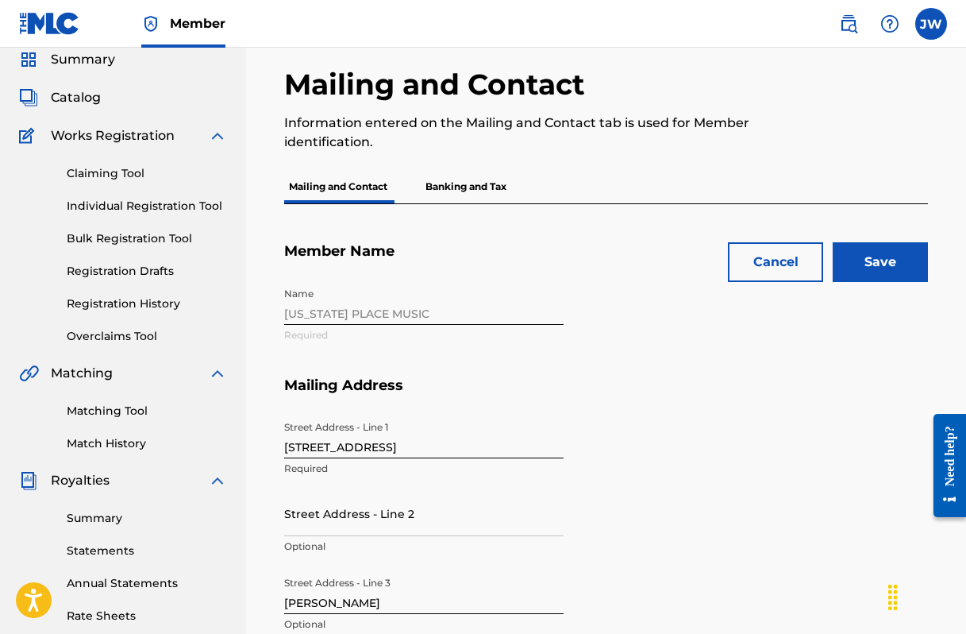
scroll to position [59, 0]
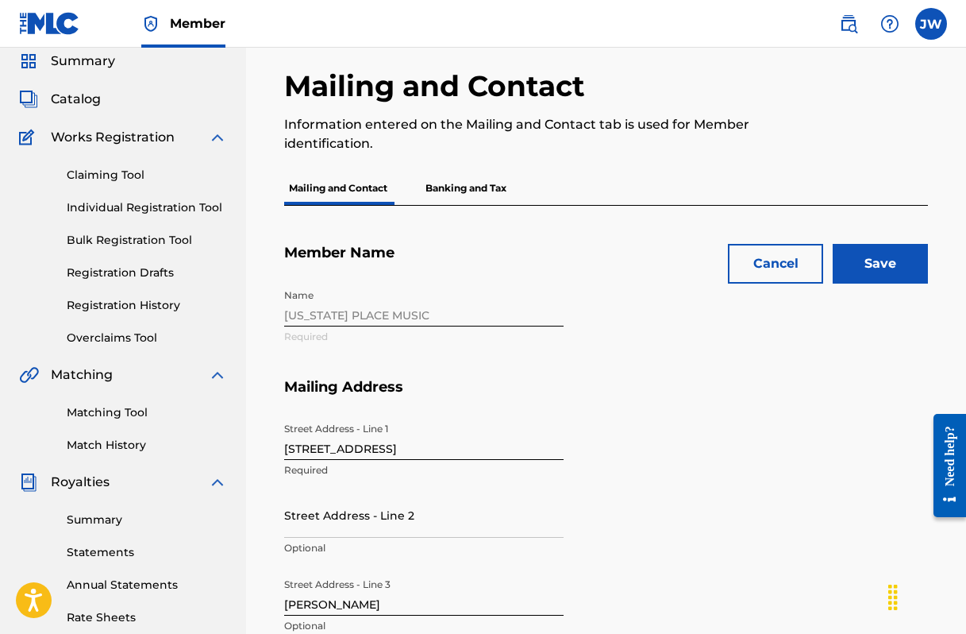
type input "[EMAIL_ADDRESS][DOMAIN_NAME]"
click at [874, 258] on input "Save" at bounding box center [880, 264] width 95 height 40
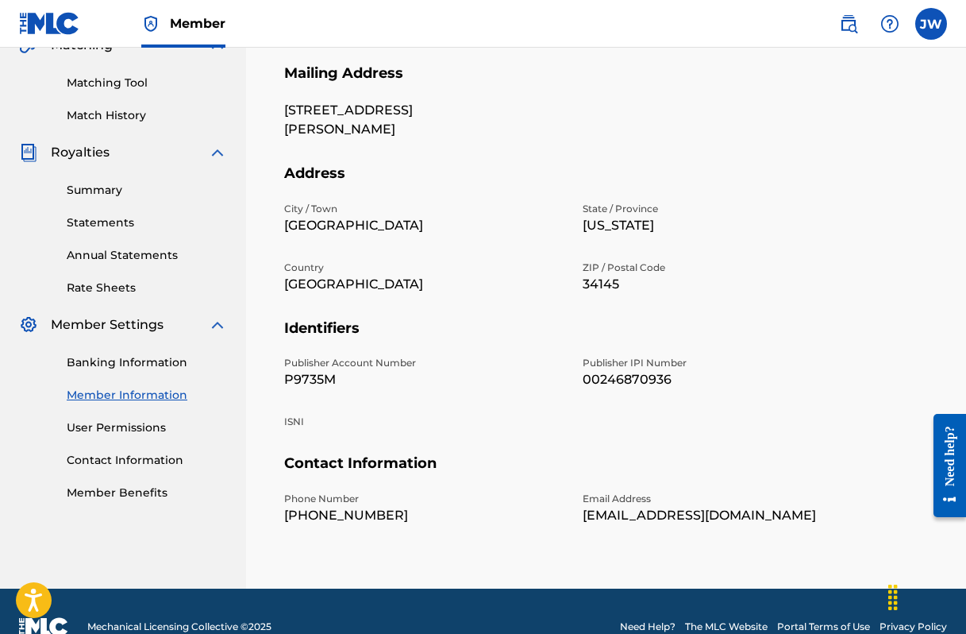
scroll to position [399, 0]
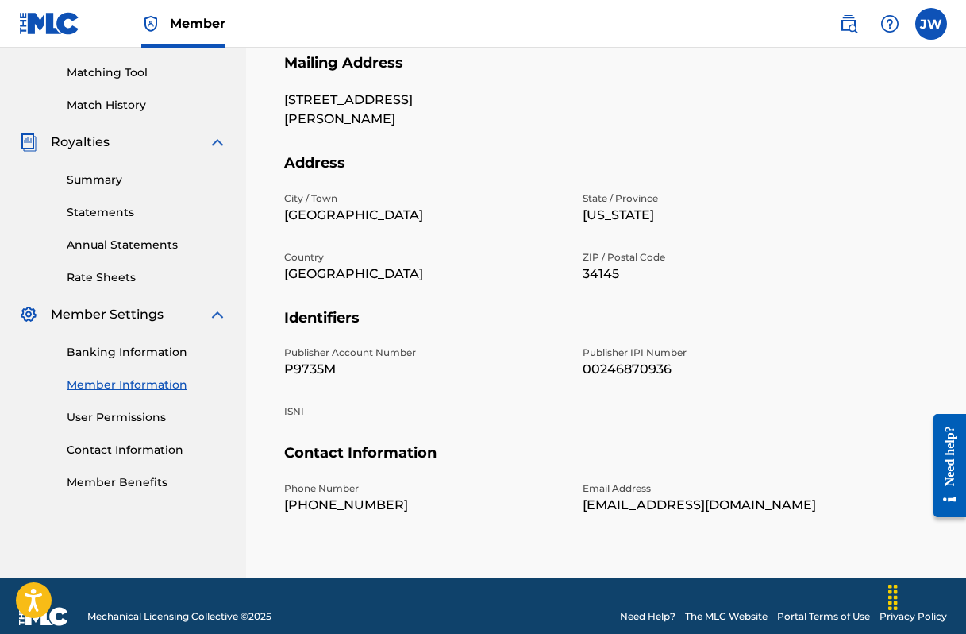
click at [156, 348] on link "Banking Information" at bounding box center [147, 352] width 160 height 17
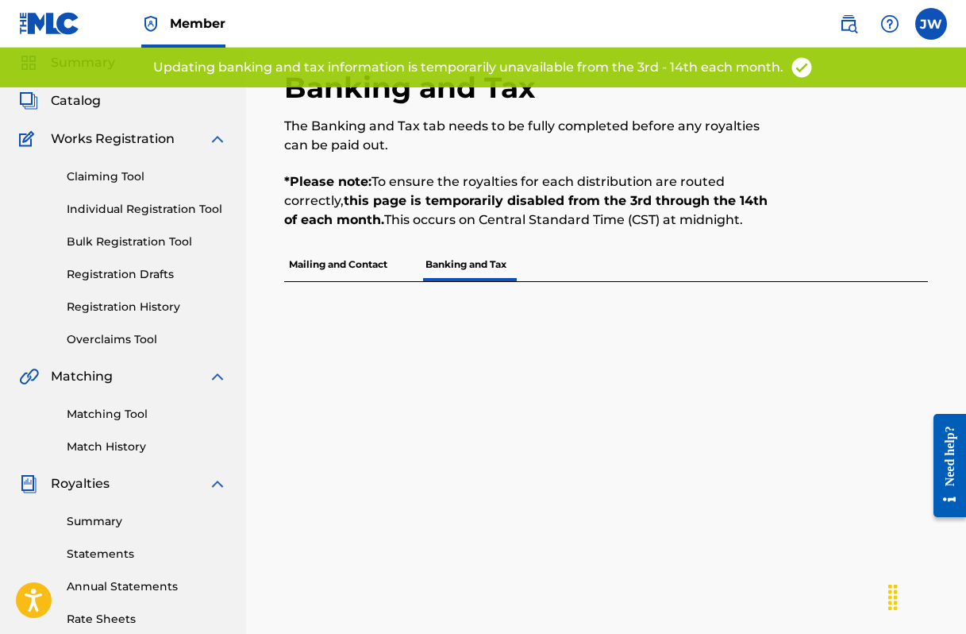
scroll to position [33, 0]
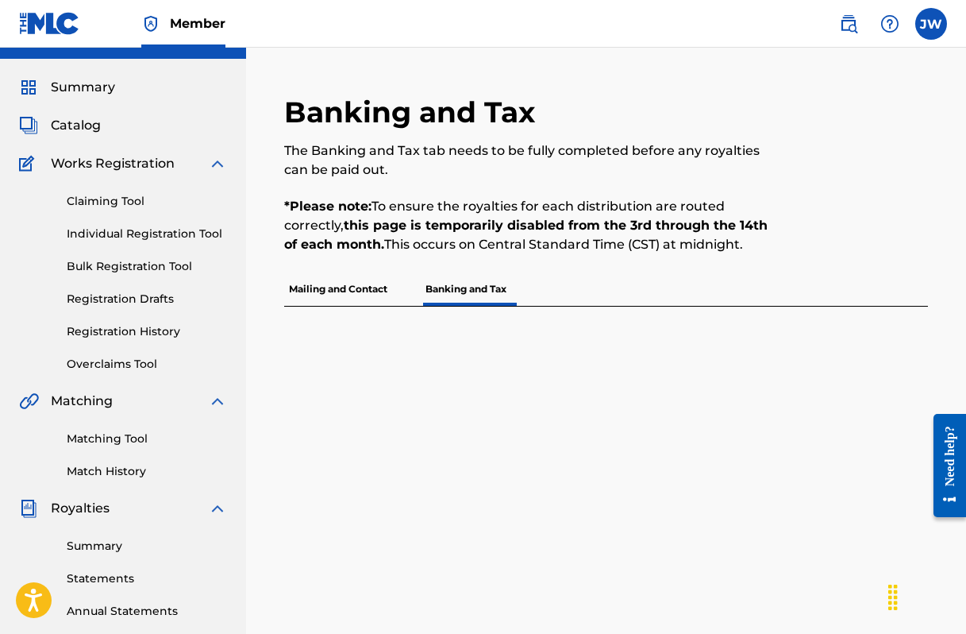
click at [472, 286] on p "Banking and Tax" at bounding box center [466, 288] width 91 height 33
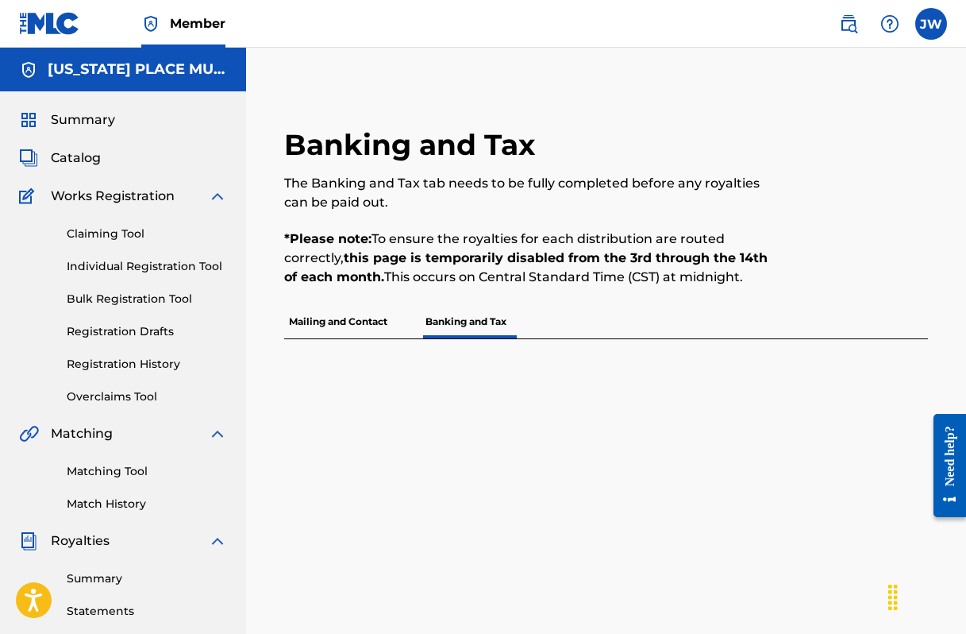
scroll to position [-1, 0]
click at [318, 319] on p "Mailing and Contact" at bounding box center [338, 321] width 108 height 33
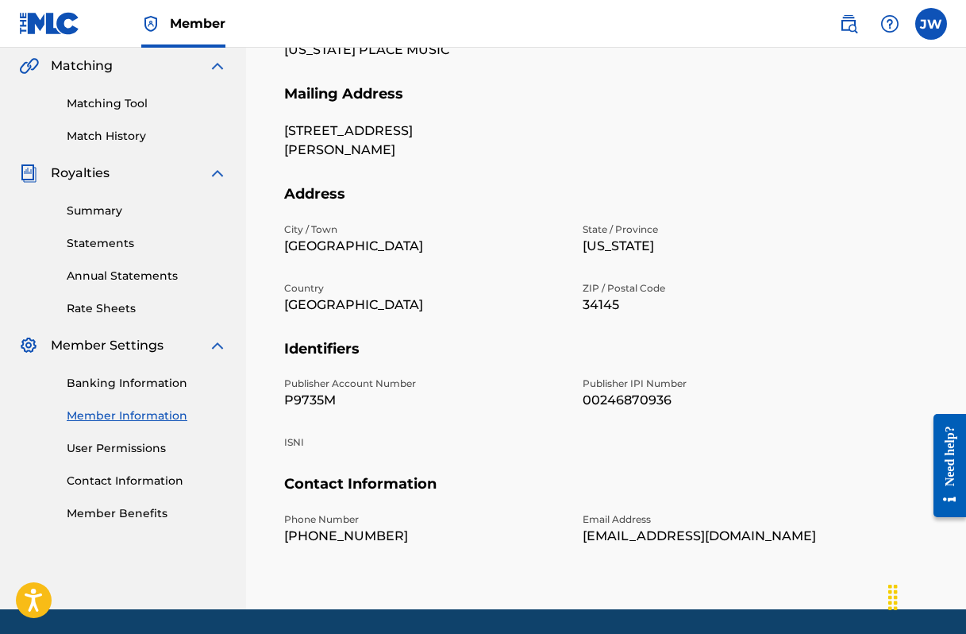
click at [153, 384] on link "Banking Information" at bounding box center [147, 383] width 160 height 17
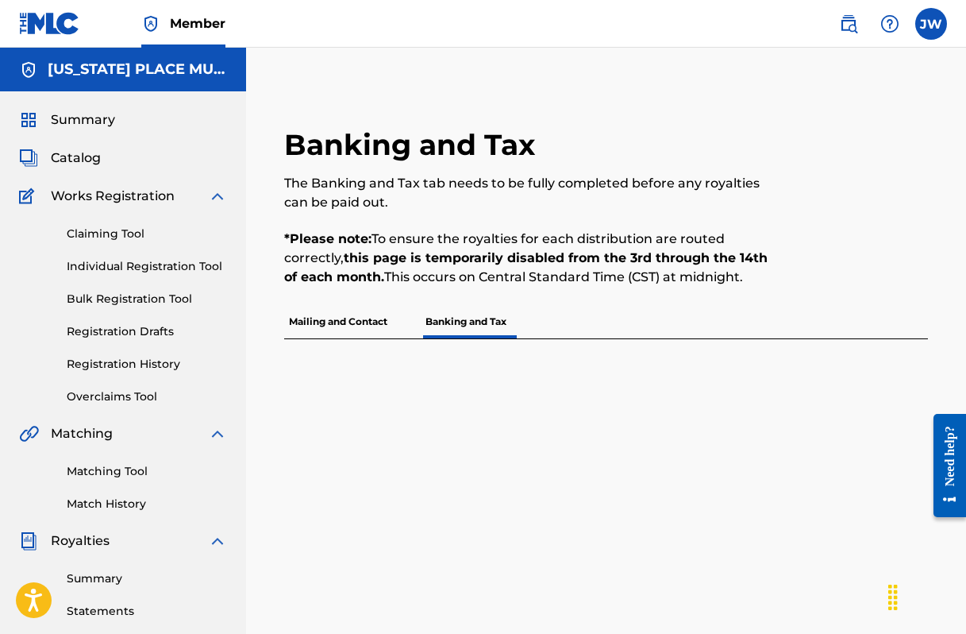
click at [90, 121] on span "Summary" at bounding box center [83, 119] width 64 height 19
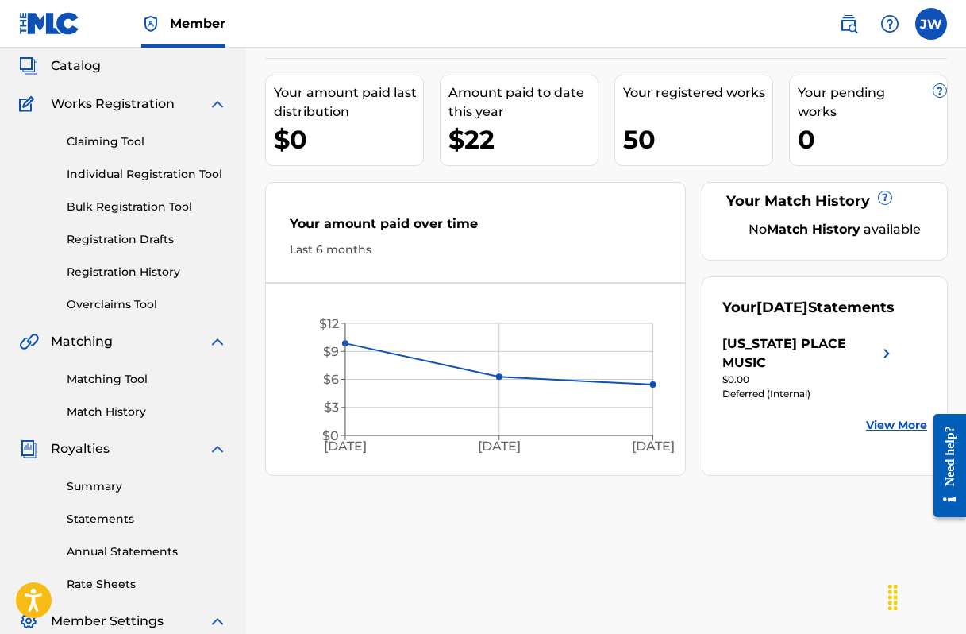
click at [885, 424] on link "View More" at bounding box center [896, 425] width 61 height 17
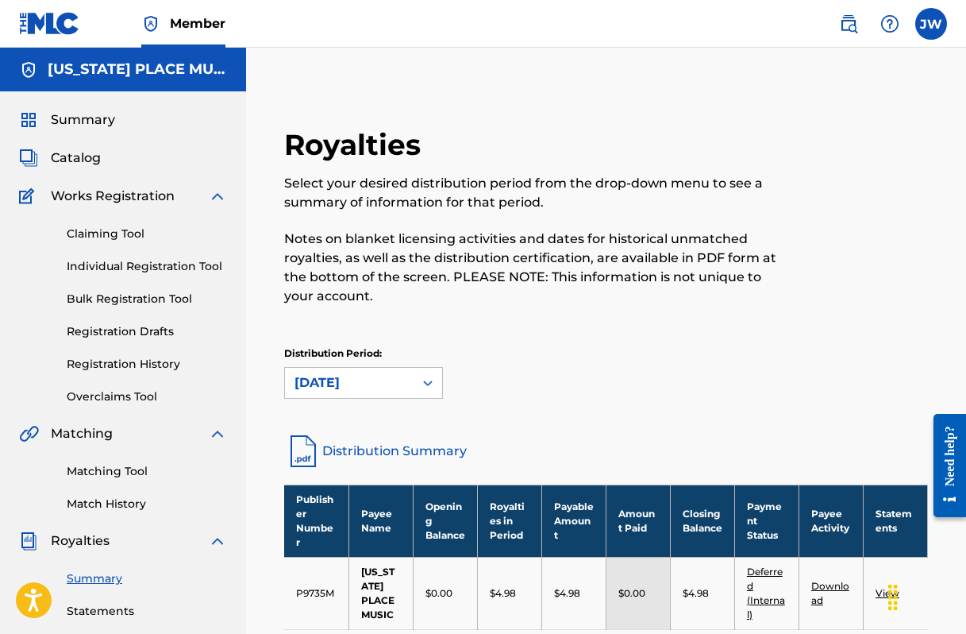
click at [203, 21] on span "Member" at bounding box center [198, 23] width 56 height 18
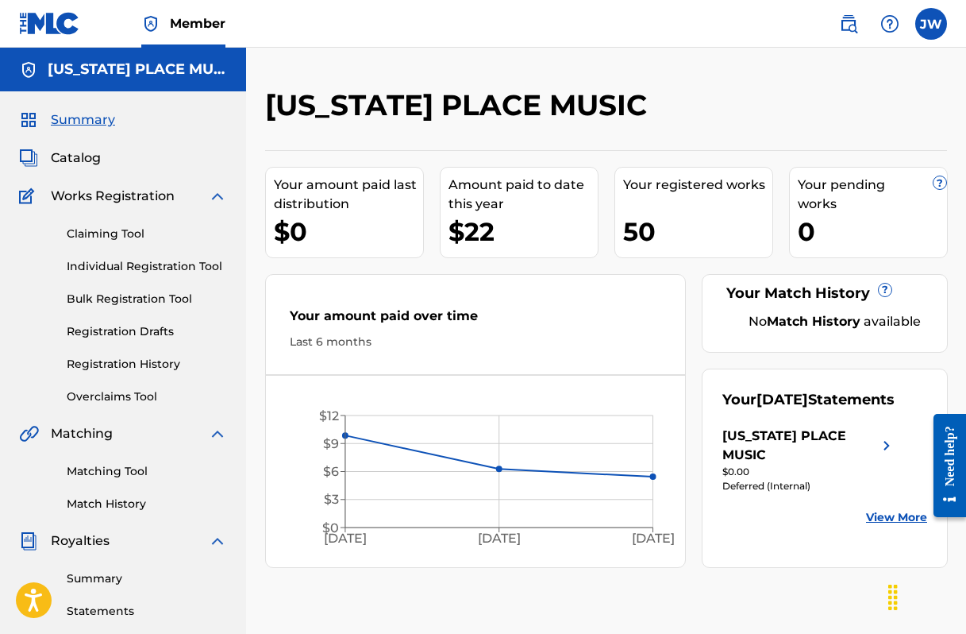
click at [928, 29] on label at bounding box center [932, 24] width 32 height 32
click at [931, 24] on input "[PERSON_NAME] [PERSON_NAME] [EMAIL_ADDRESS][DOMAIN_NAME] Profile Log out" at bounding box center [931, 24] width 0 height 0
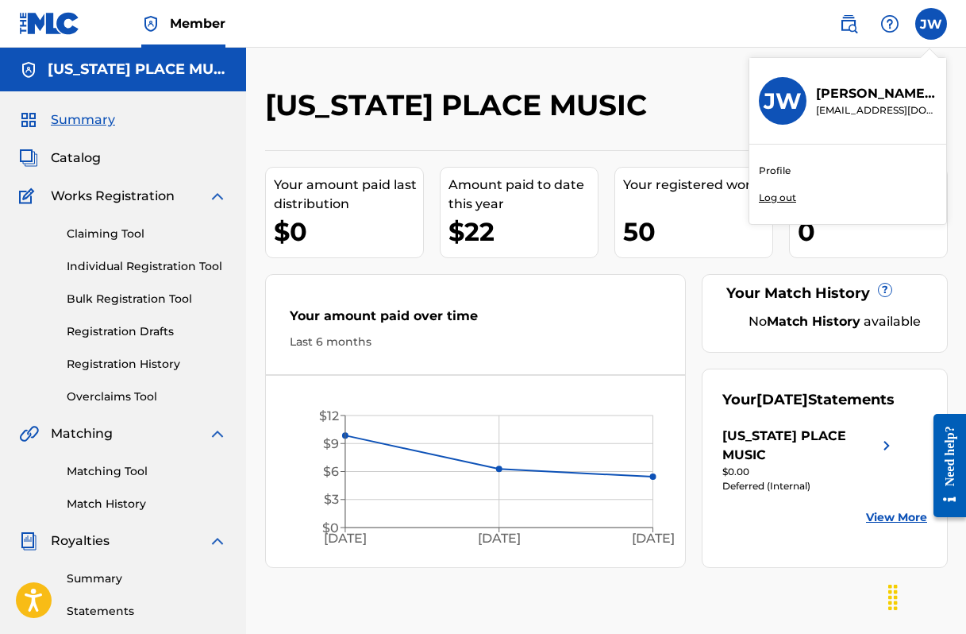
click at [771, 167] on link "Profile" at bounding box center [775, 171] width 32 height 14
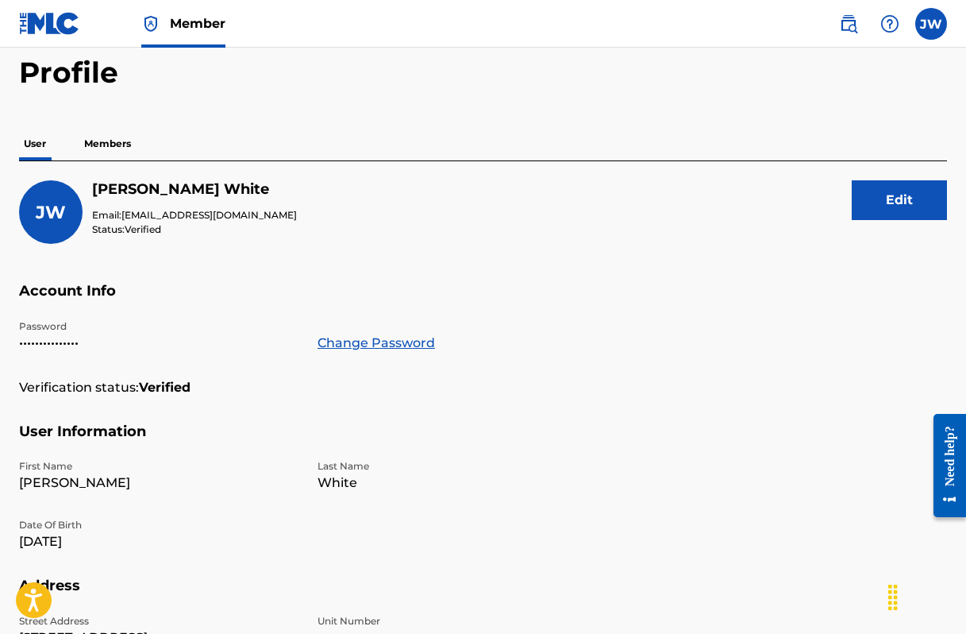
scroll to position [72, 0]
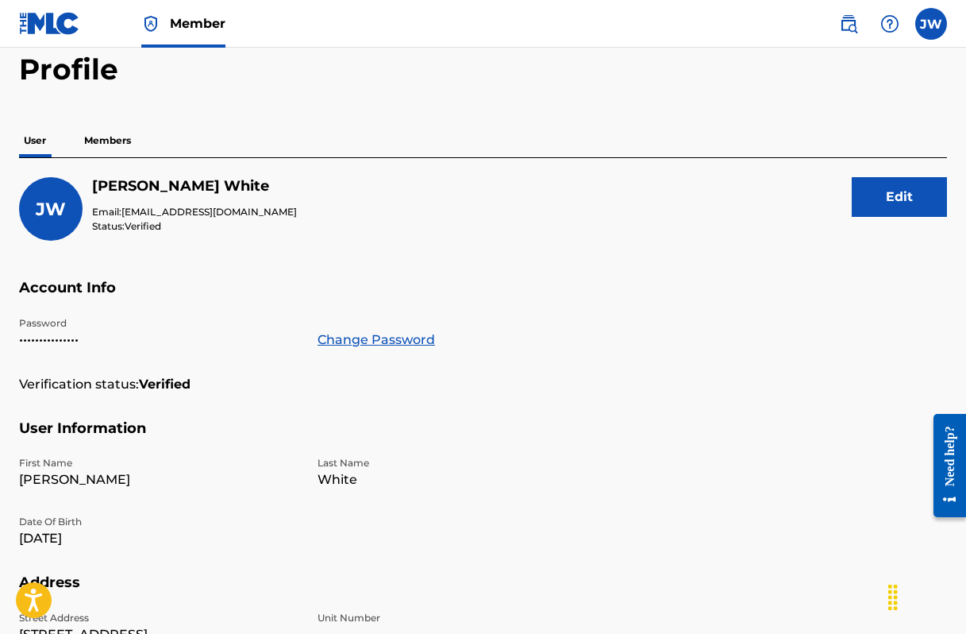
click at [875, 201] on button "Edit" at bounding box center [899, 197] width 95 height 40
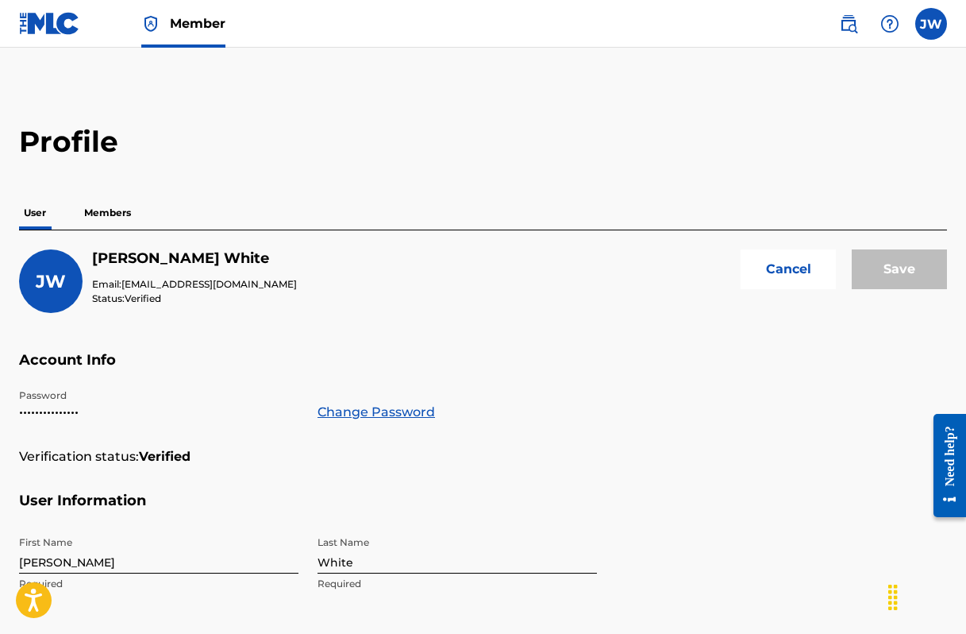
scroll to position [-2, 0]
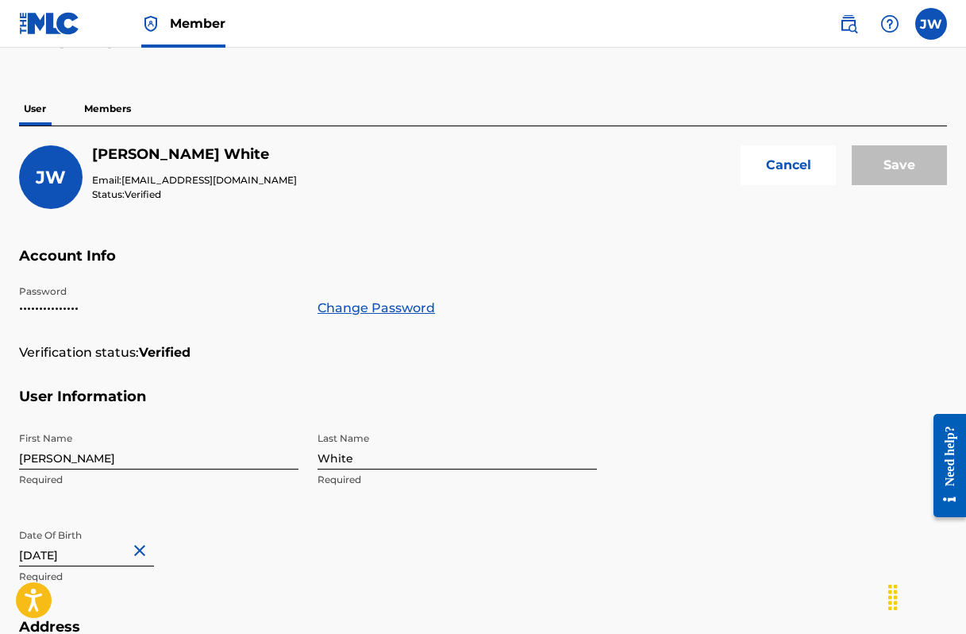
click at [387, 310] on link "Change Password" at bounding box center [377, 308] width 118 height 19
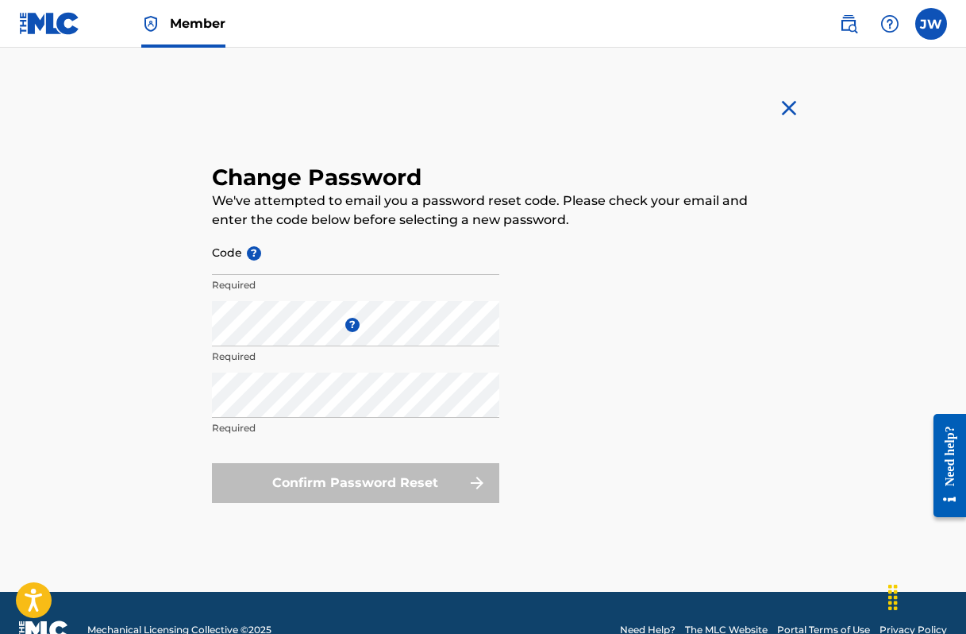
click at [792, 103] on img at bounding box center [789, 107] width 25 height 25
click at [786, 105] on img at bounding box center [789, 107] width 25 height 25
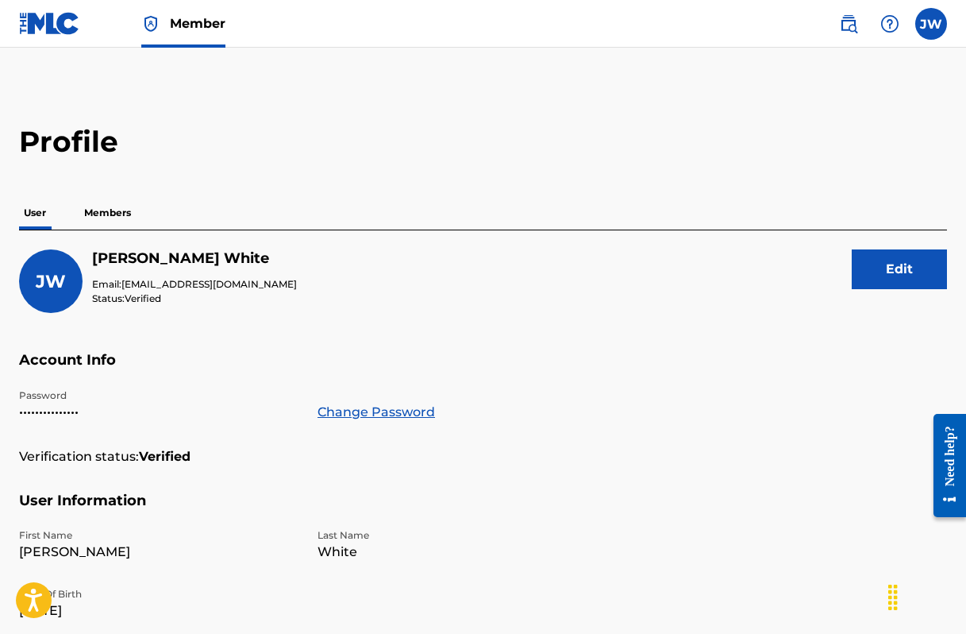
scroll to position [-1, 0]
click at [111, 215] on p "Members" at bounding box center [107, 212] width 56 height 33
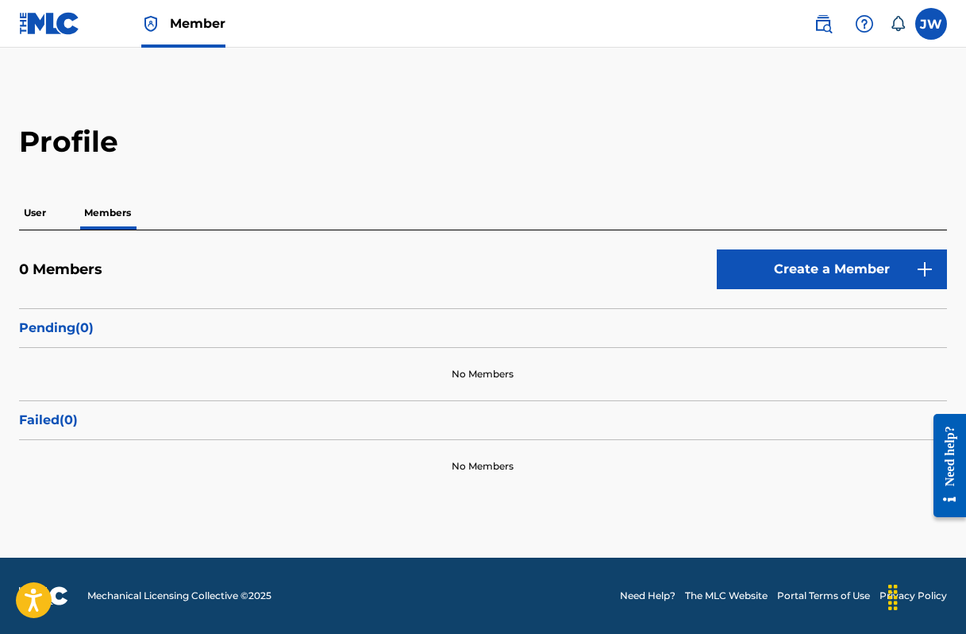
click at [29, 209] on p "User" at bounding box center [35, 212] width 32 height 33
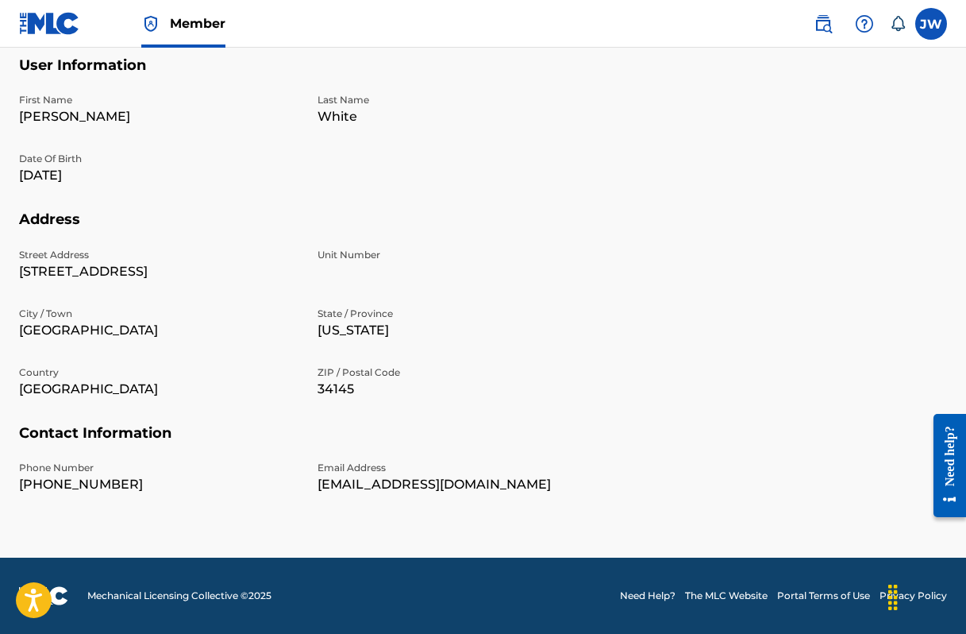
scroll to position [434, 0]
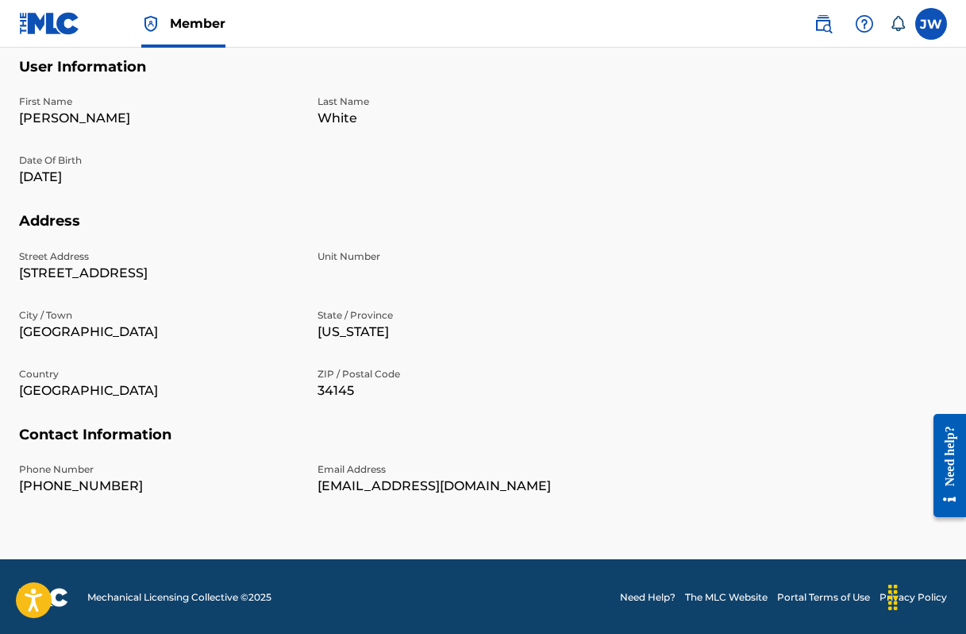
click at [501, 484] on p "[EMAIL_ADDRESS][DOMAIN_NAME]" at bounding box center [458, 485] width 280 height 19
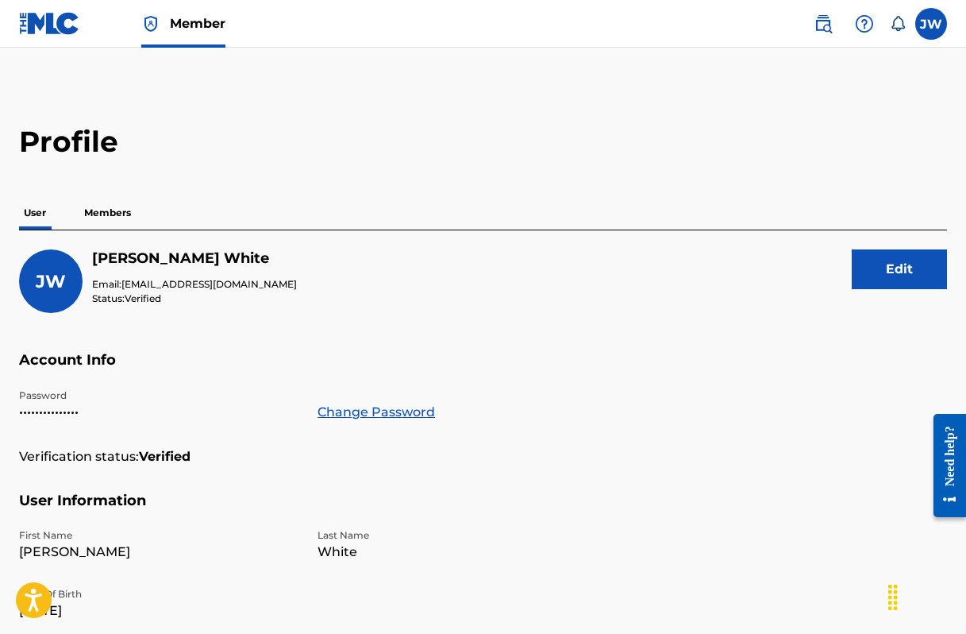
scroll to position [0, 0]
click at [934, 27] on label at bounding box center [932, 24] width 32 height 32
click at [931, 24] on input "JW James White stevenbaker828@gmail.com Notification Preferences Profile Log out" at bounding box center [931, 24] width 0 height 0
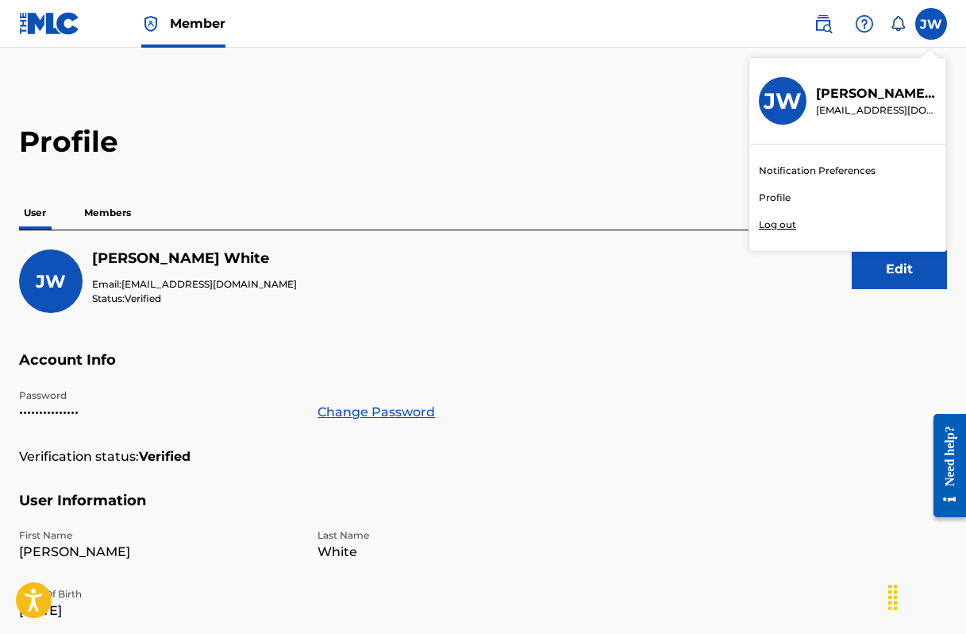
click at [792, 169] on link "Notification Preferences" at bounding box center [817, 171] width 117 height 14
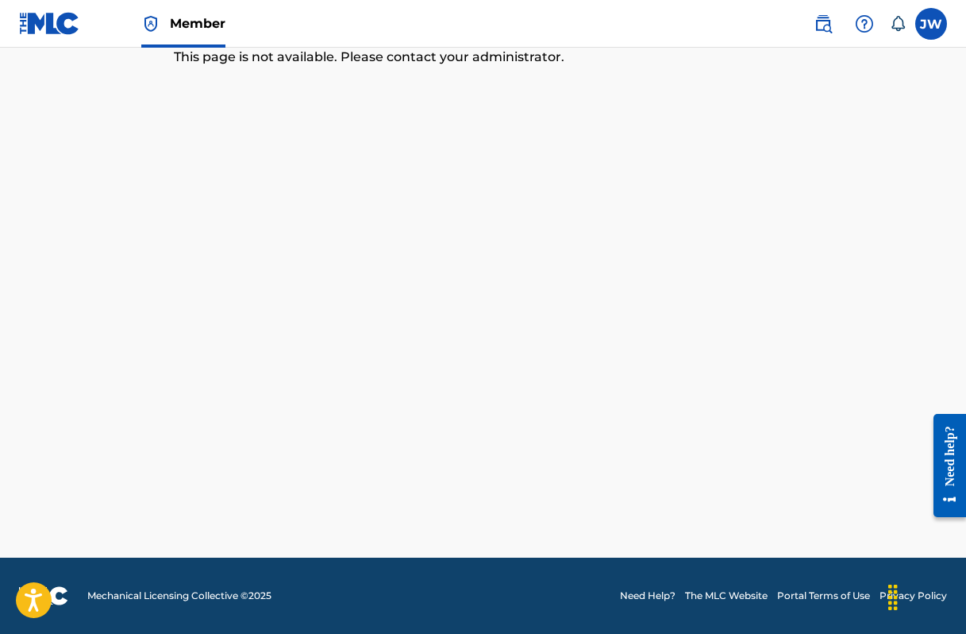
click at [924, 21] on label at bounding box center [932, 24] width 32 height 32
click at [931, 24] on input "JW James White stevenbaker828@gmail.com Notification Preferences Profile Log out" at bounding box center [931, 24] width 0 height 0
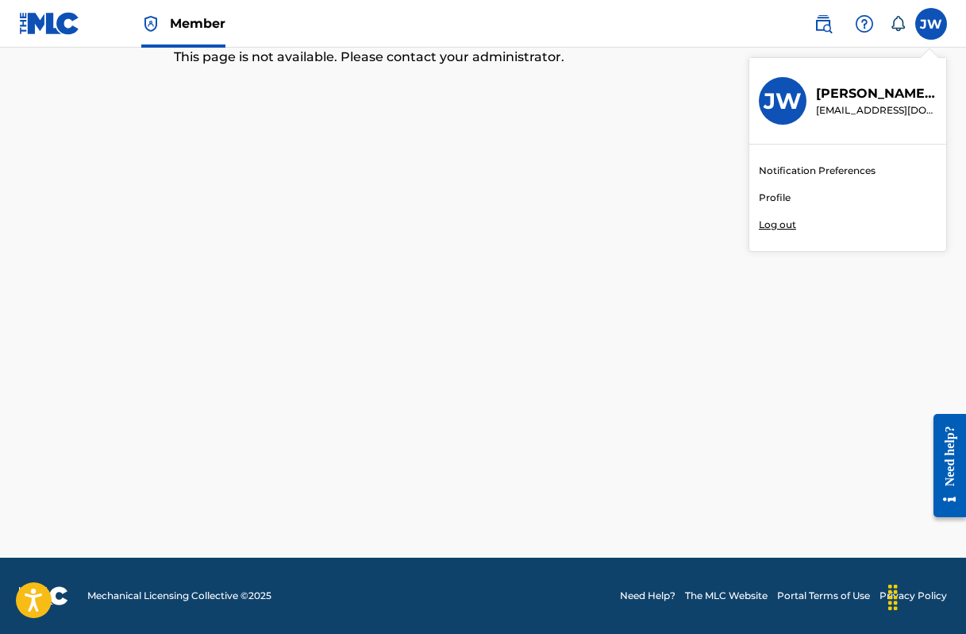
click at [771, 194] on link "Profile" at bounding box center [775, 198] width 32 height 14
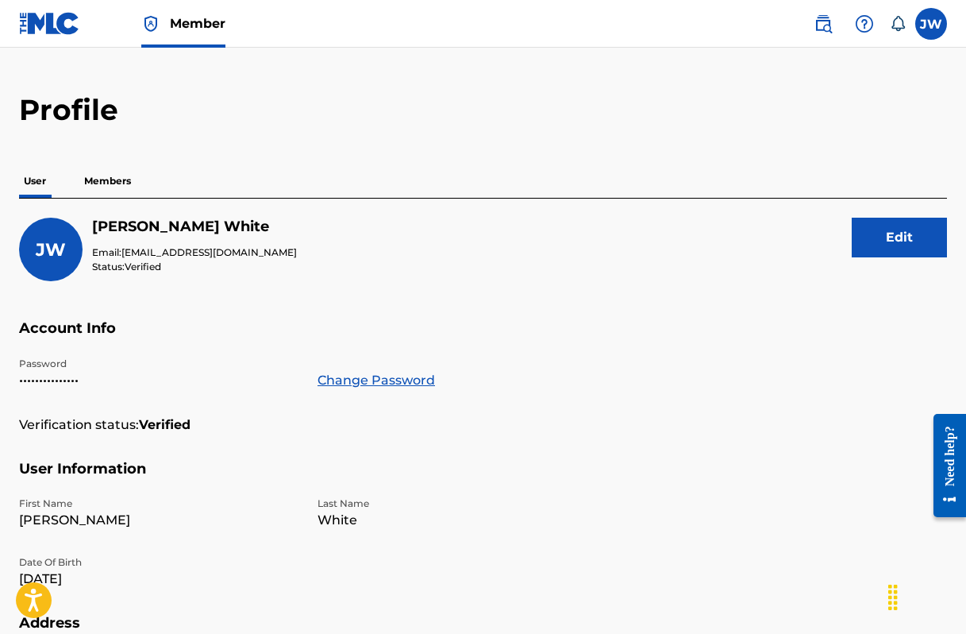
scroll to position [52, 0]
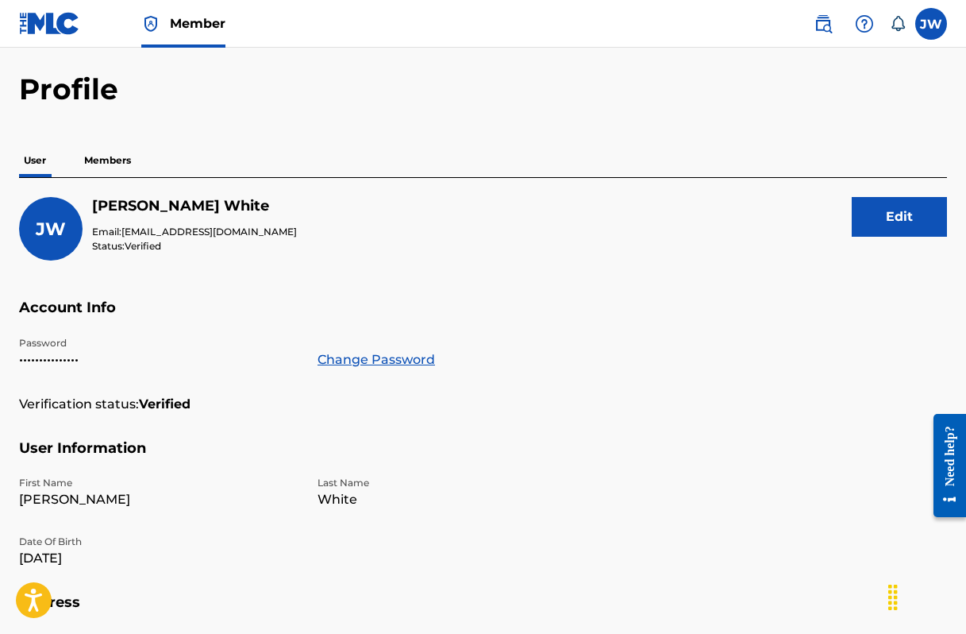
click at [112, 159] on p "Members" at bounding box center [107, 160] width 56 height 33
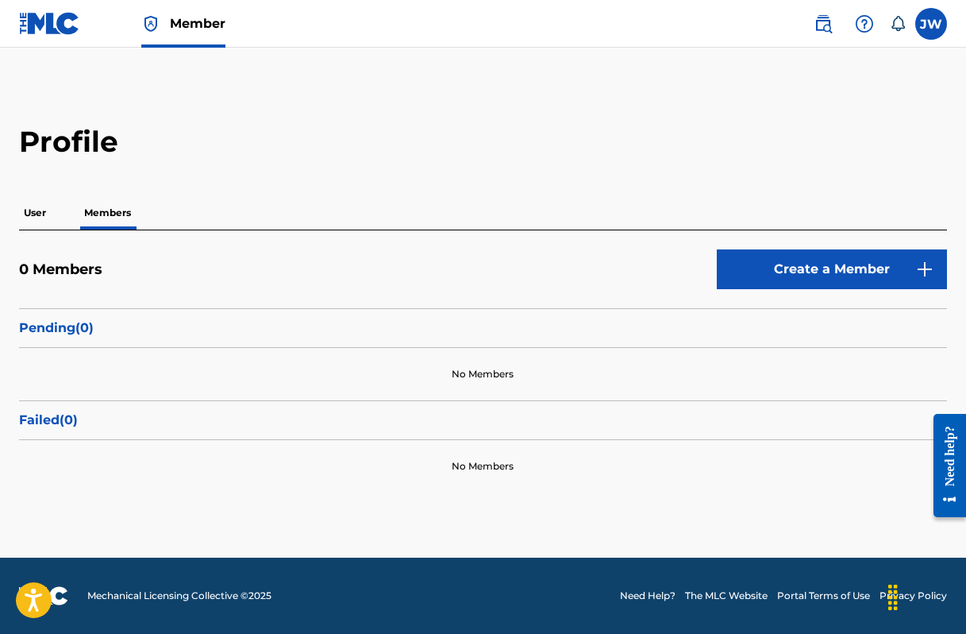
click at [931, 27] on label at bounding box center [932, 24] width 32 height 32
click at [931, 24] on input "JW James White stevenbaker828@gmail.com Notification Preferences Profile Log out" at bounding box center [931, 24] width 0 height 0
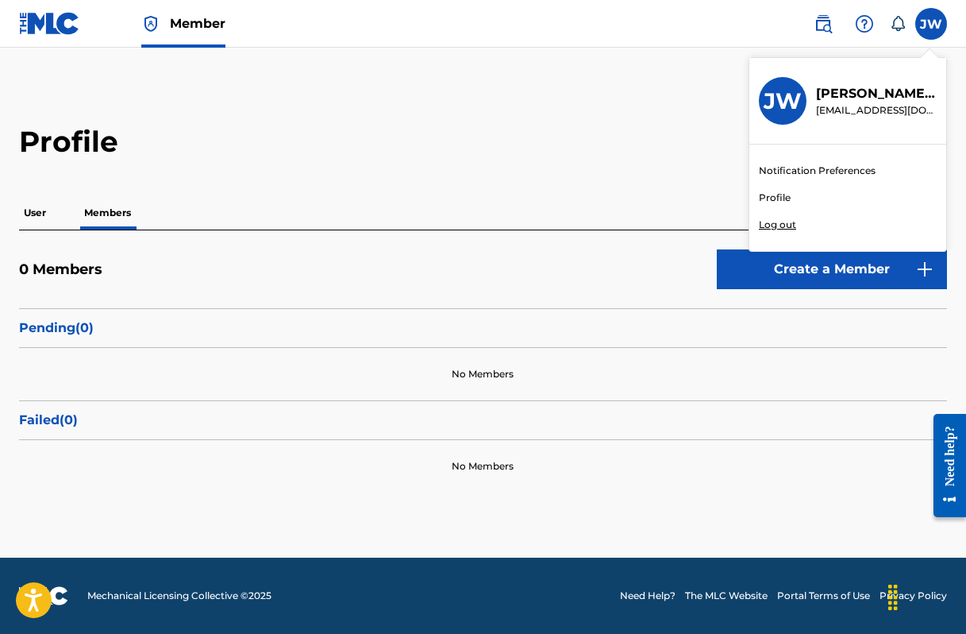
click at [776, 189] on div "Notification Preferences Profile Log out" at bounding box center [848, 198] width 197 height 106
click at [931, 24] on input "JW James White stevenbaker828@gmail.com Notification Preferences Profile Log out" at bounding box center [931, 24] width 0 height 0
click at [775, 193] on link "Profile" at bounding box center [775, 198] width 32 height 14
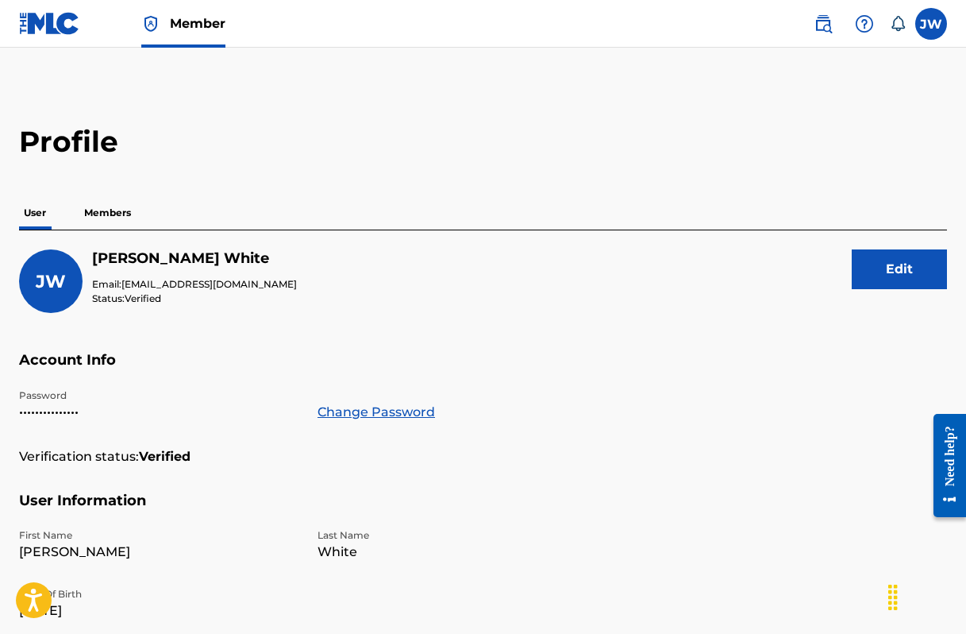
click at [56, 28] on img at bounding box center [49, 23] width 61 height 23
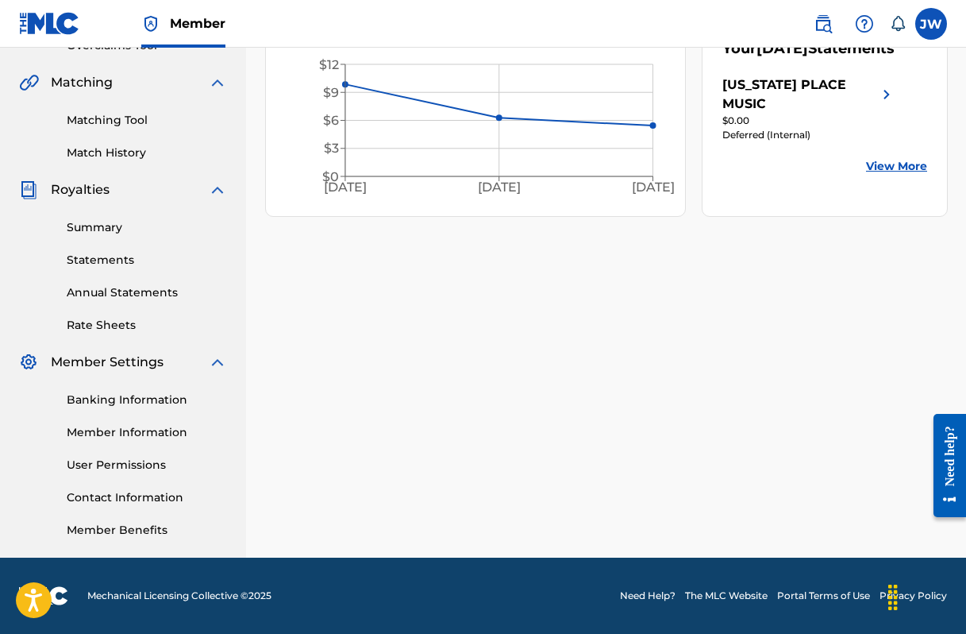
scroll to position [351, 0]
click at [114, 434] on link "Member Information" at bounding box center [147, 432] width 160 height 17
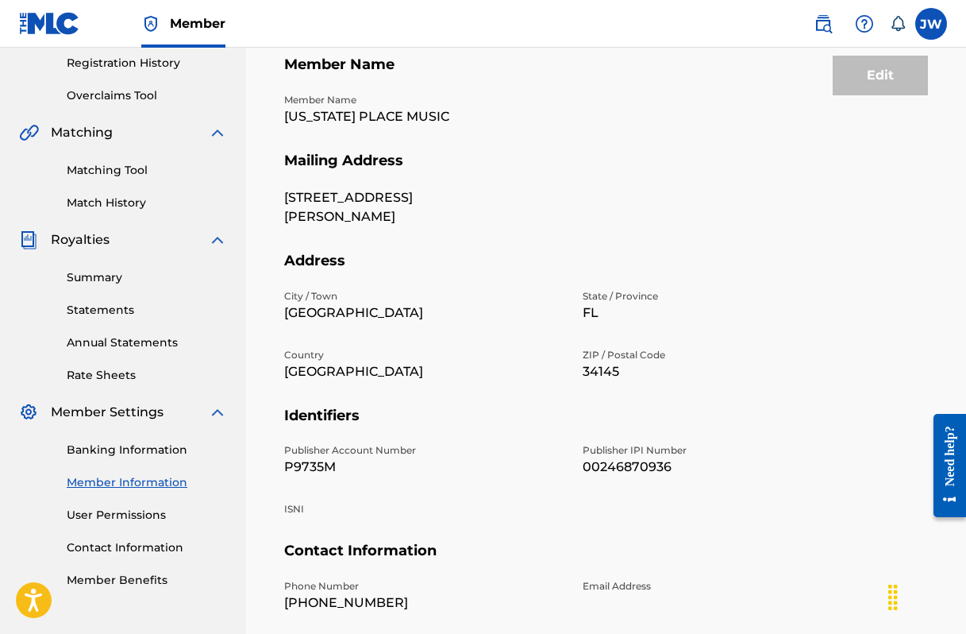
scroll to position [307, 0]
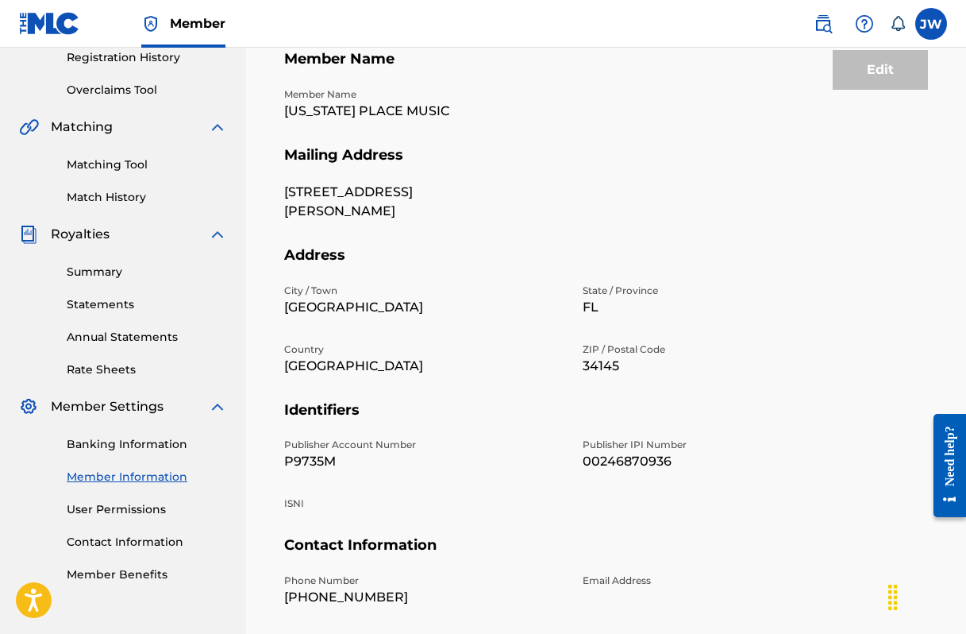
click at [152, 538] on link "Contact Information" at bounding box center [147, 542] width 160 height 17
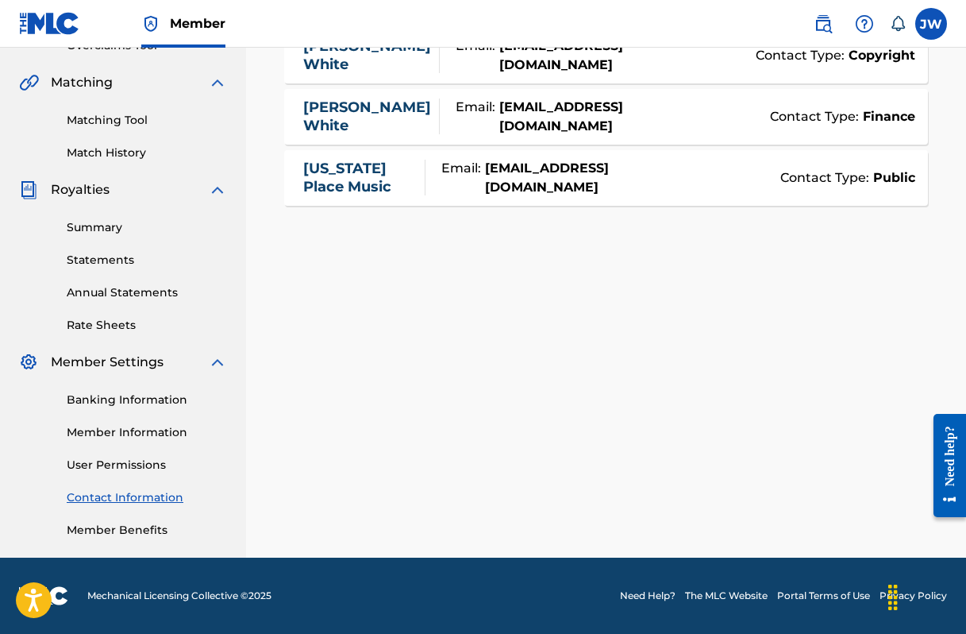
scroll to position [351, 0]
click at [160, 430] on link "Member Information" at bounding box center [147, 432] width 160 height 17
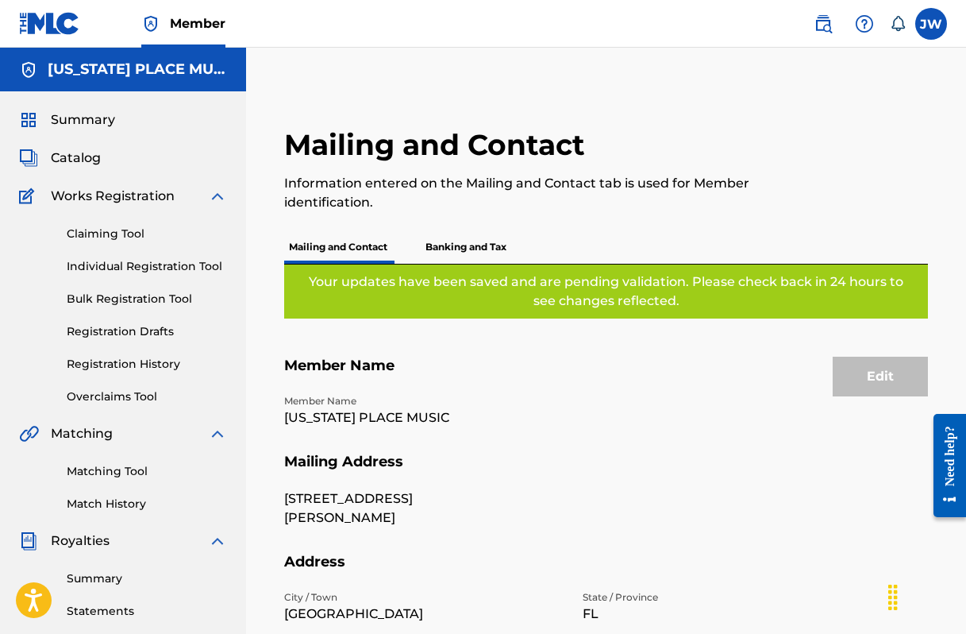
click at [927, 29] on label at bounding box center [932, 24] width 32 height 32
click at [931, 24] on input "JW James White stevenbaker828@gmail.com Notification Preferences Profile Log out" at bounding box center [931, 24] width 0 height 0
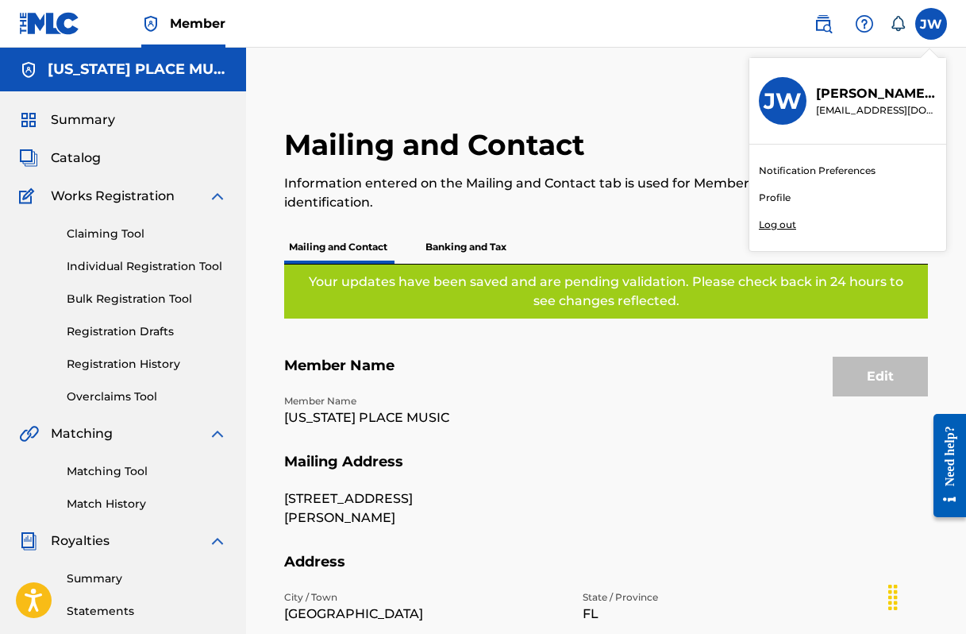
click at [776, 223] on p "Log out" at bounding box center [777, 225] width 37 height 14
click at [931, 24] on input "JW James White stevenbaker828@gmail.com Notification Preferences Profile Log out" at bounding box center [931, 24] width 0 height 0
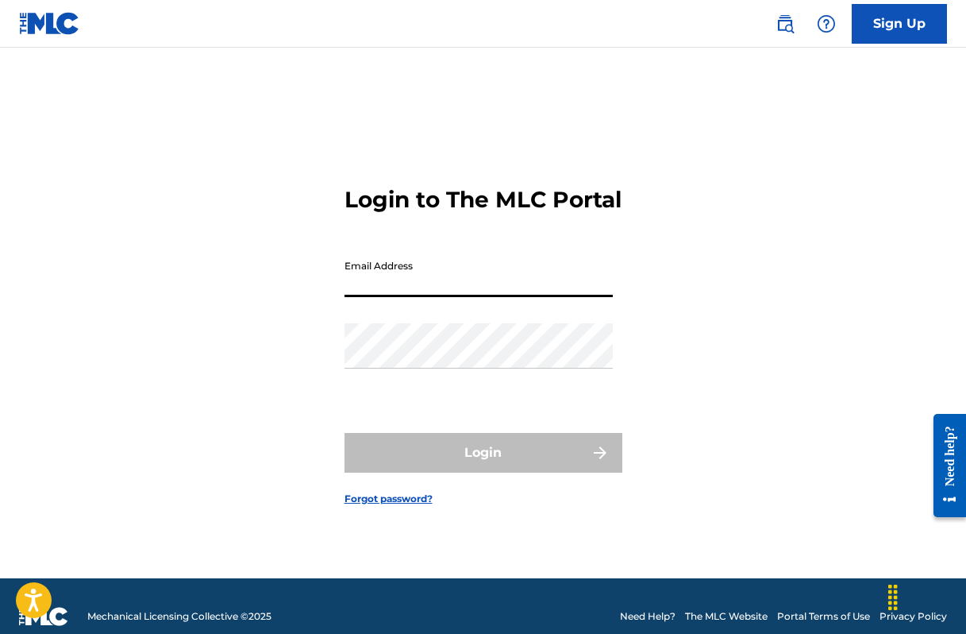
type input "[EMAIL_ADDRESS][DOMAIN_NAME]"
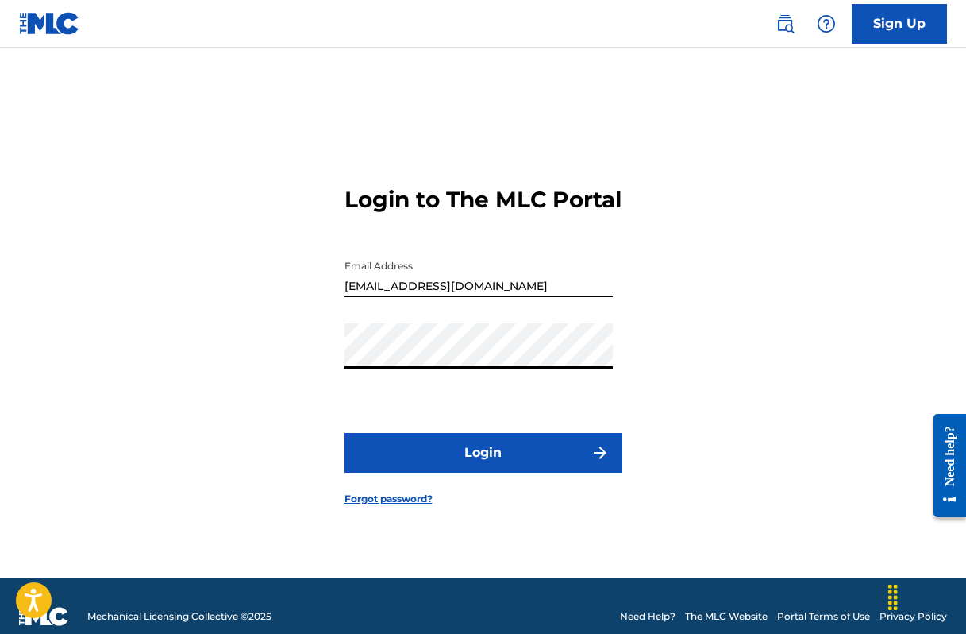
click at [507, 460] on button "Login" at bounding box center [484, 453] width 278 height 40
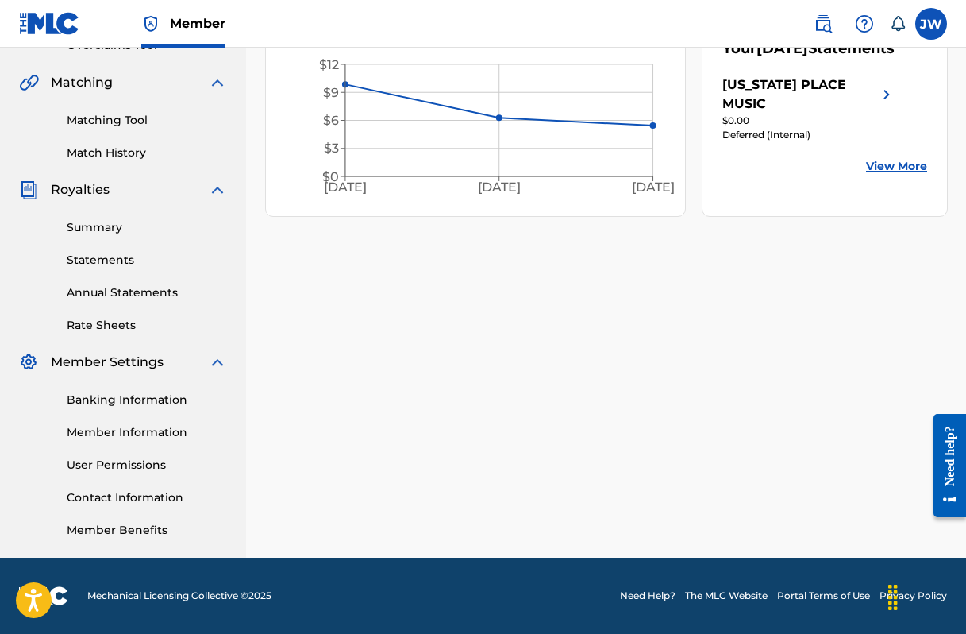
scroll to position [351, 0]
click at [131, 497] on link "Contact Information" at bounding box center [147, 497] width 160 height 17
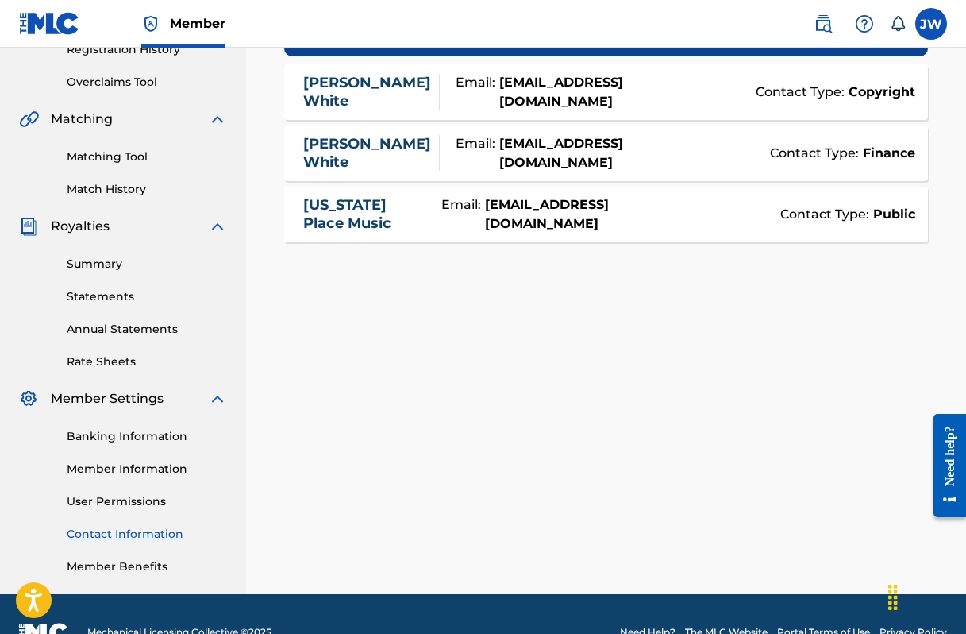
scroll to position [328, 0]
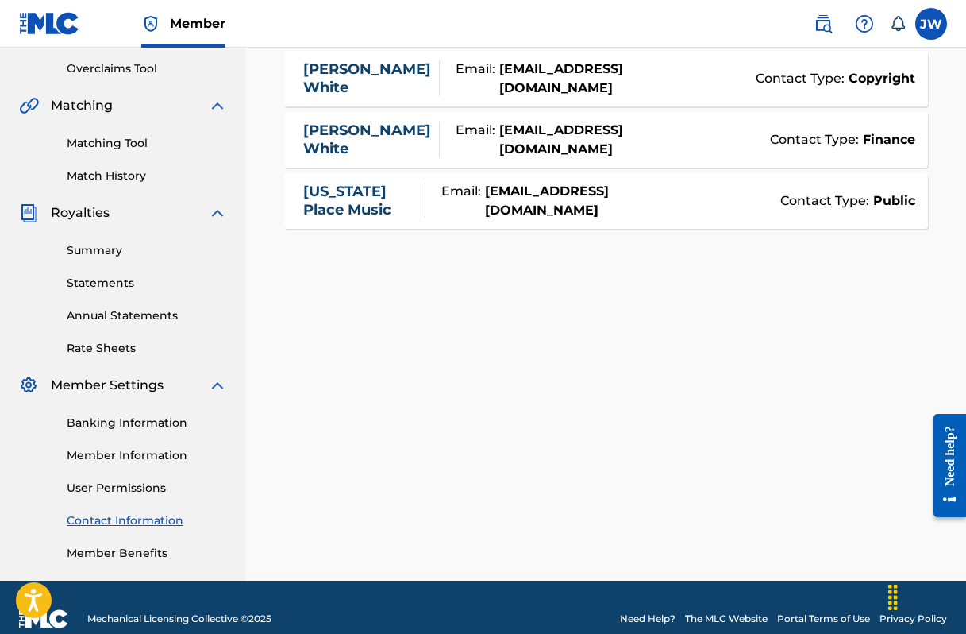
click at [165, 455] on link "Member Information" at bounding box center [147, 455] width 160 height 17
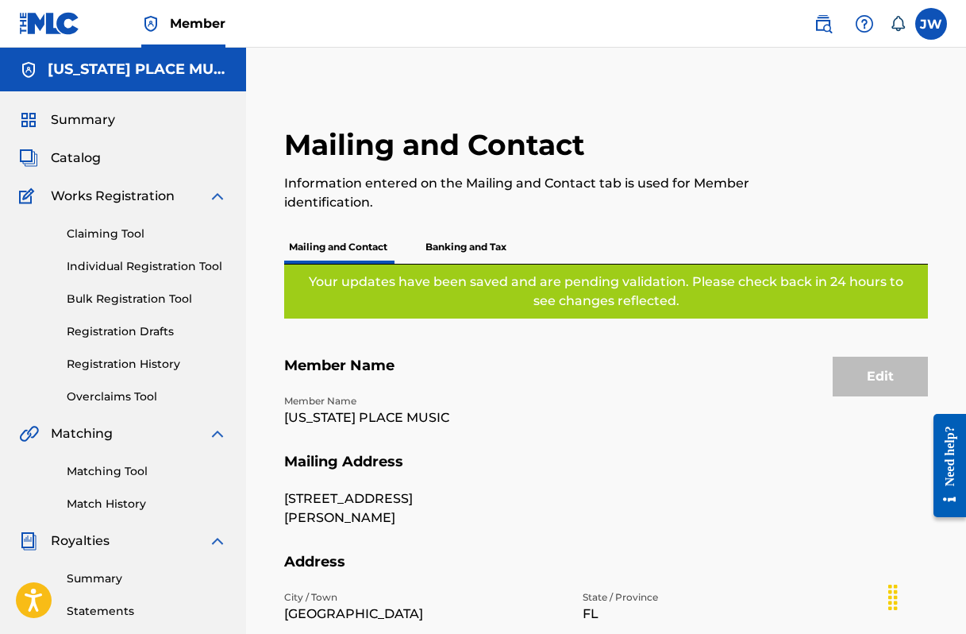
click at [480, 245] on p "Banking and Tax" at bounding box center [466, 246] width 91 height 33
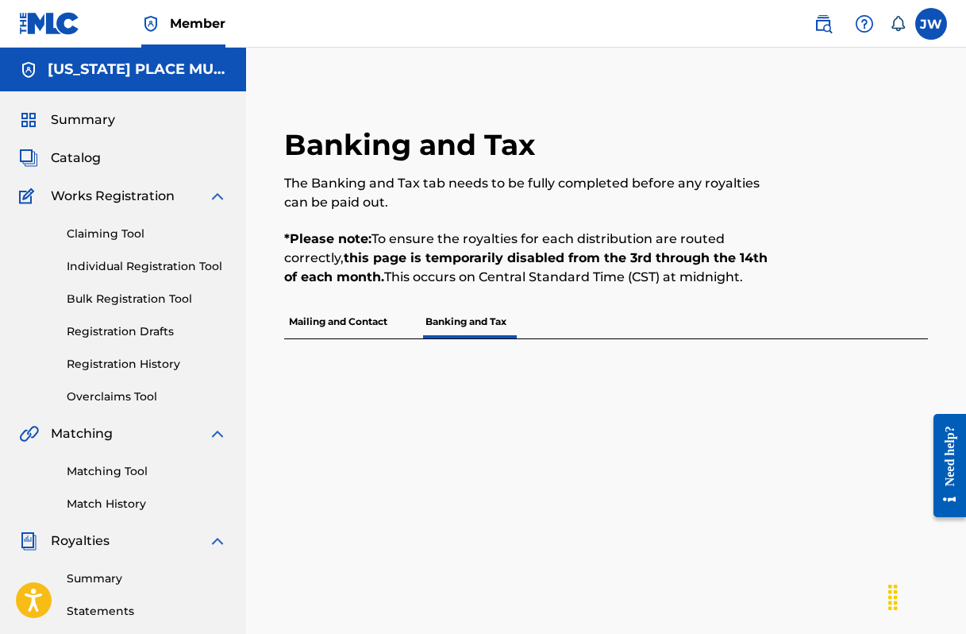
click at [94, 121] on span "Summary" at bounding box center [83, 119] width 64 height 19
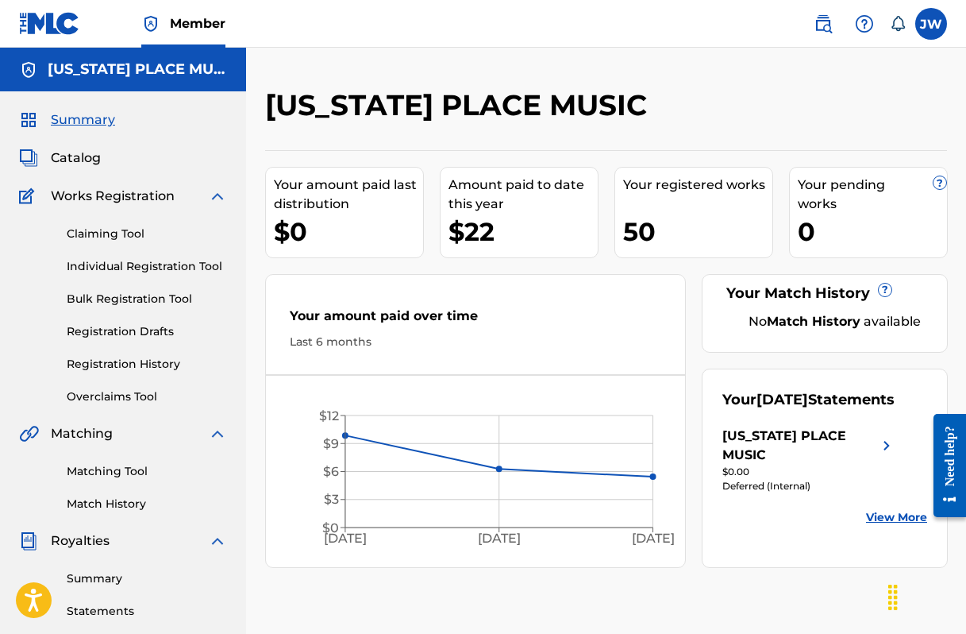
click at [931, 24] on label at bounding box center [932, 24] width 32 height 32
click at [931, 24] on input "JW James White stevenbaker828@gmail.com Notification Preferences Profile Log out" at bounding box center [931, 24] width 0 height 0
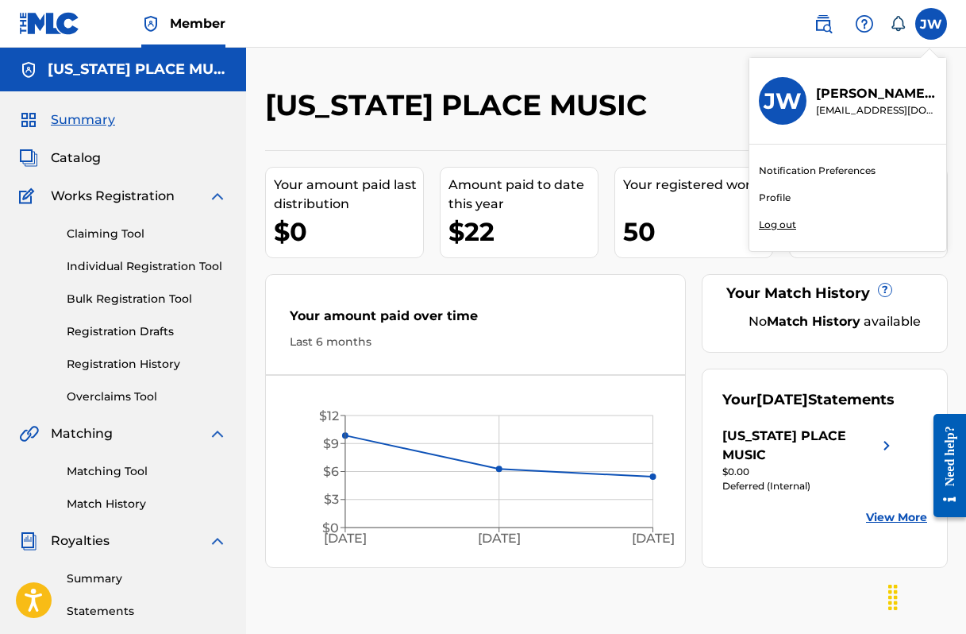
click at [777, 223] on p "Log out" at bounding box center [777, 225] width 37 height 14
click at [931, 24] on input "JW James White stevenbaker828@gmail.com Notification Preferences Profile Log out" at bounding box center [931, 24] width 0 height 0
